Goal: Task Accomplishment & Management: Manage account settings

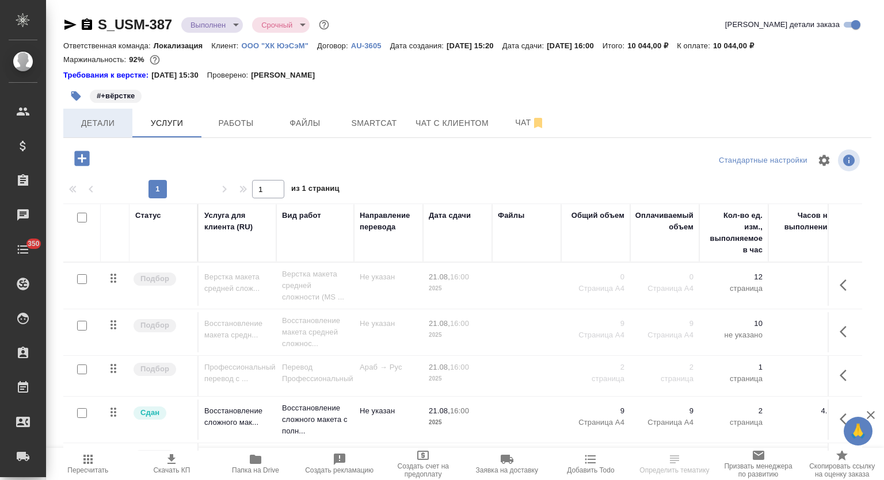
click at [81, 121] on span "Детали" at bounding box center [97, 123] width 55 height 14
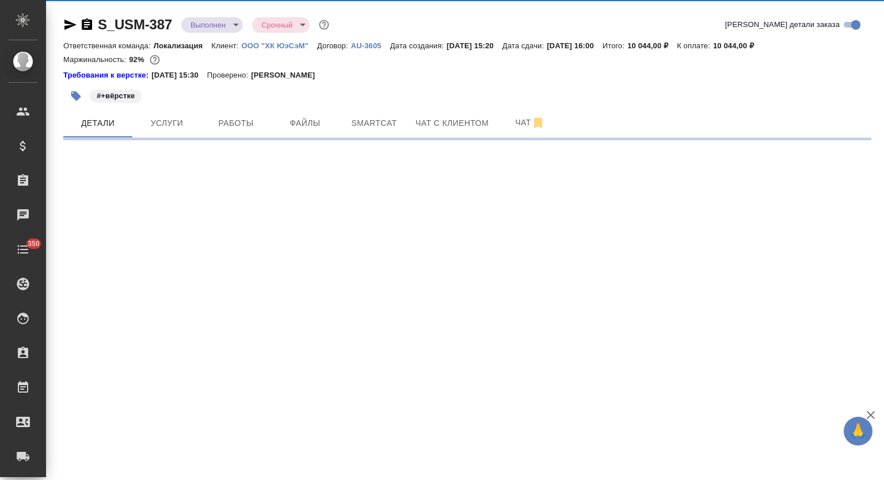
select select "RU"
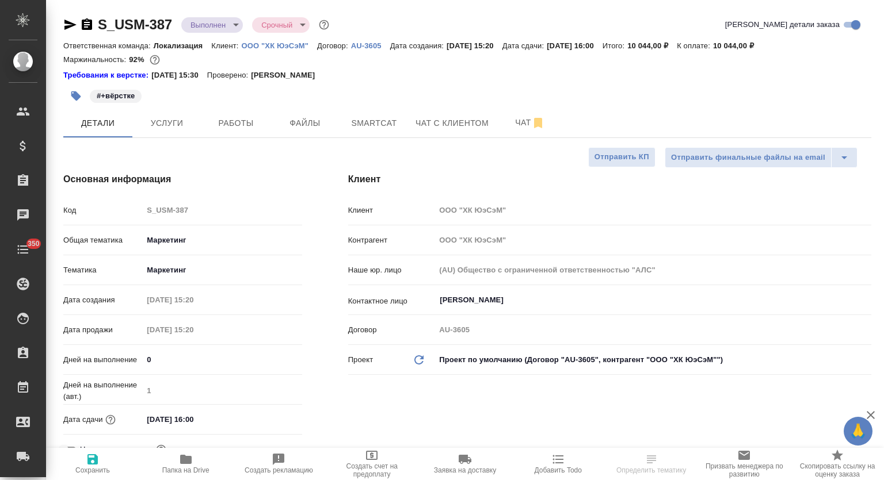
type textarea "x"
click at [162, 123] on span "Услуги" at bounding box center [166, 123] width 55 height 14
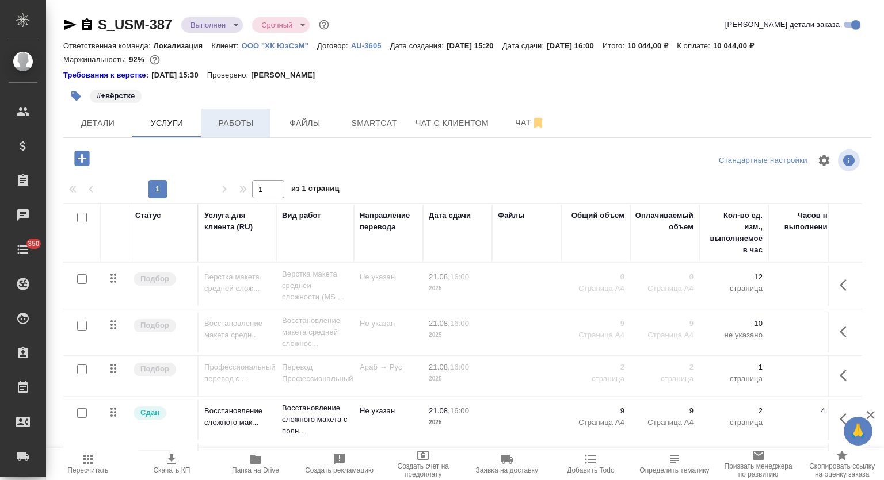
click at [253, 120] on span "Работы" at bounding box center [235, 123] width 55 height 14
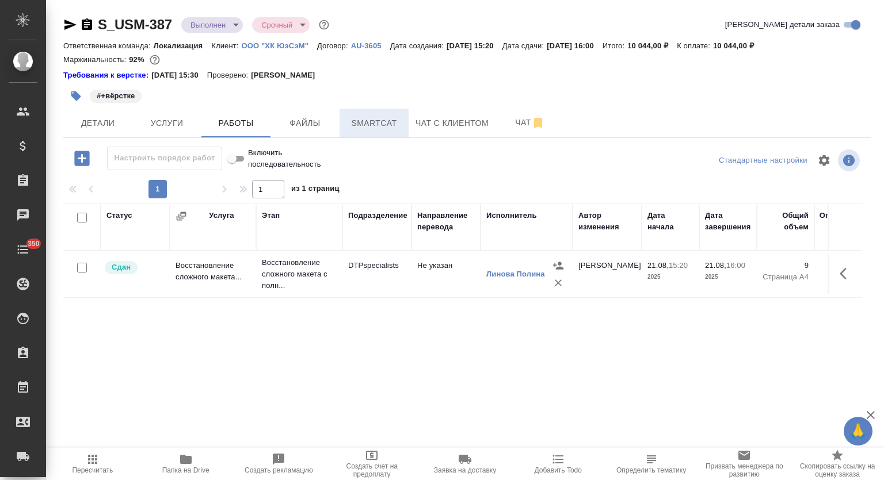
click at [370, 117] on span "Smartcat" at bounding box center [373, 123] width 55 height 14
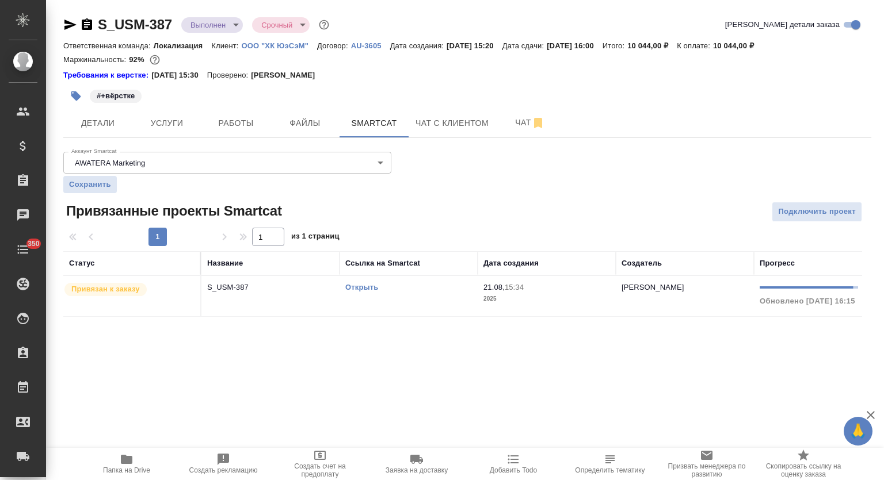
click at [366, 292] on div "Открыть" at bounding box center [408, 288] width 127 height 12
click at [359, 287] on link "Открыть" at bounding box center [361, 287] width 33 height 9
click at [102, 469] on span "Папка на Drive" at bounding box center [126, 464] width 83 height 22
click at [175, 118] on span "Услуги" at bounding box center [166, 123] width 55 height 14
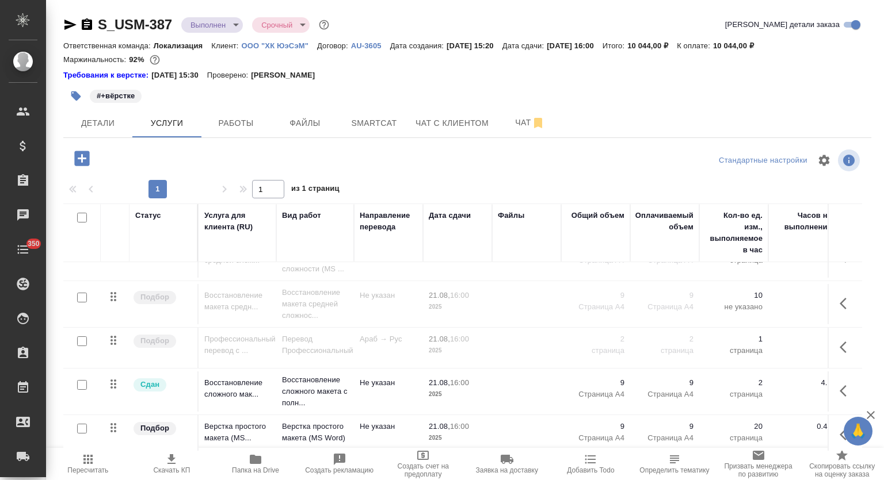
scroll to position [41, 0]
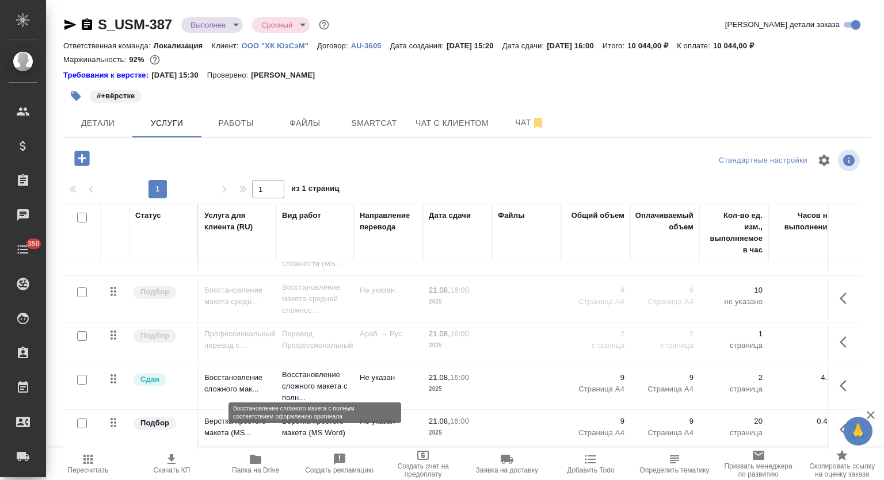
click at [319, 369] on p "Восстановление сложного макета с полн..." at bounding box center [315, 386] width 66 height 35
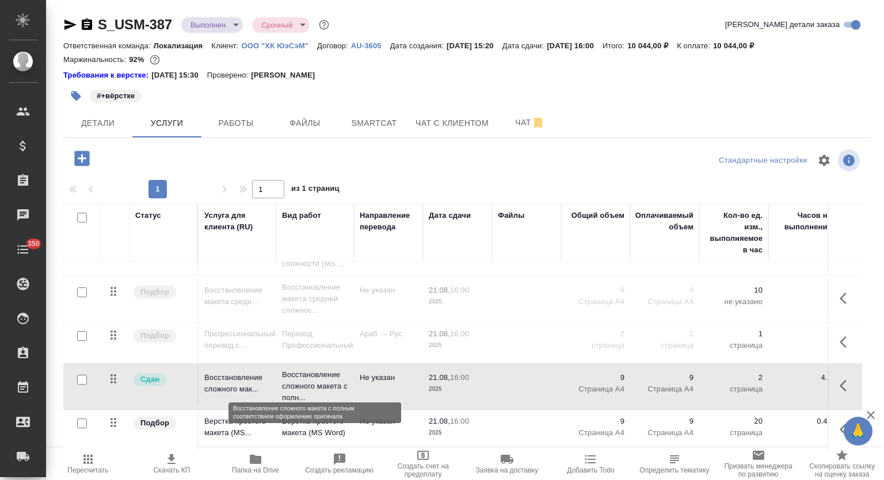
click at [319, 369] on p "Восстановление сложного макета с полн..." at bounding box center [315, 386] width 66 height 35
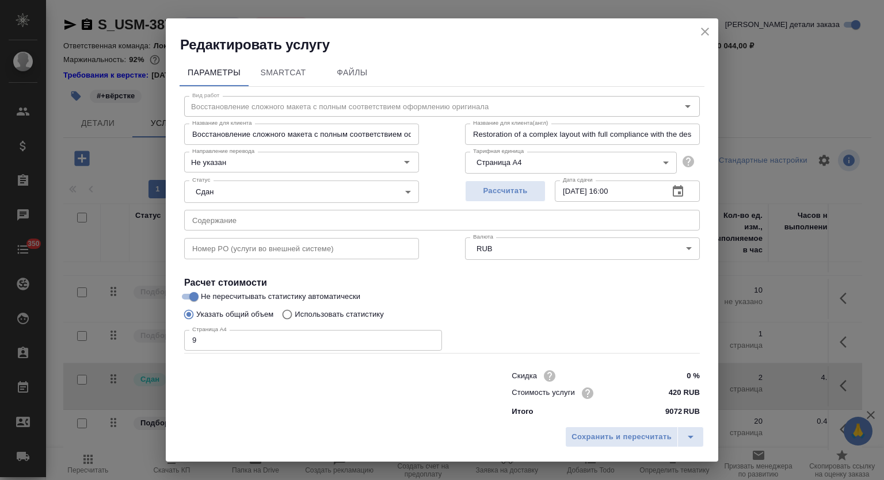
click at [279, 131] on input "Восстановление сложного макета с полным соответствием оформлению оригинала" at bounding box center [301, 134] width 235 height 21
click at [702, 36] on icon "close" at bounding box center [705, 32] width 14 height 14
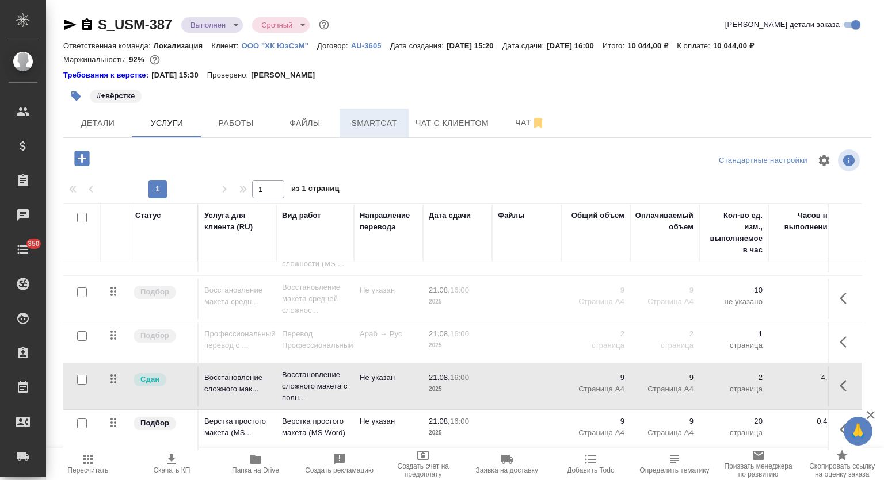
click at [376, 117] on span "Smartcat" at bounding box center [373, 123] width 55 height 14
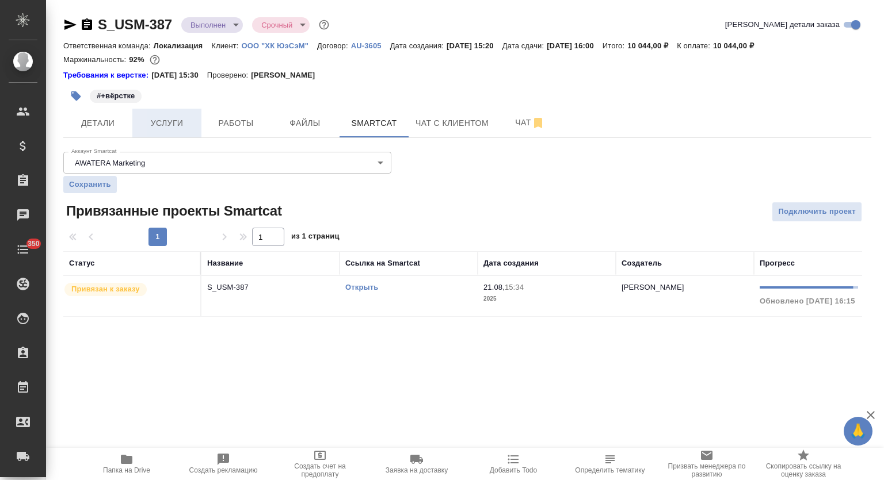
click at [182, 120] on span "Услуги" at bounding box center [166, 123] width 55 height 14
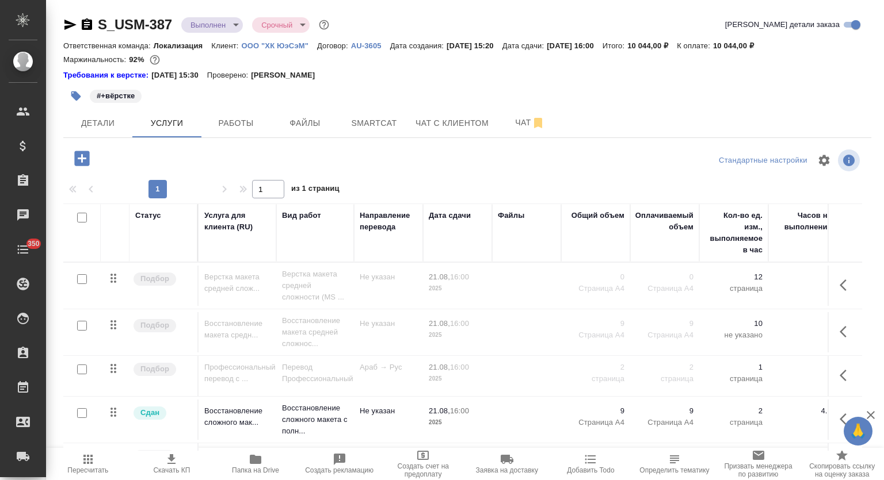
click at [86, 164] on icon "button" at bounding box center [81, 158] width 15 height 15
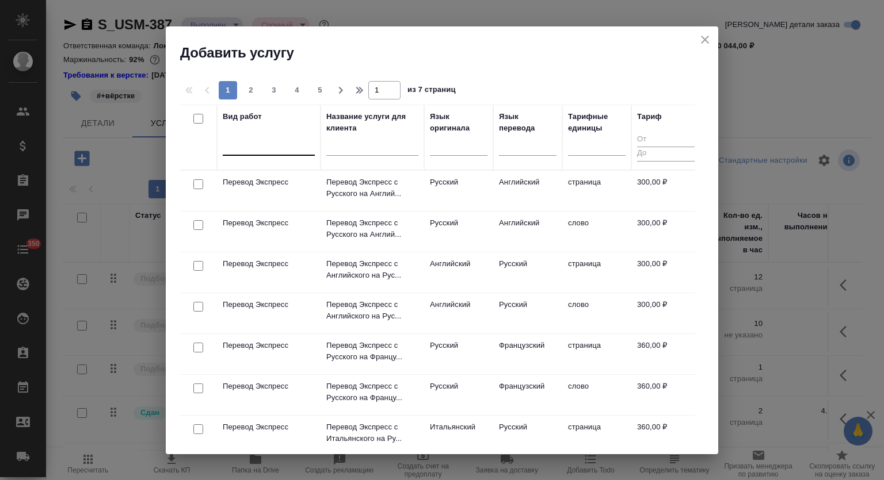
drag, startPoint x: 259, startPoint y: 135, endPoint x: 279, endPoint y: 159, distance: 31.5
click at [259, 135] on div at bounding box center [269, 145] width 92 height 22
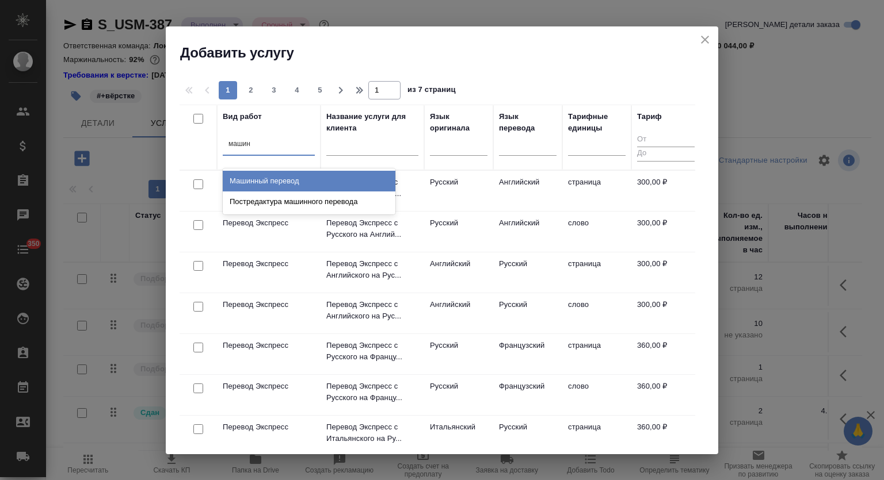
type input "машинн"
click at [362, 174] on div "Машинный перевод" at bounding box center [309, 181] width 173 height 21
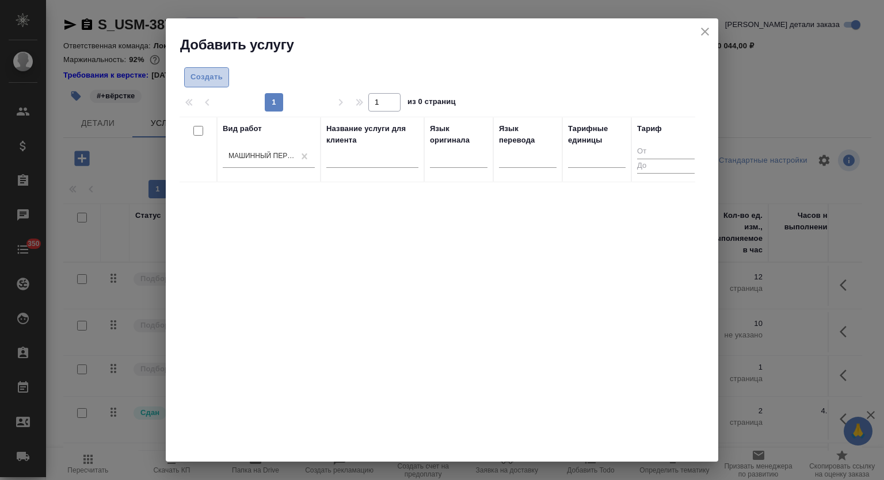
click at [205, 80] on span "Создать" at bounding box center [206, 77] width 32 height 13
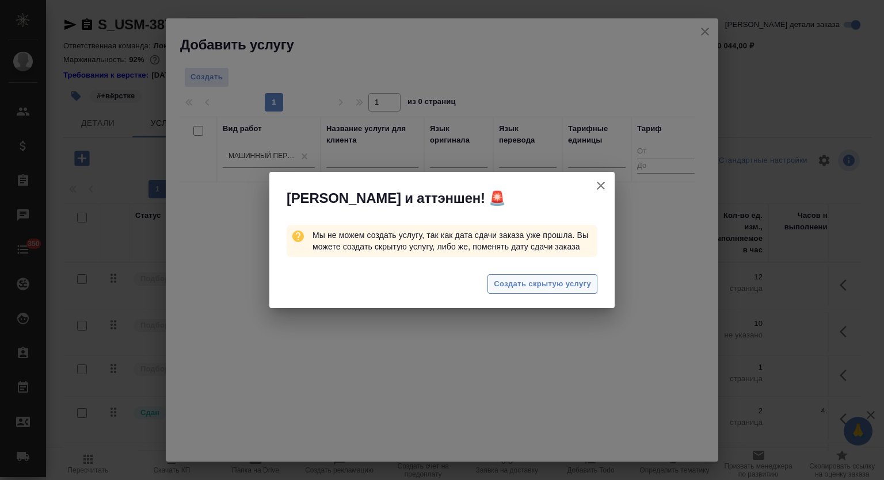
click at [550, 277] on button "Создать скрытую услугу" at bounding box center [542, 284] width 110 height 20
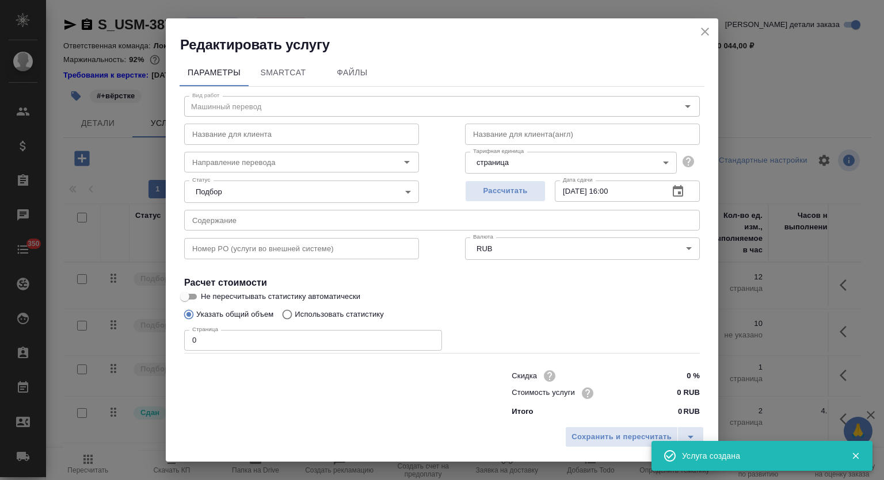
click at [705, 32] on icon "close" at bounding box center [705, 32] width 8 height 8
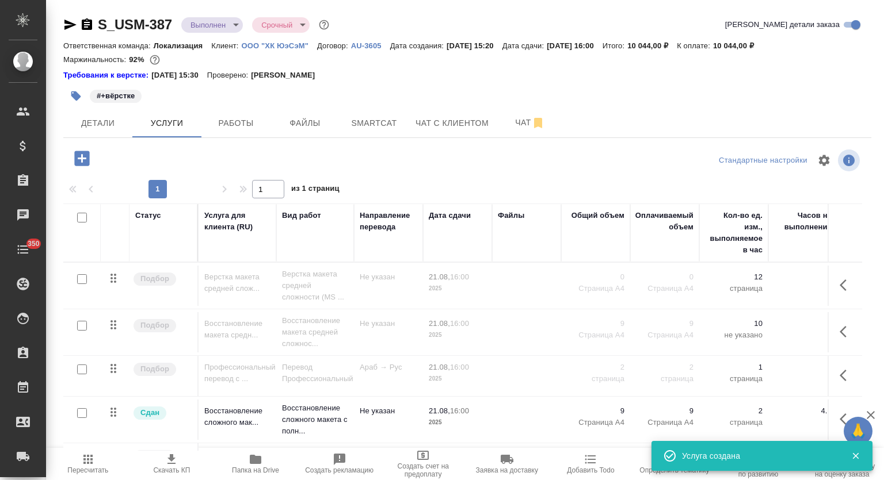
scroll to position [83, 0]
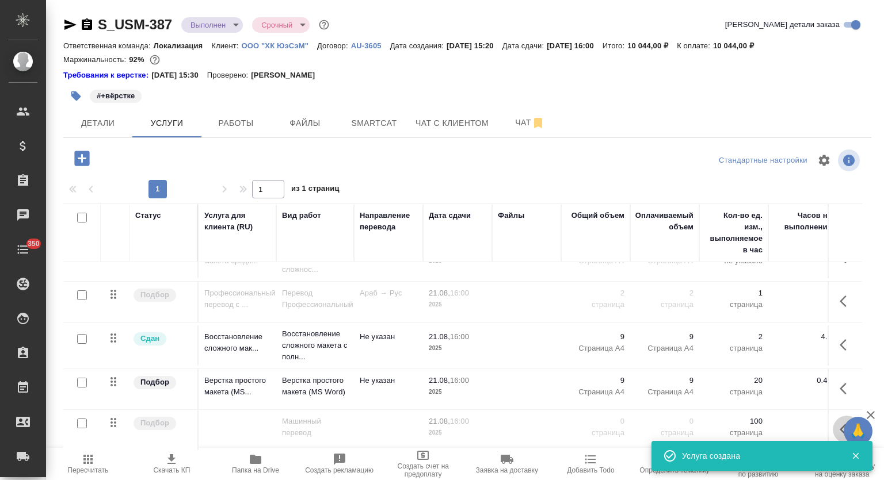
click at [832, 416] on button "button" at bounding box center [846, 430] width 28 height 28
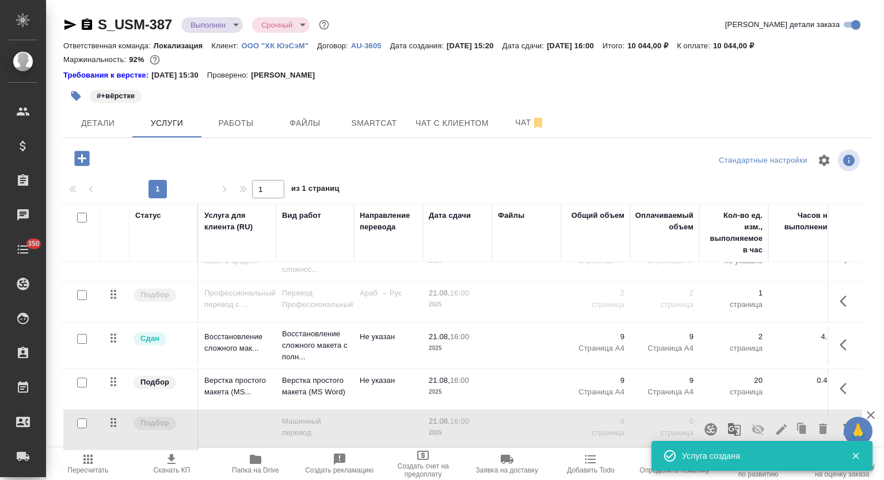
click at [751, 425] on icon "button" at bounding box center [757, 430] width 13 height 11
click at [305, 419] on p "Машинный перевод" at bounding box center [315, 427] width 66 height 23
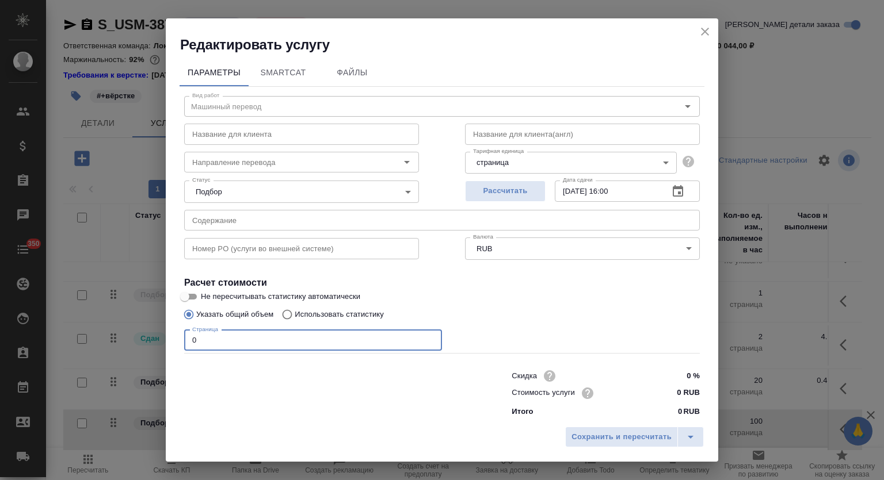
drag, startPoint x: 226, startPoint y: 337, endPoint x: 159, endPoint y: 339, distance: 66.8
click at [159, 339] on div "Редактировать услугу Параметры SmartCat Файлы Вид работ Машинный перевод Вид ра…" at bounding box center [442, 240] width 884 height 480
type input "2"
click at [667, 393] on input "0 RUB" at bounding box center [678, 393] width 42 height 17
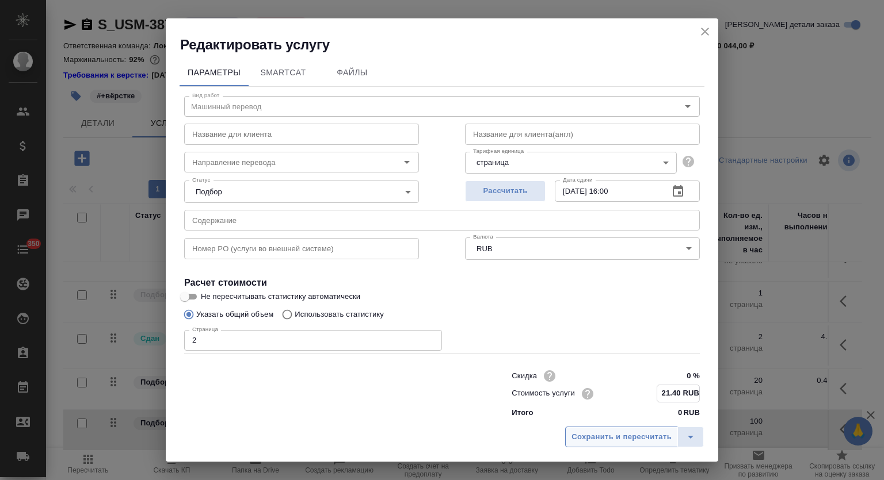
type input "21.40 RUB"
click at [620, 437] on span "Сохранить и пересчитать" at bounding box center [621, 437] width 100 height 13
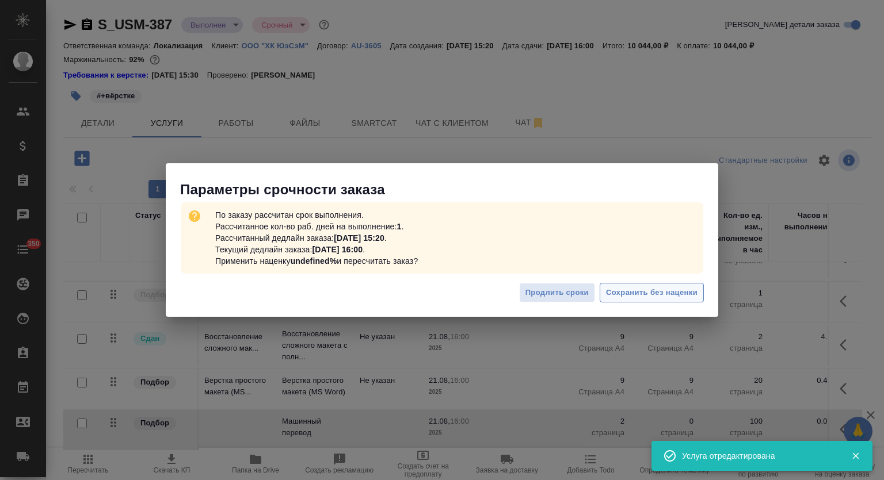
click at [662, 293] on span "Сохранить без наценки" at bounding box center [651, 293] width 91 height 13
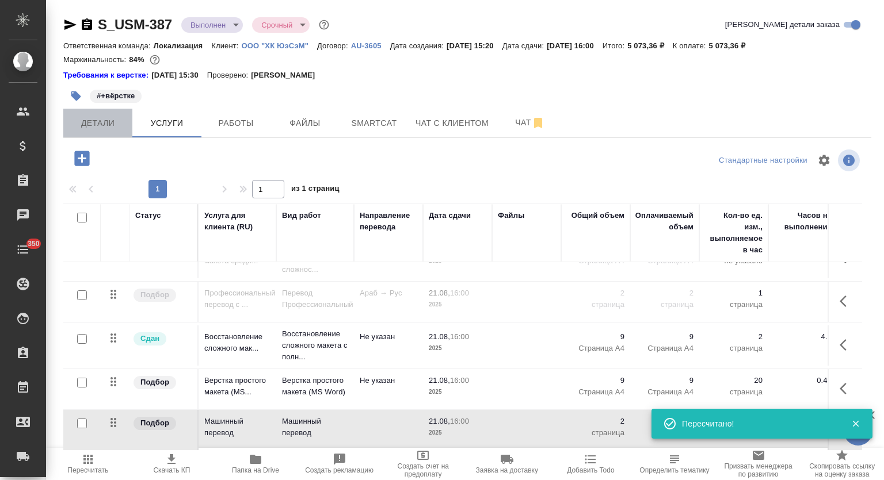
click at [96, 120] on span "Детали" at bounding box center [97, 123] width 55 height 14
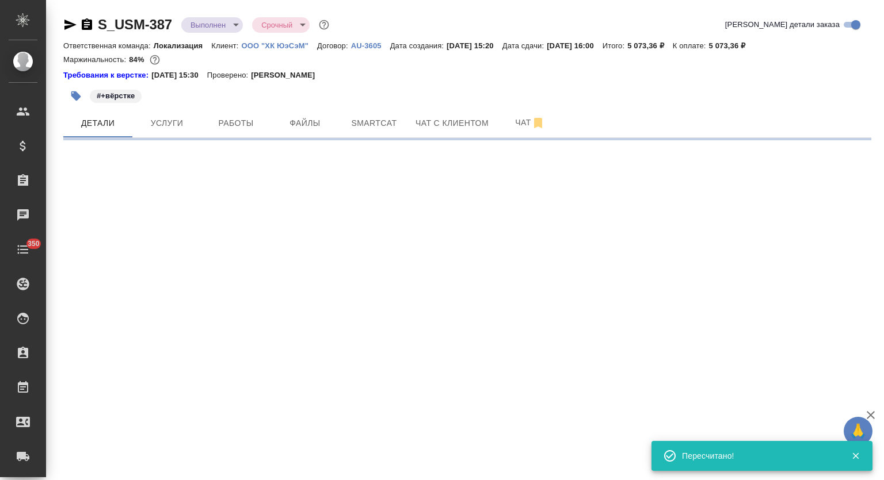
select select "RU"
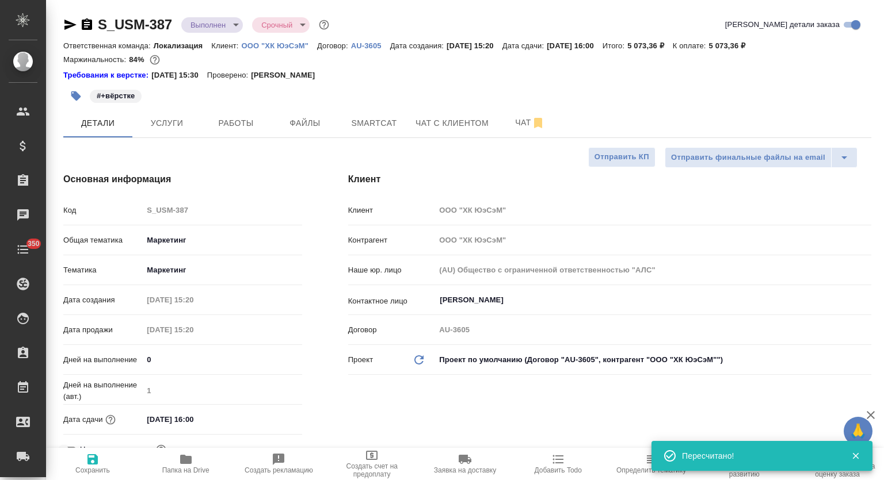
type textarea "x"
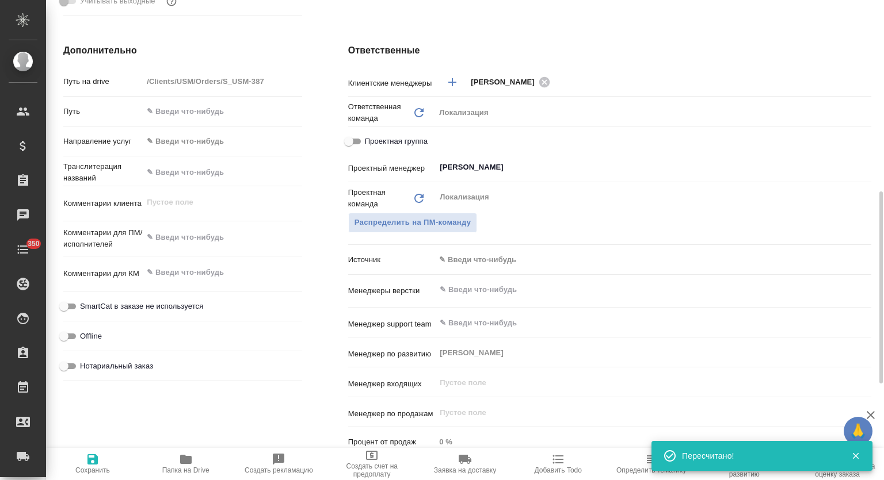
scroll to position [720, 0]
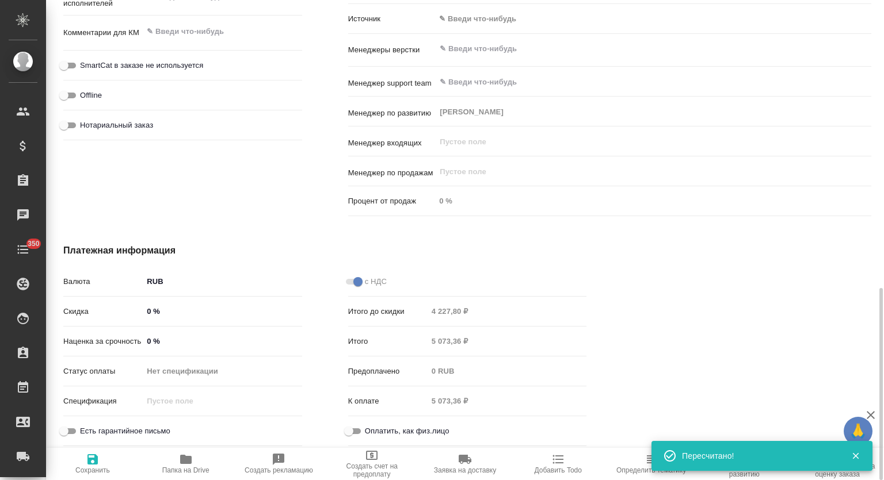
click at [144, 340] on input "0 %" at bounding box center [222, 341] width 159 height 17
type input "10 %"
type textarea "x"
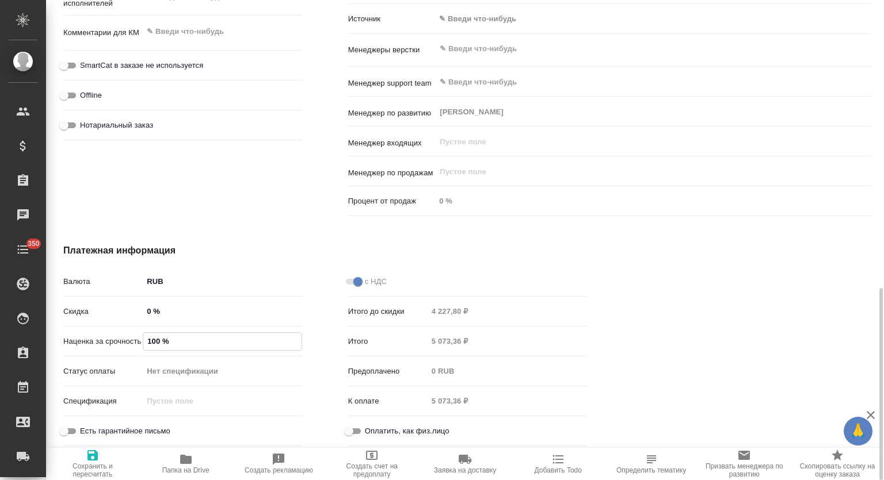
type input "100 %"
click at [104, 454] on span "Сохранить и пересчитать" at bounding box center [92, 464] width 79 height 30
type textarea "x"
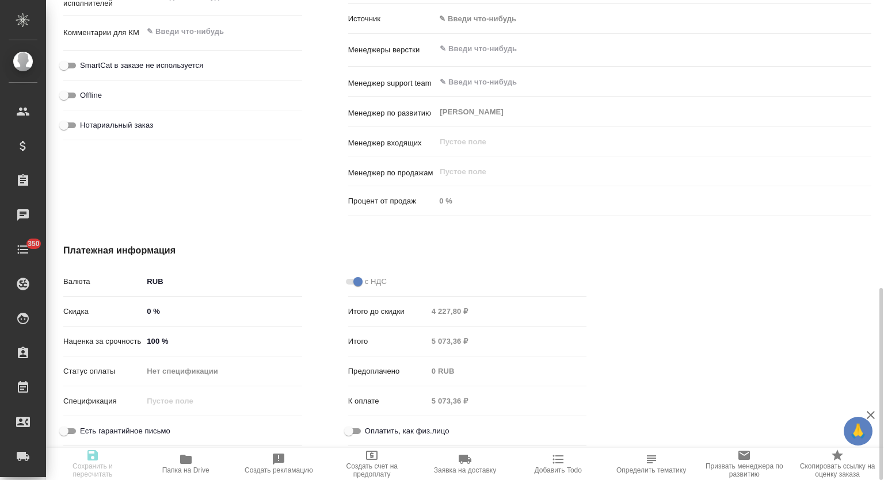
type textarea "x"
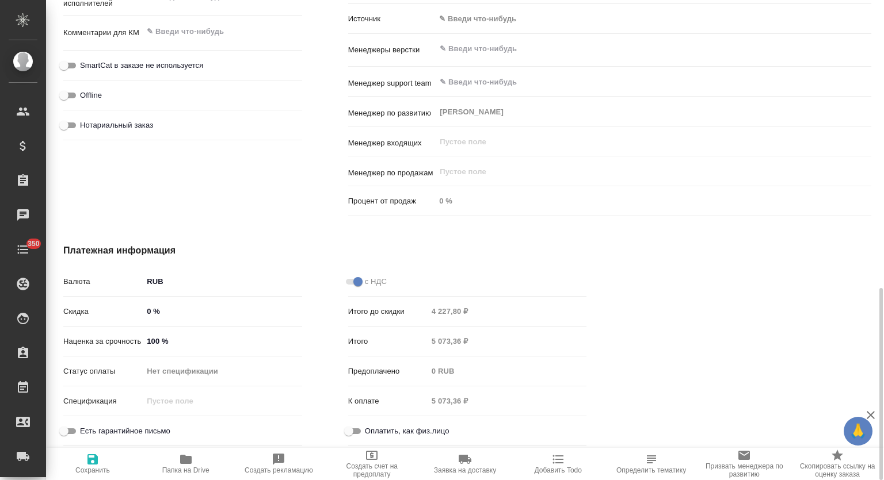
type textarea "x"
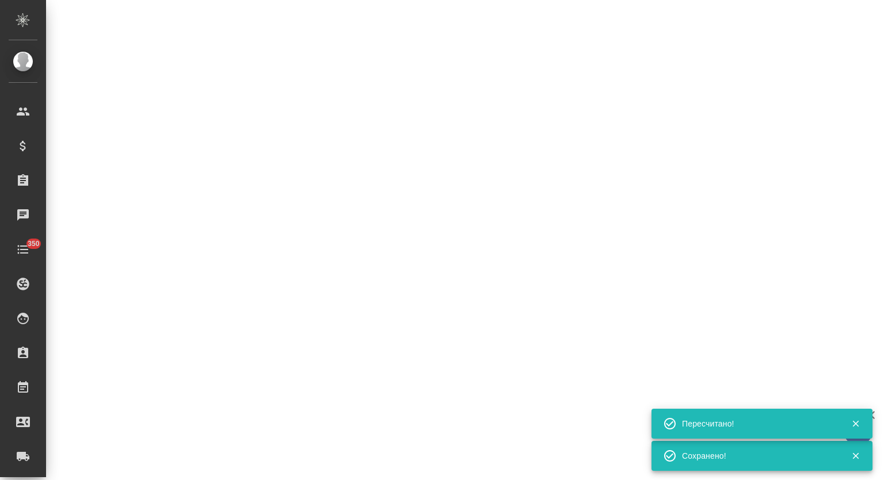
select select "RU"
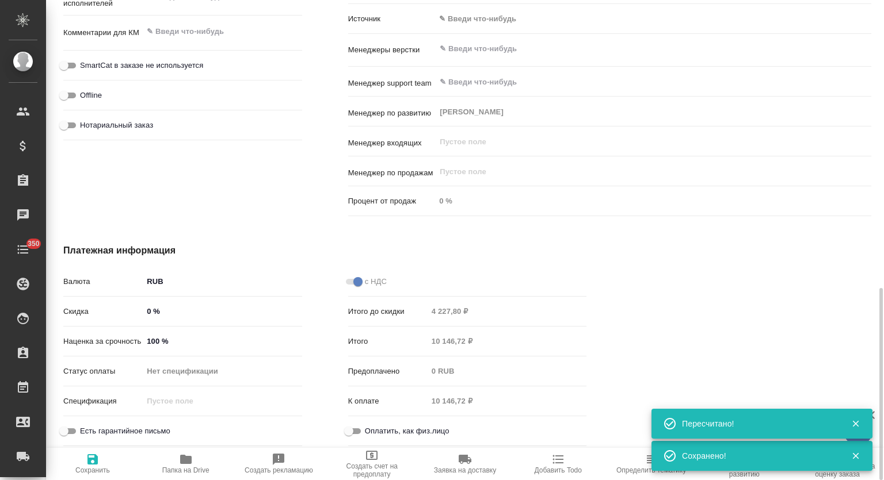
type textarea "x"
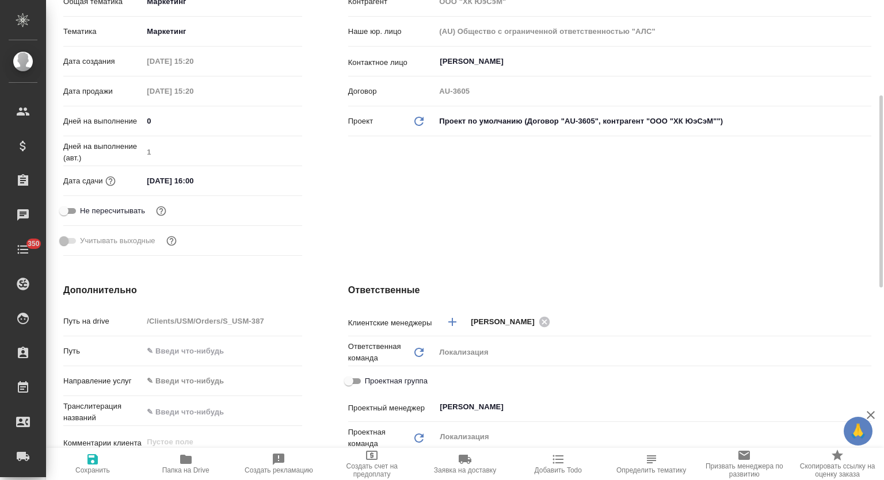
scroll to position [0, 0]
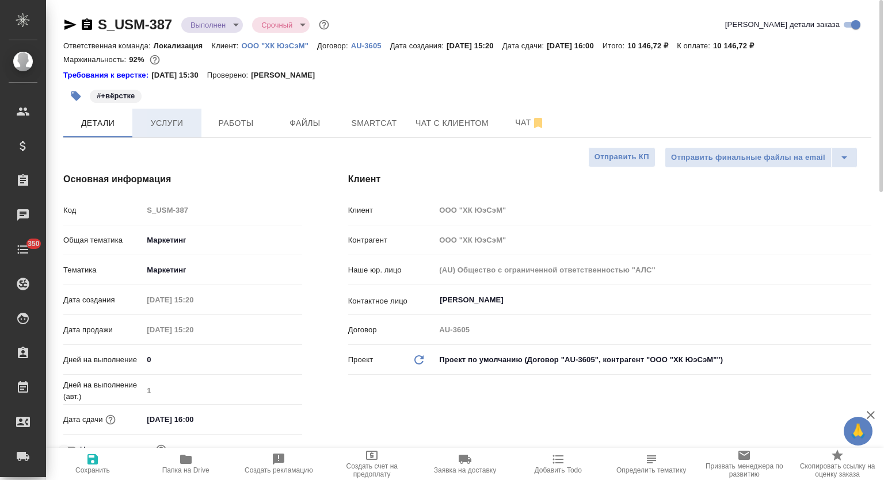
click at [174, 132] on button "Услуги" at bounding box center [166, 123] width 69 height 29
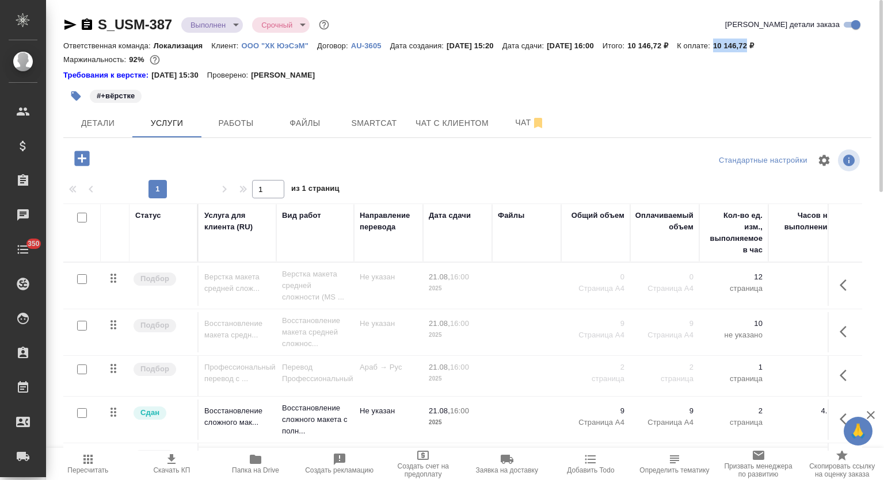
drag, startPoint x: 743, startPoint y: 44, endPoint x: 776, endPoint y: 45, distance: 32.2
click at [762, 45] on p "10 146,72 ₽" at bounding box center [737, 45] width 49 height 9
copy p "10 146,72"
click at [257, 465] on icon "button" at bounding box center [256, 460] width 14 height 14
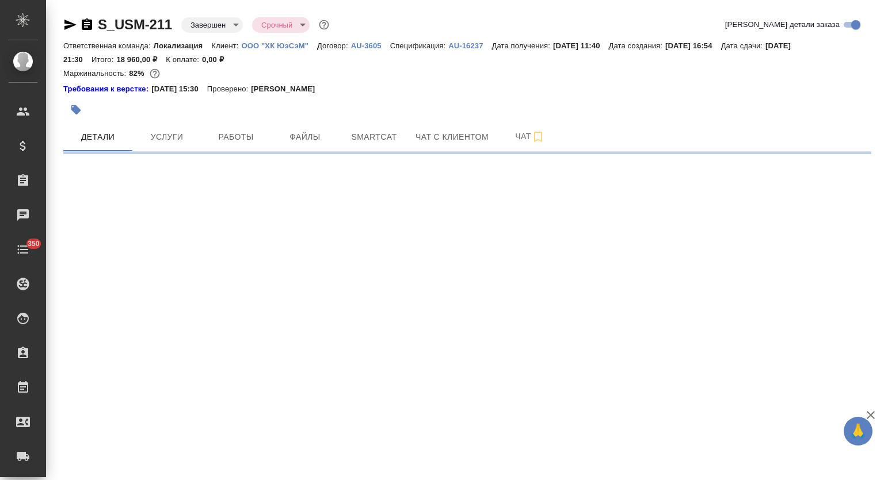
select select "RU"
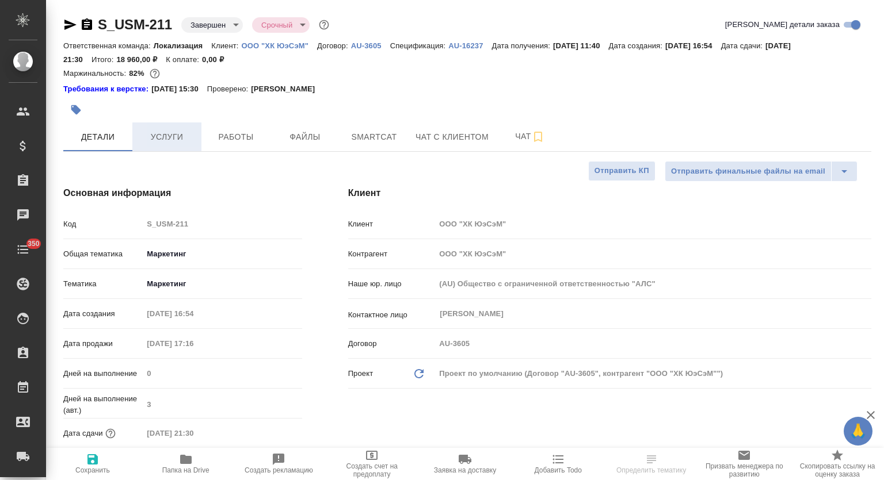
type textarea "x"
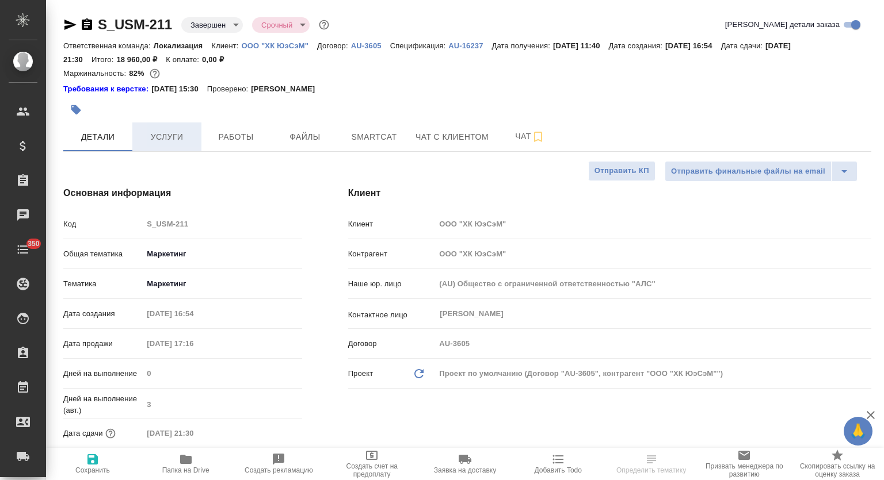
type textarea "x"
click at [184, 139] on span "Услуги" at bounding box center [166, 137] width 55 height 14
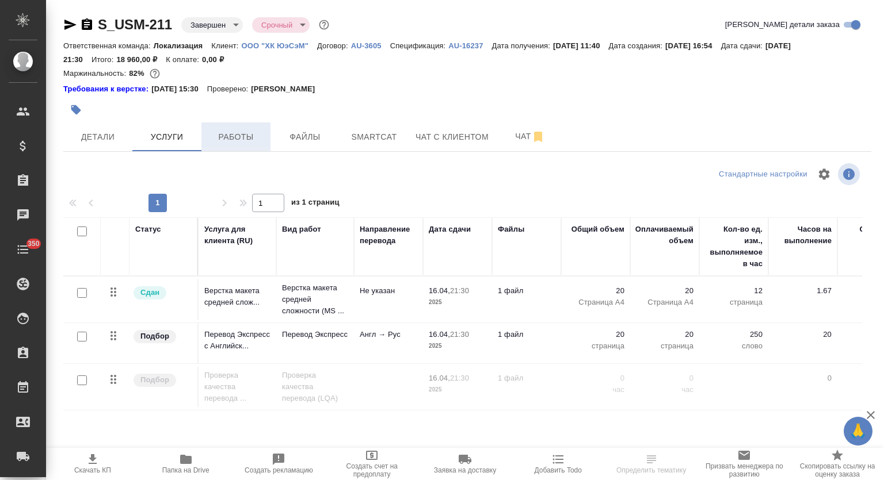
click at [239, 139] on span "Работы" at bounding box center [235, 137] width 55 height 14
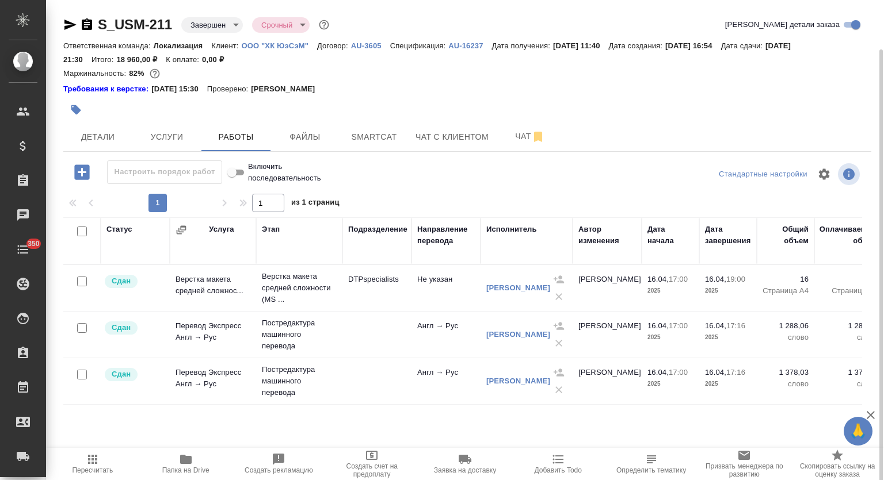
scroll to position [25, 0]
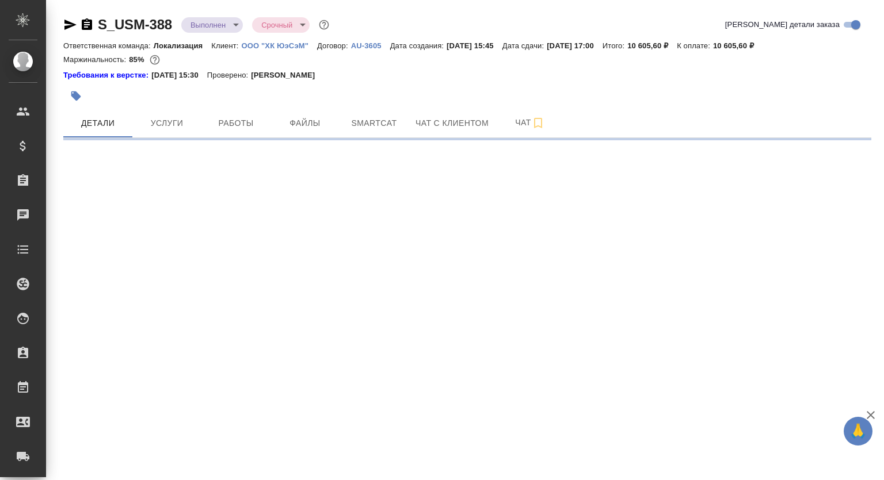
select select "RU"
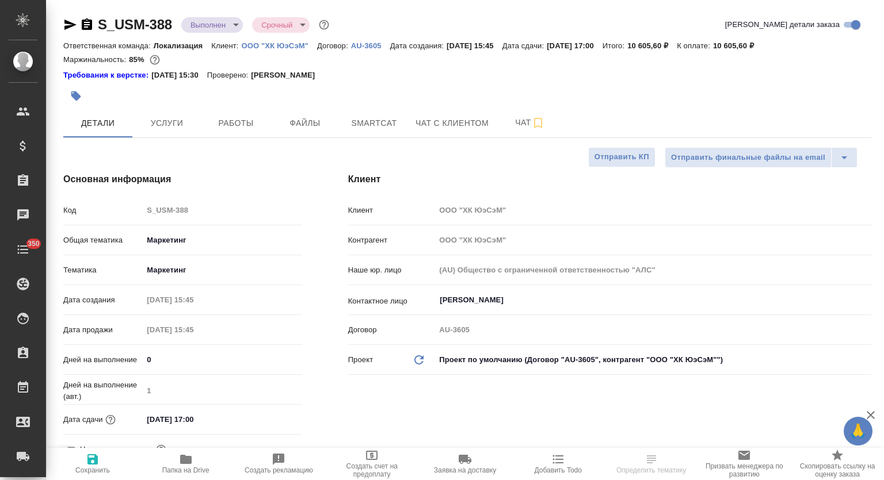
type textarea "x"
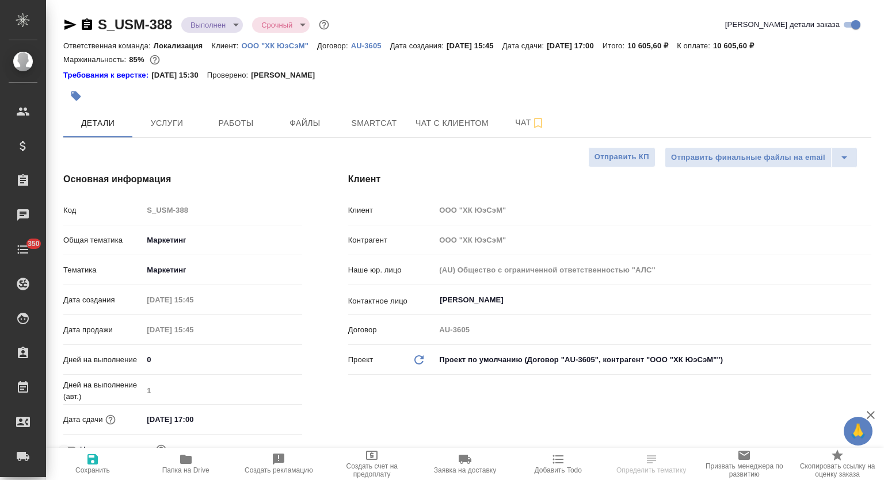
type textarea "x"
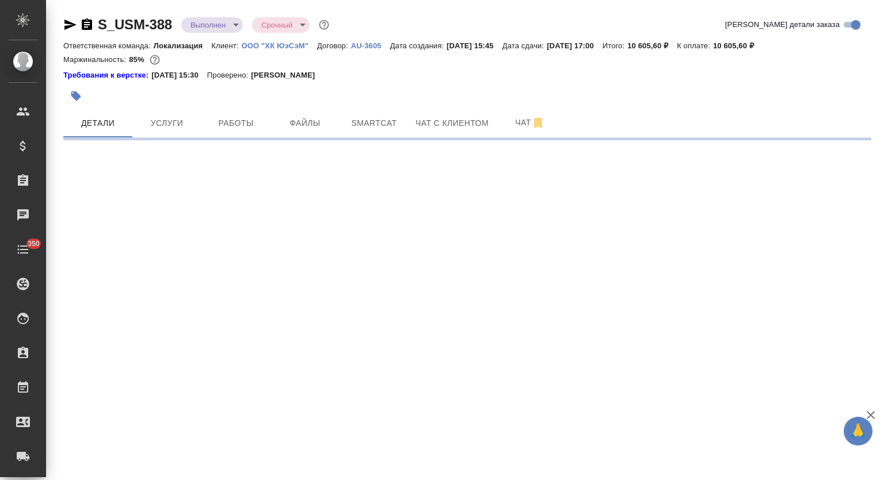
select select "RU"
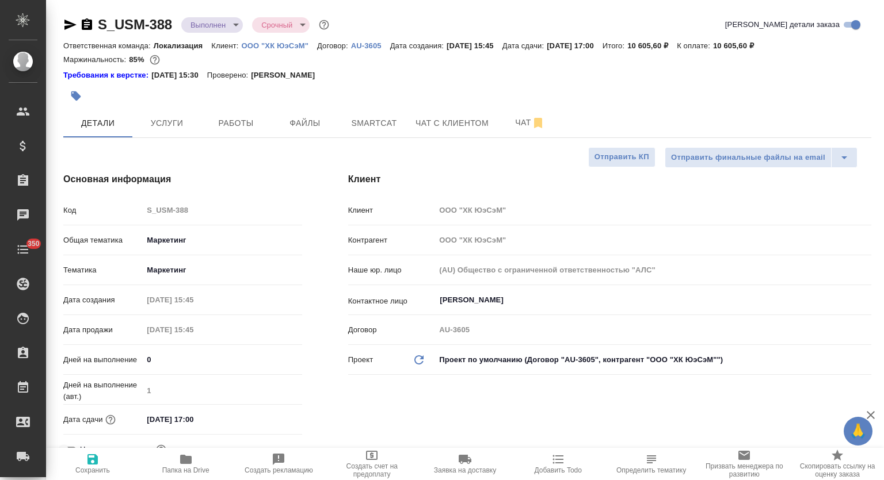
type textarea "x"
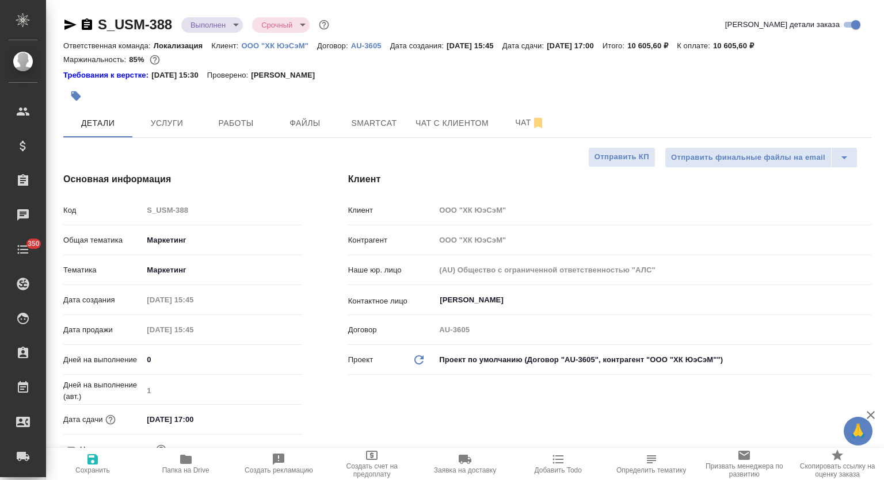
type textarea "x"
click at [196, 460] on span "Папка на Drive" at bounding box center [185, 464] width 79 height 22
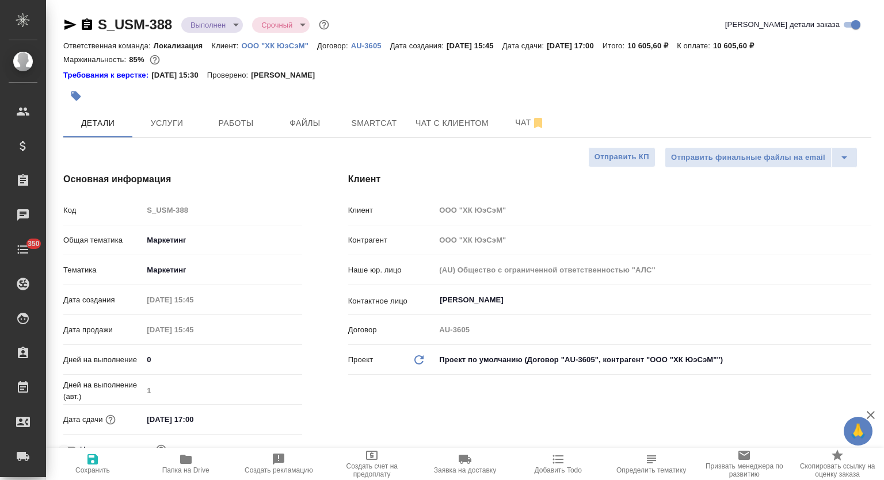
type textarea "x"
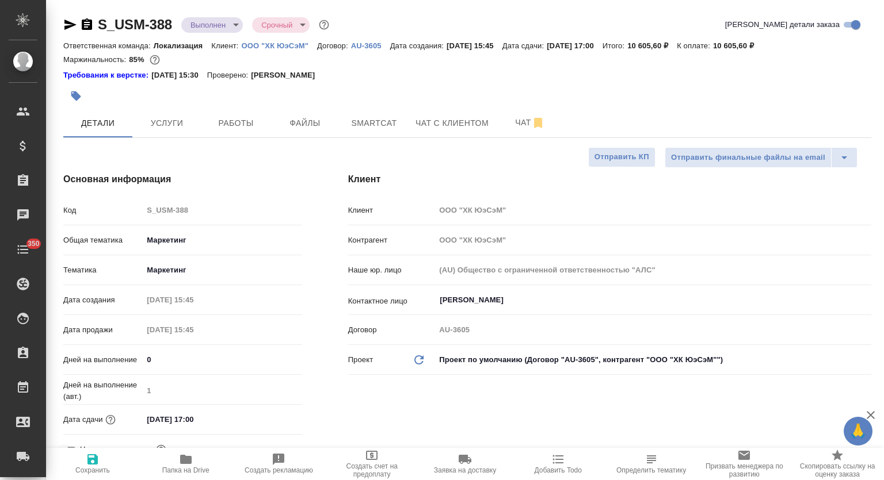
type textarea "x"
click at [179, 117] on span "Услуги" at bounding box center [166, 123] width 55 height 14
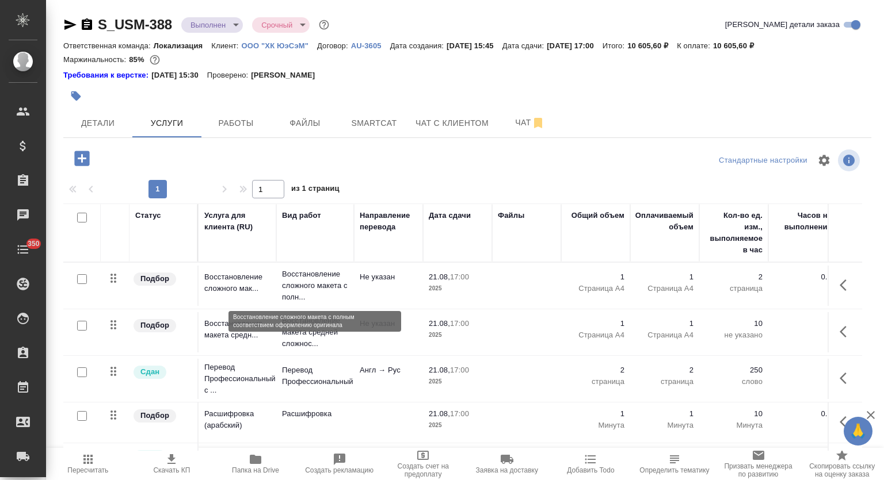
click at [320, 285] on p "Восстановление сложного макета с полн..." at bounding box center [315, 286] width 66 height 35
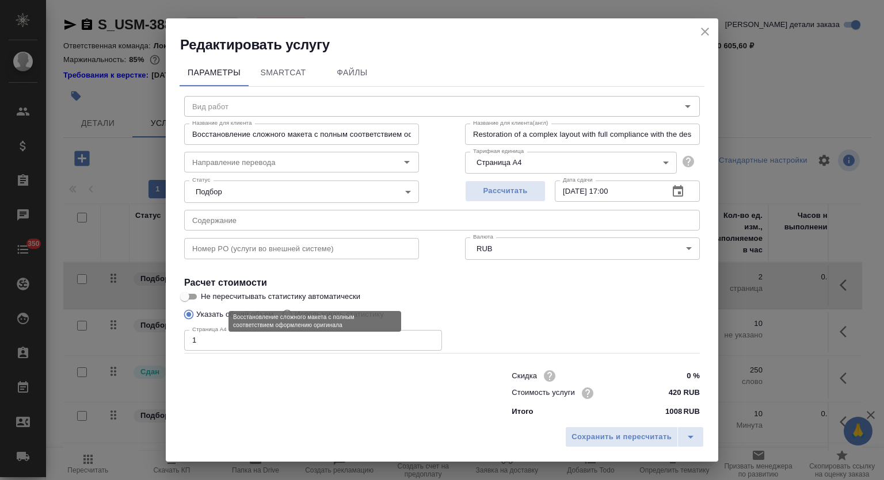
type input "Восстановление сложного макета с полным соответствием оформлению оригинала"
type input "Не указан"
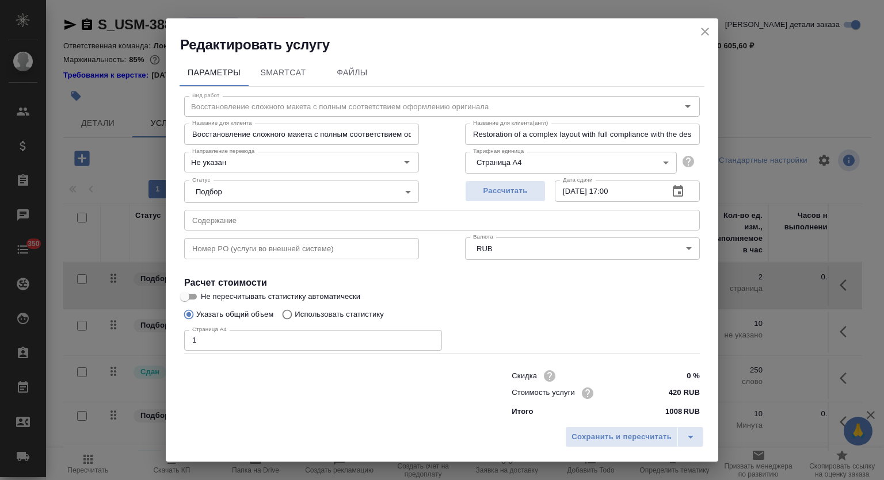
click at [278, 134] on input "Восстановление сложного макета с полным соответствием оформлению оригинала" at bounding box center [301, 134] width 235 height 21
click at [702, 33] on icon "close" at bounding box center [705, 32] width 8 height 8
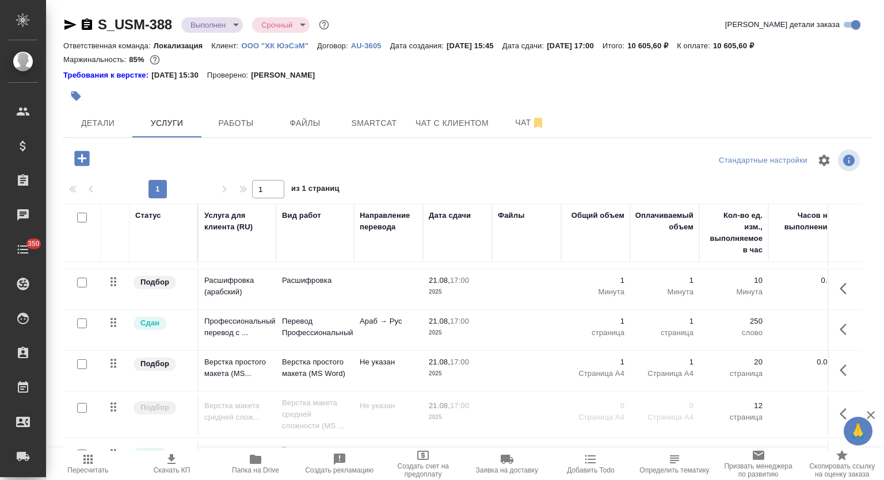
scroll to position [153, 0]
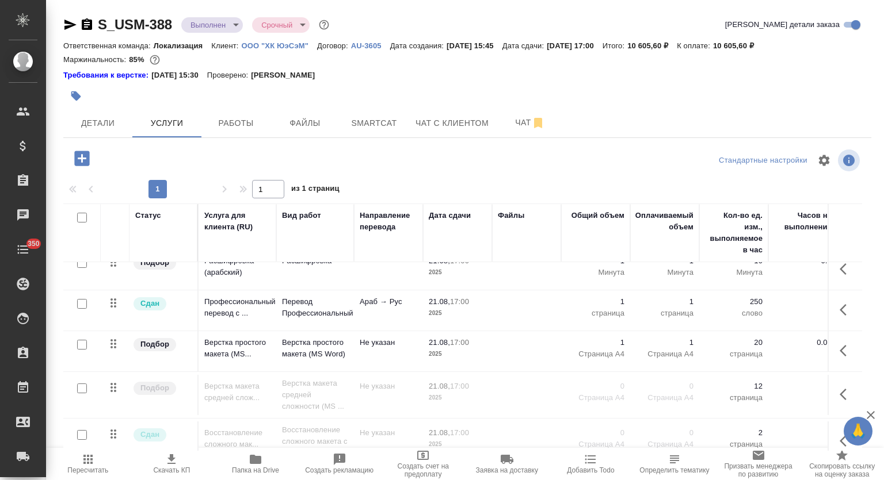
click at [322, 273] on td "Расшифровка" at bounding box center [315, 270] width 78 height 40
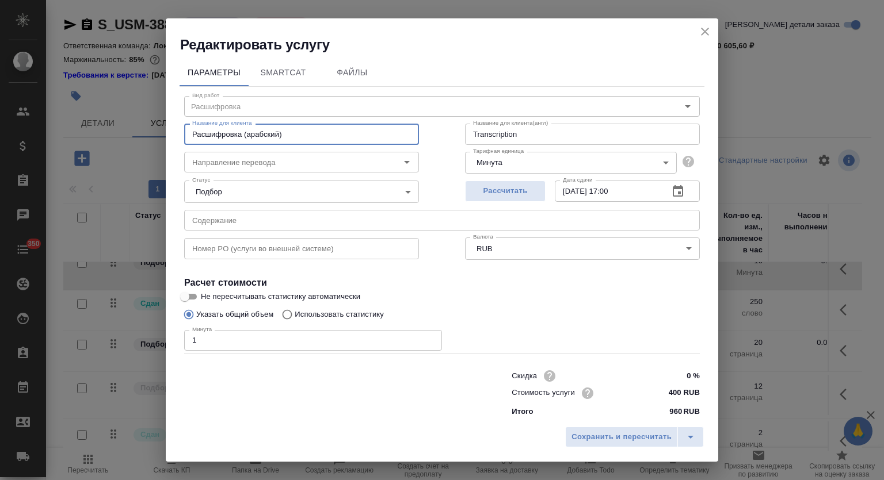
drag, startPoint x: 285, startPoint y: 133, endPoint x: 167, endPoint y: 135, distance: 117.4
click at [167, 135] on div "Параметры SmartCat Файлы Вид работ Расшифровка Вид работ Название для клиента Р…" at bounding box center [442, 237] width 552 height 367
click at [704, 29] on icon "close" at bounding box center [705, 32] width 8 height 8
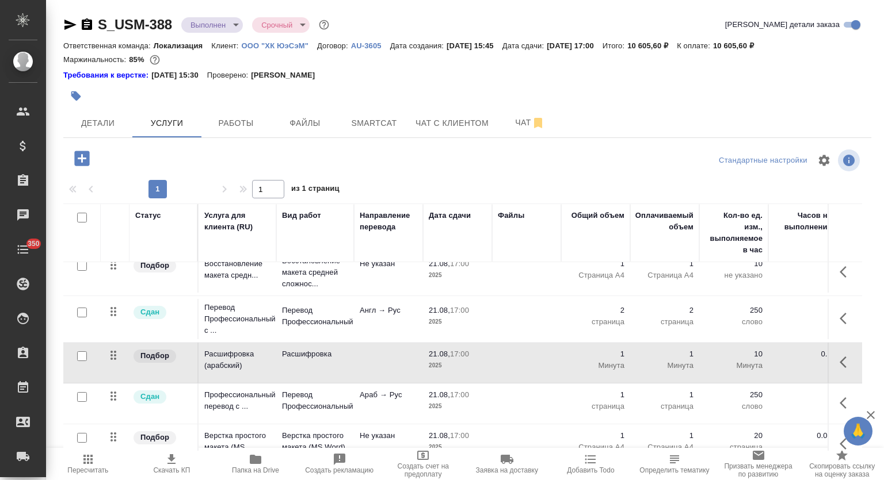
scroll to position [0, 0]
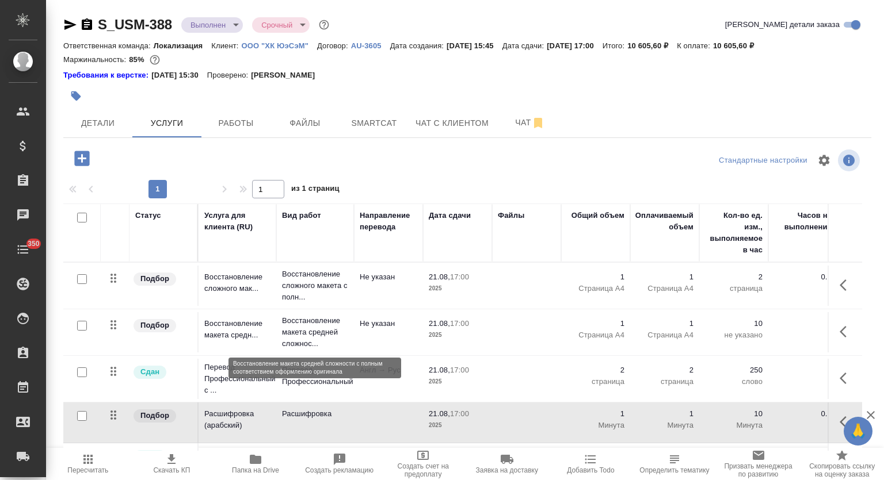
click at [315, 328] on p "Восстановление макета средней сложнос..." at bounding box center [315, 332] width 66 height 35
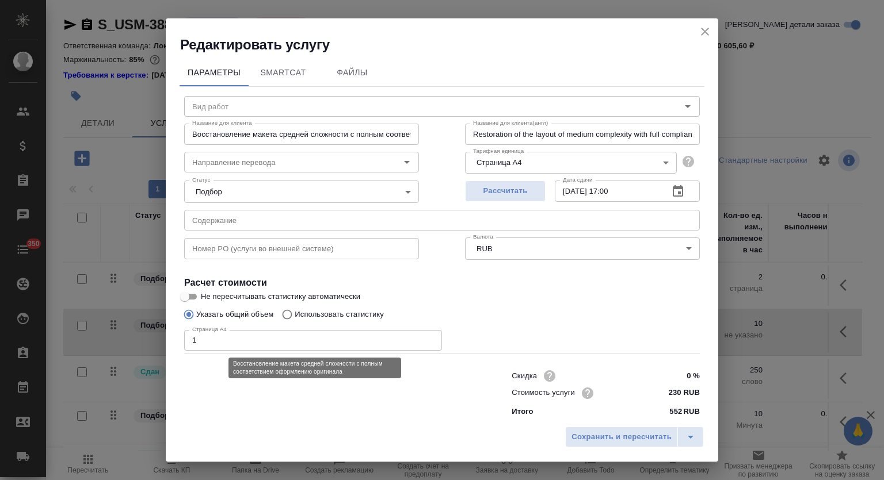
type input "Восстановление макета средней сложности с полным соответствием оформлению ориги…"
type input "Не указан"
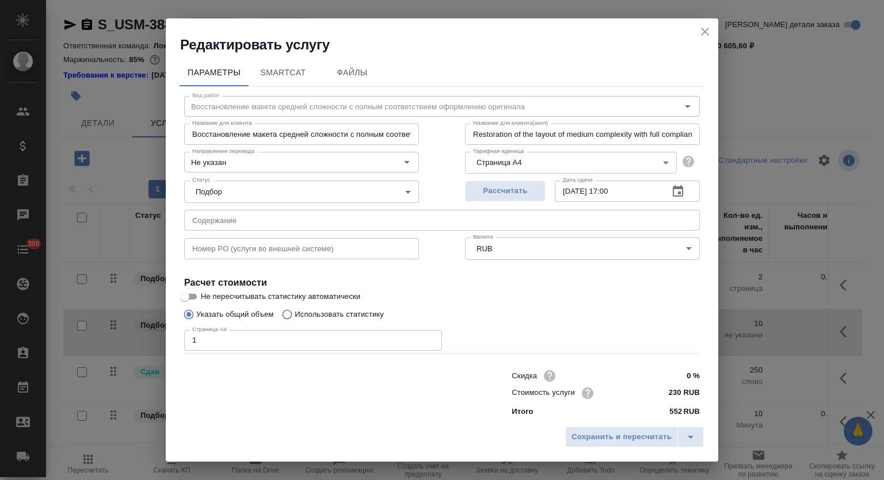
click at [319, 133] on input "Восстановление макета средней сложности с полным соответствием оформлению ориги…" at bounding box center [301, 134] width 235 height 21
click at [709, 35] on icon "close" at bounding box center [705, 32] width 14 height 14
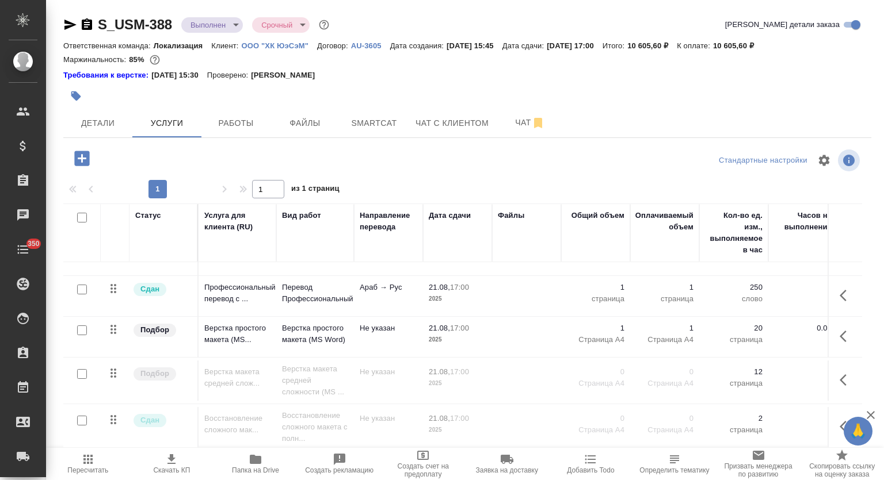
scroll to position [175, 0]
click at [318, 327] on p "Верстка простого макета (MS Word)" at bounding box center [315, 334] width 66 height 23
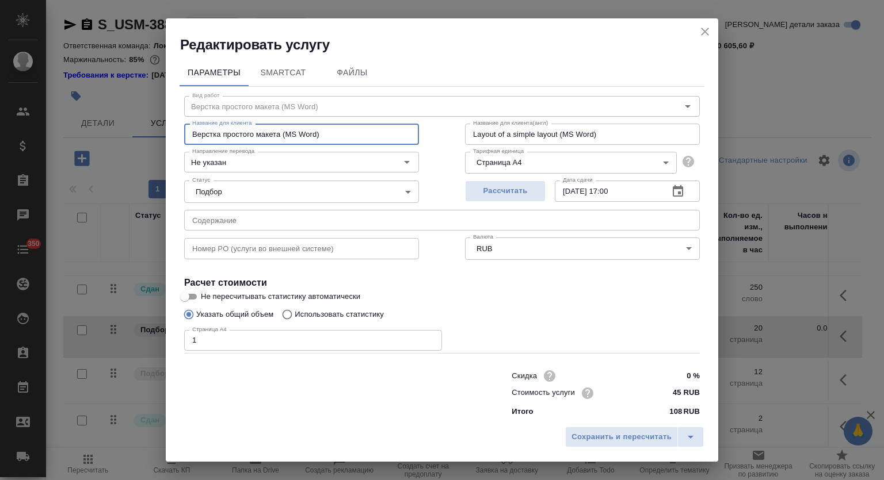
drag, startPoint x: 279, startPoint y: 134, endPoint x: 154, endPoint y: 135, distance: 125.4
click at [154, 135] on div "Редактировать услугу Параметры SmartCat Файлы Вид работ Верстка простого макета…" at bounding box center [442, 240] width 884 height 480
click at [700, 35] on icon "close" at bounding box center [705, 32] width 14 height 14
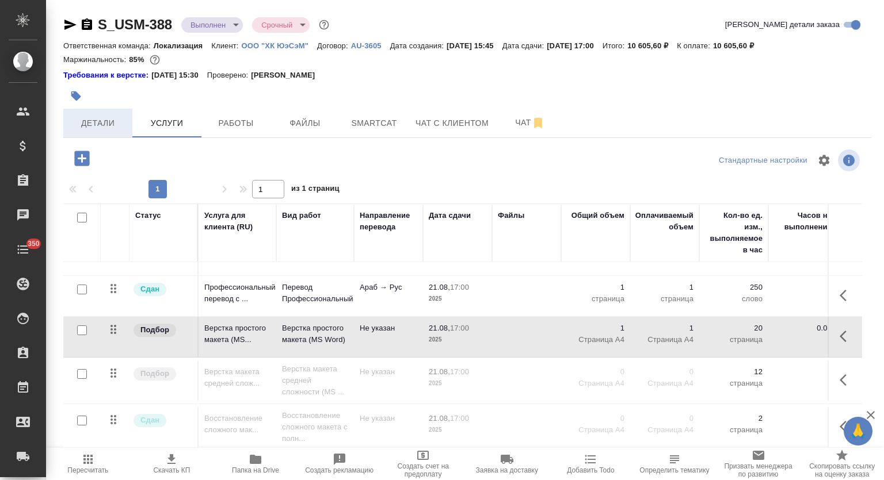
click at [125, 124] on span "Детали" at bounding box center [97, 123] width 55 height 14
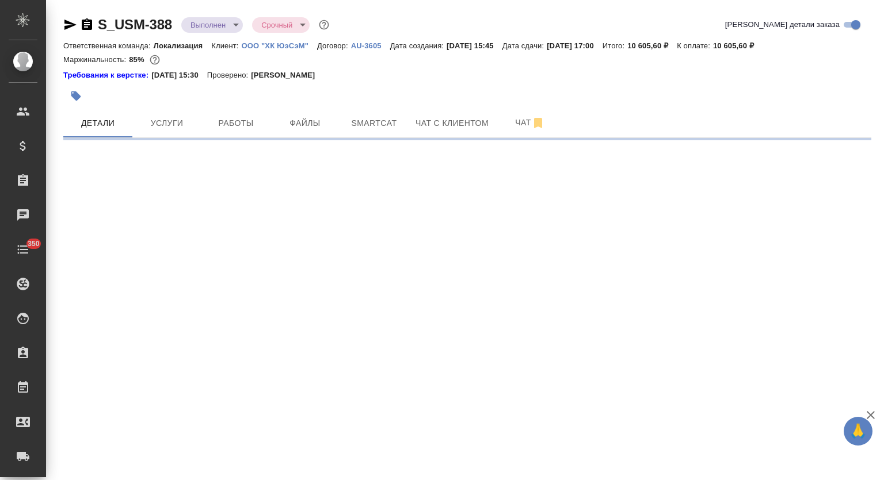
select select "RU"
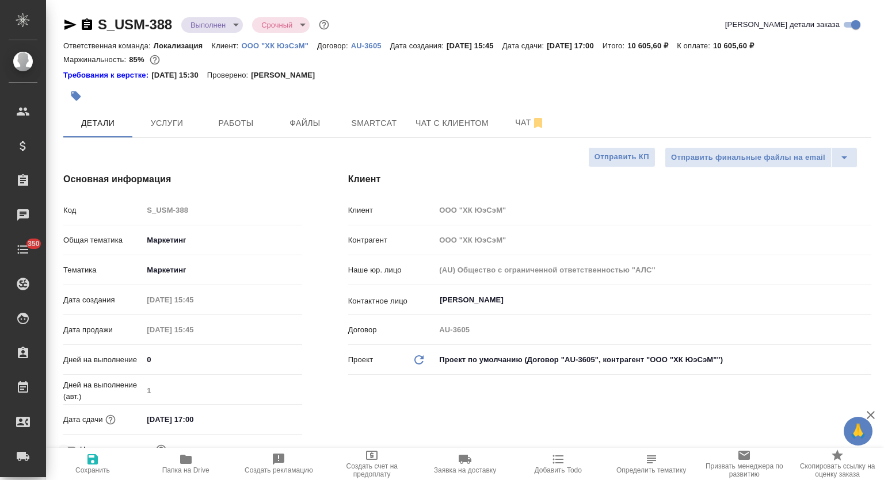
type textarea "x"
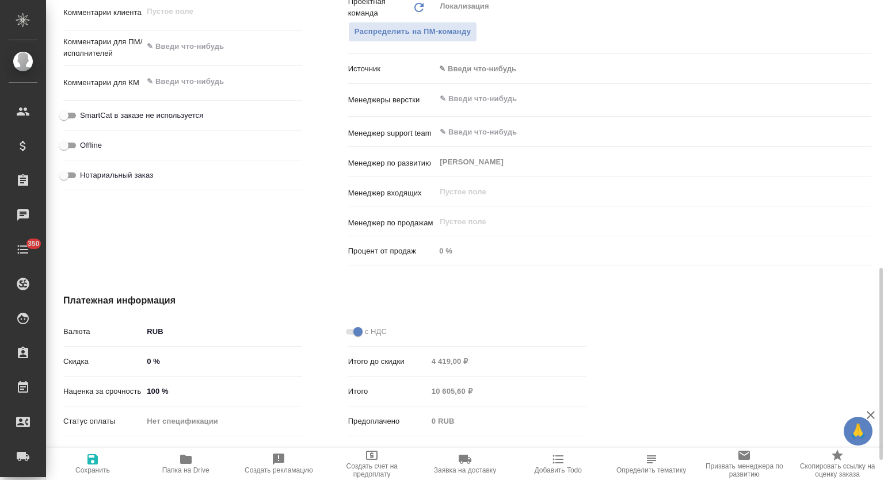
scroll to position [720, 0]
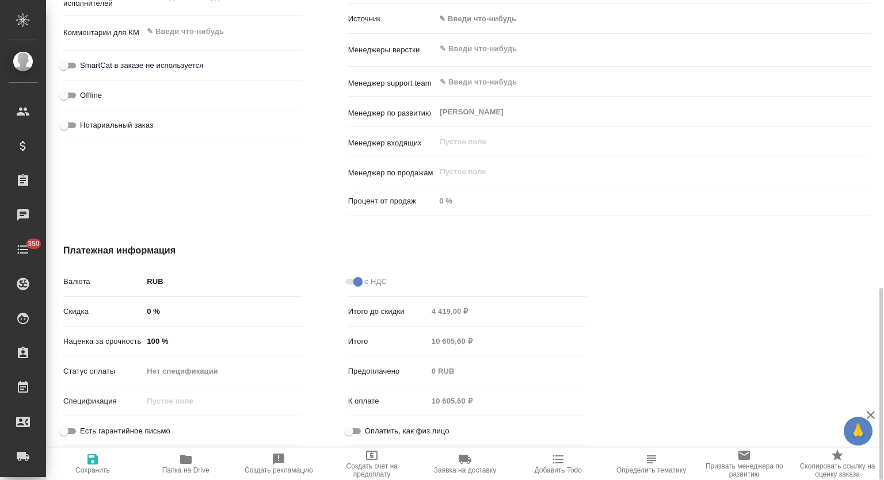
type textarea "x"
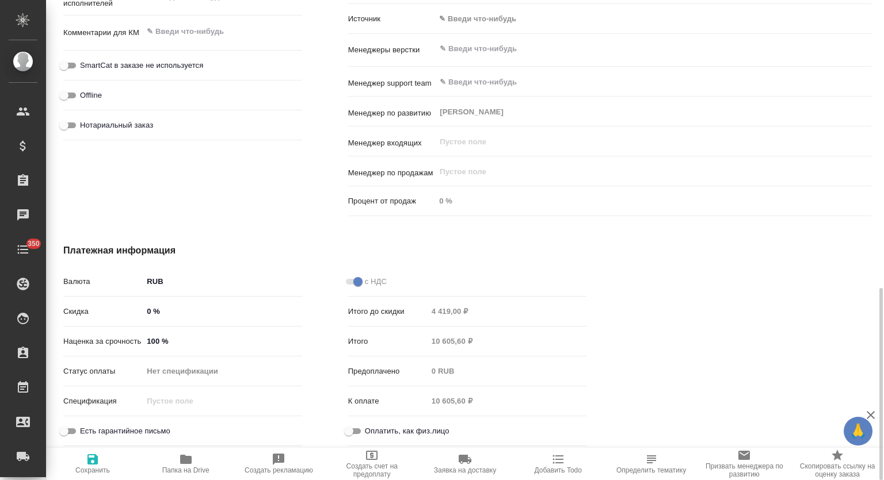
type textarea "x"
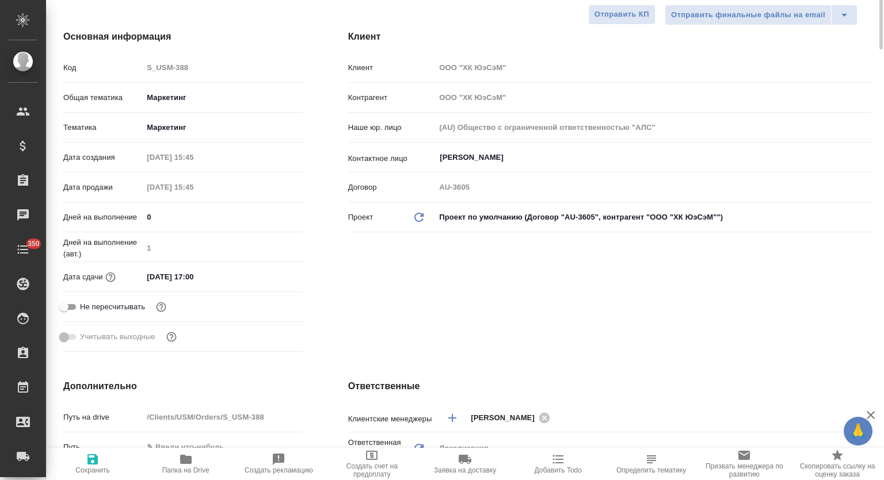
scroll to position [0, 0]
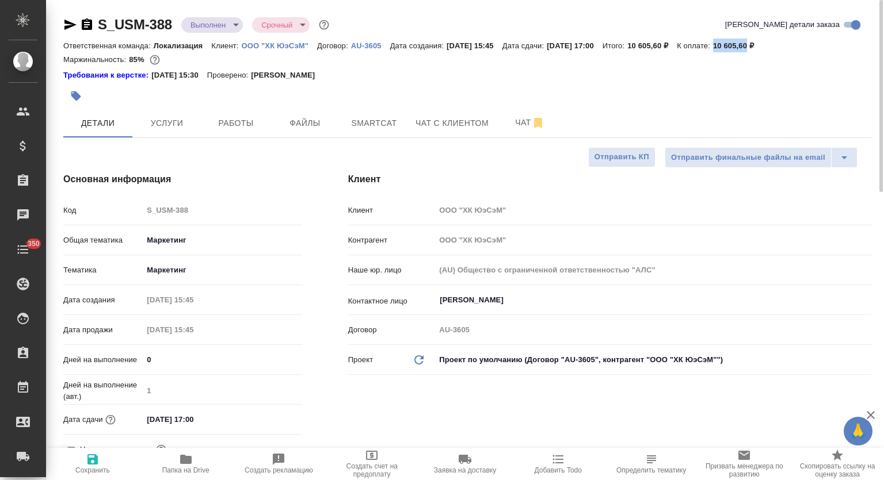
drag, startPoint x: 742, startPoint y: 44, endPoint x: 776, endPoint y: 45, distance: 34.0
click at [776, 45] on div "Ответственная команда: Локализация Клиент: ООО "ХК ЮэСэМ" Договор: AU-3605 Дата…" at bounding box center [467, 46] width 808 height 14
copy p "10 605,60"
type textarea "x"
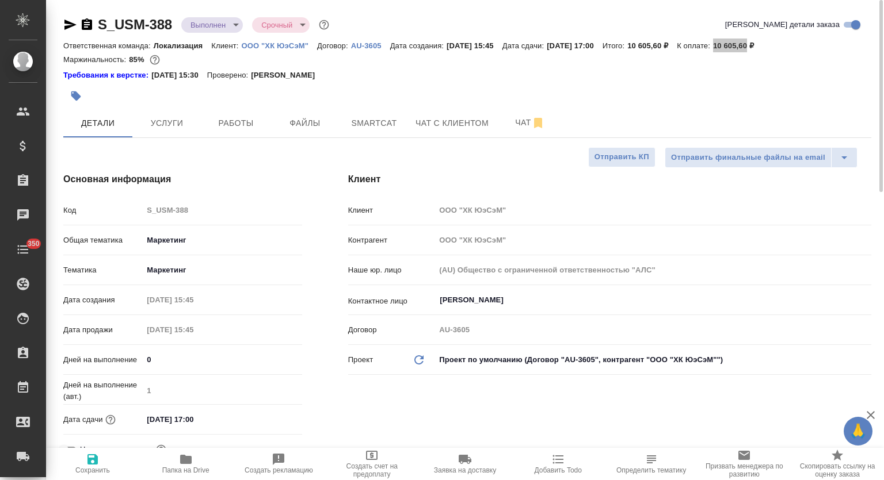
type textarea "x"
select select "RU"
click at [174, 121] on span "Услуги" at bounding box center [166, 123] width 55 height 14
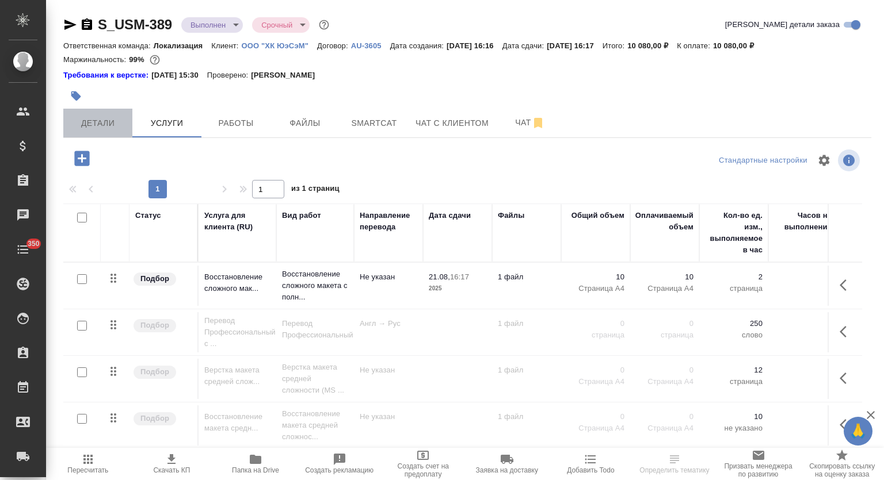
click at [68, 124] on button "Детали" at bounding box center [97, 123] width 69 height 29
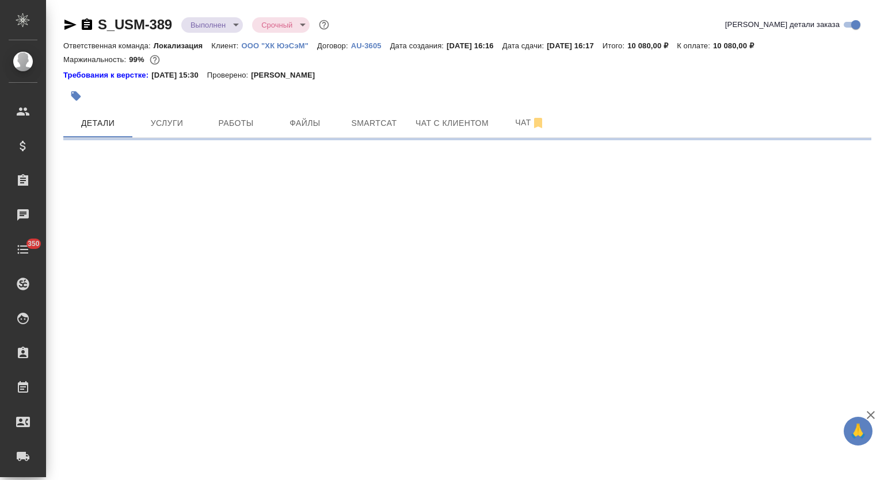
select select "RU"
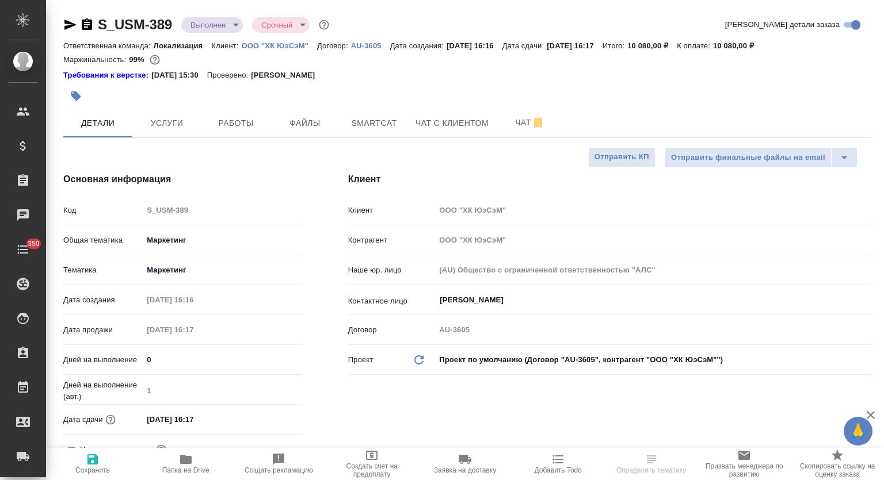
type textarea "x"
click at [150, 124] on span "Услуги" at bounding box center [166, 123] width 55 height 14
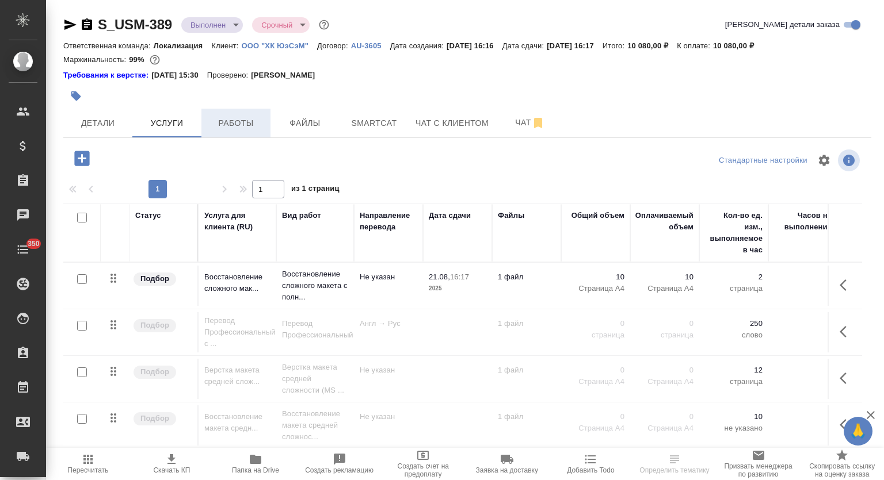
click at [231, 125] on span "Работы" at bounding box center [235, 123] width 55 height 14
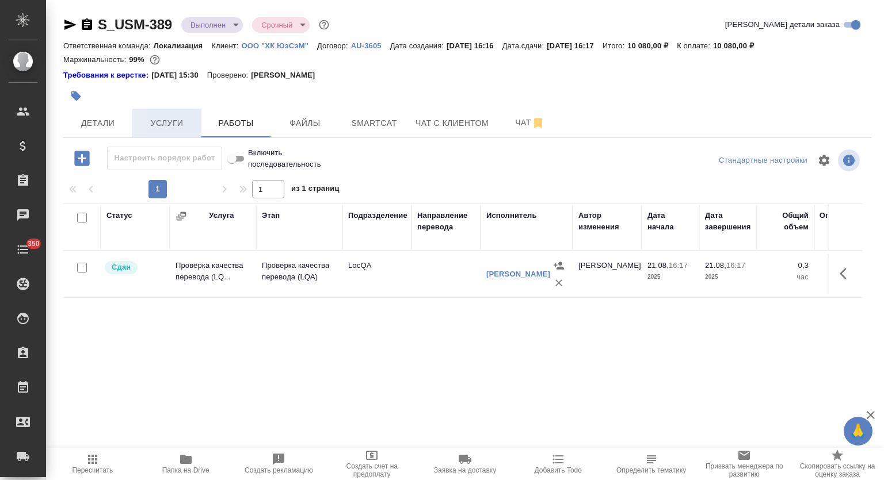
click at [165, 121] on span "Услуги" at bounding box center [166, 123] width 55 height 14
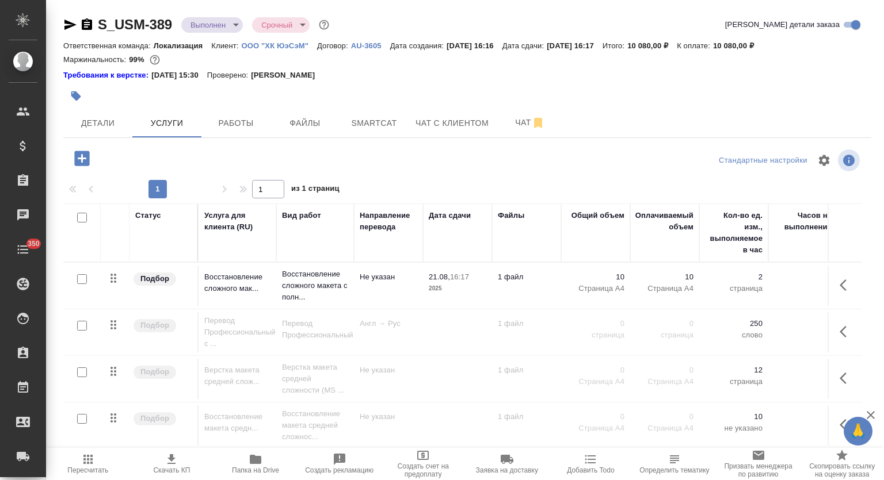
click at [83, 156] on icon "button" at bounding box center [81, 158] width 15 height 15
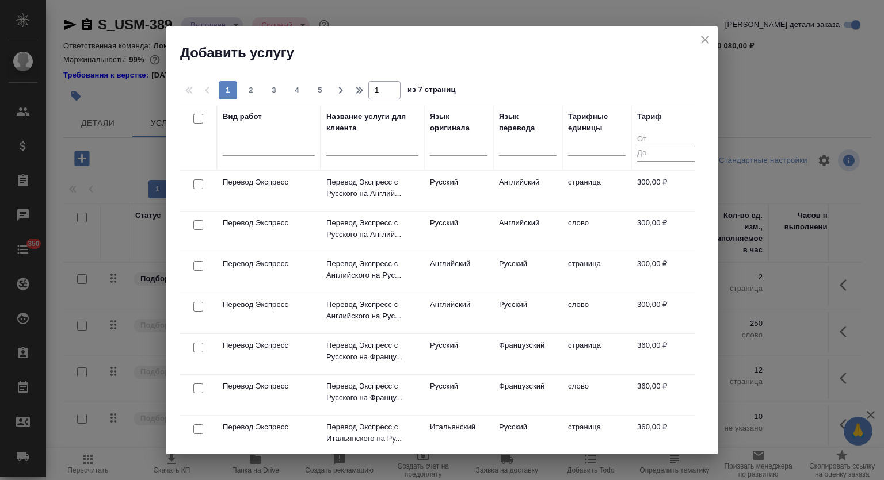
click at [200, 263] on input "checkbox" at bounding box center [198, 266] width 10 height 10
checkbox input "true"
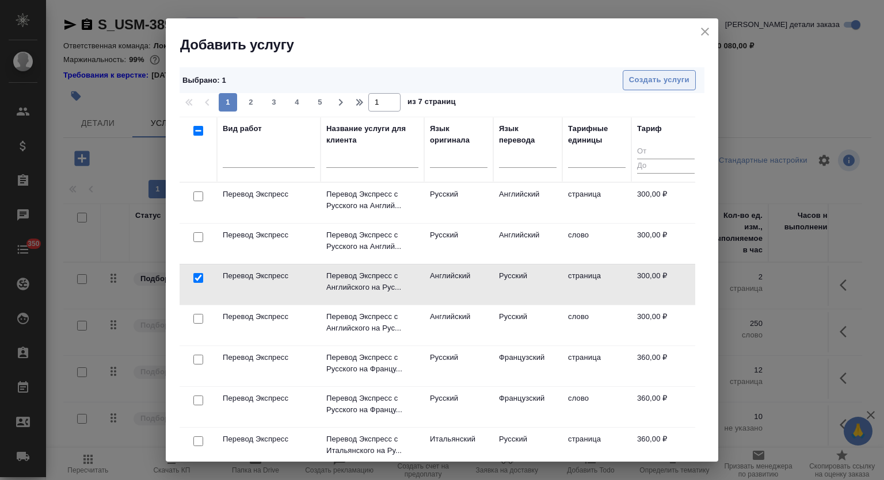
click at [640, 85] on span "Создать услуги" at bounding box center [659, 80] width 60 height 13
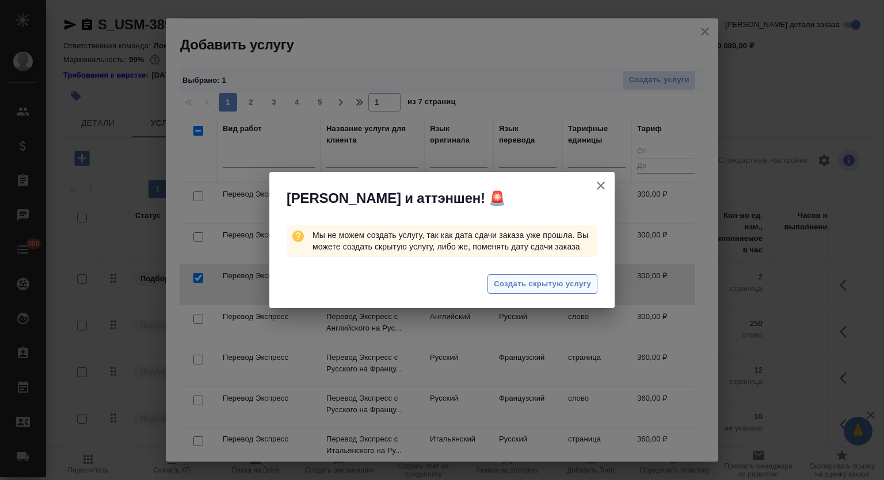
click at [534, 285] on span "Создать скрытую услугу" at bounding box center [542, 284] width 97 height 13
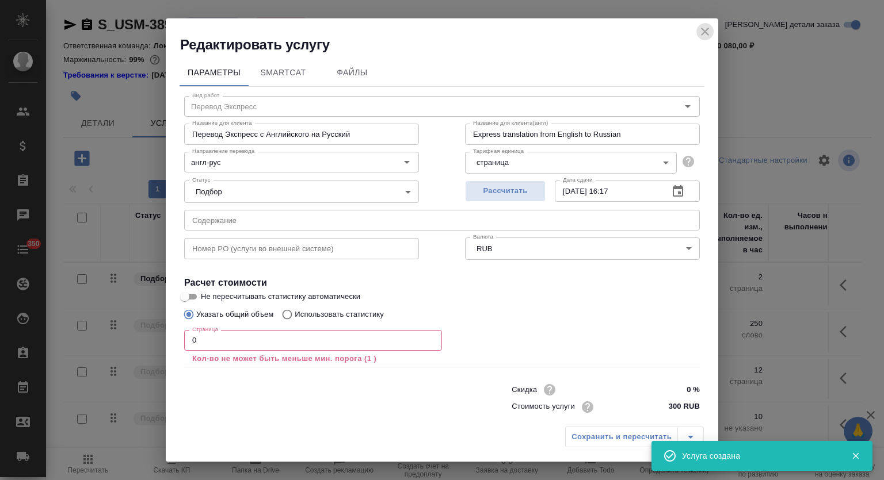
click at [702, 33] on icon "close" at bounding box center [705, 32] width 14 height 14
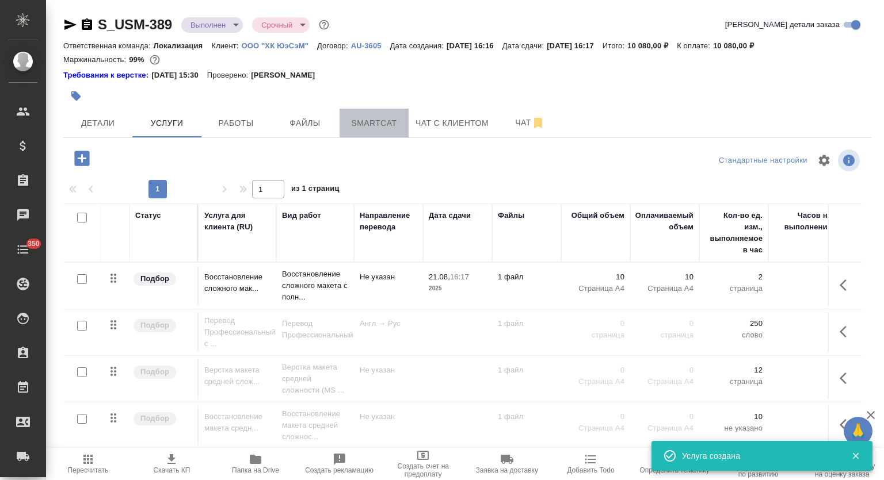
click at [377, 124] on span "Smartcat" at bounding box center [373, 123] width 55 height 14
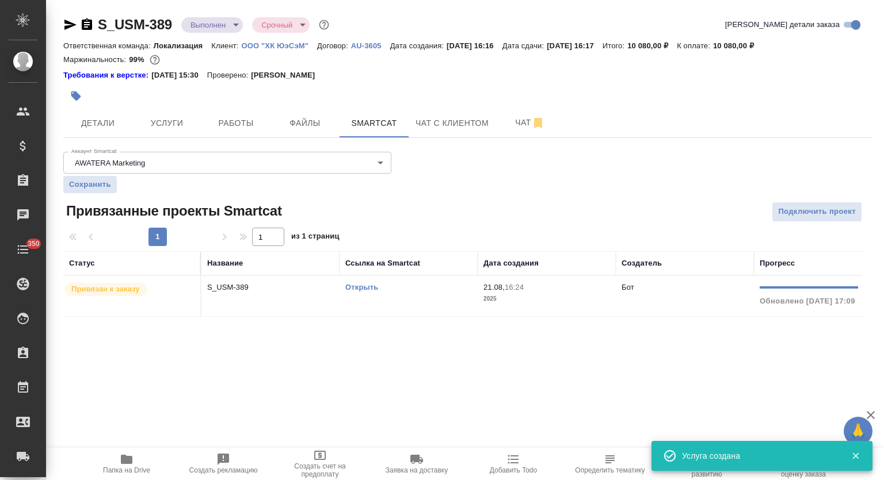
click at [372, 289] on link "Открыть" at bounding box center [361, 287] width 33 height 9
click at [143, 106] on div at bounding box center [332, 95] width 538 height 25
click at [174, 122] on span "Услуги" at bounding box center [166, 123] width 55 height 14
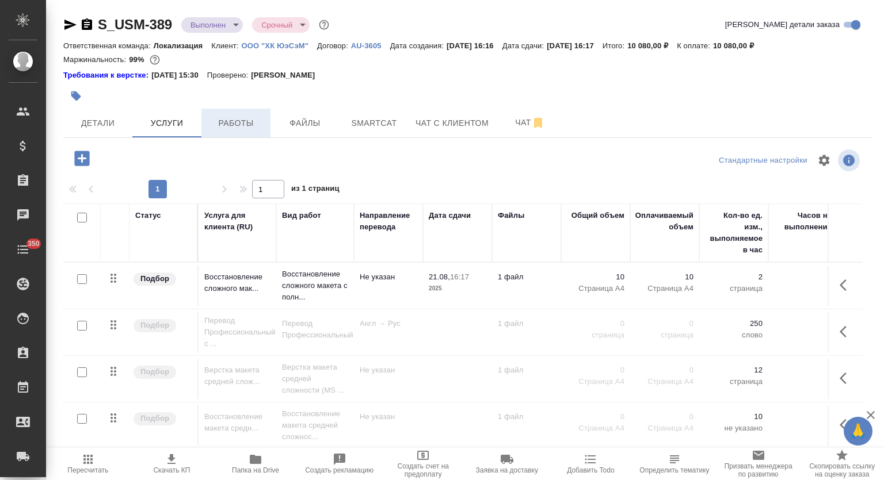
click at [226, 124] on span "Работы" at bounding box center [235, 123] width 55 height 14
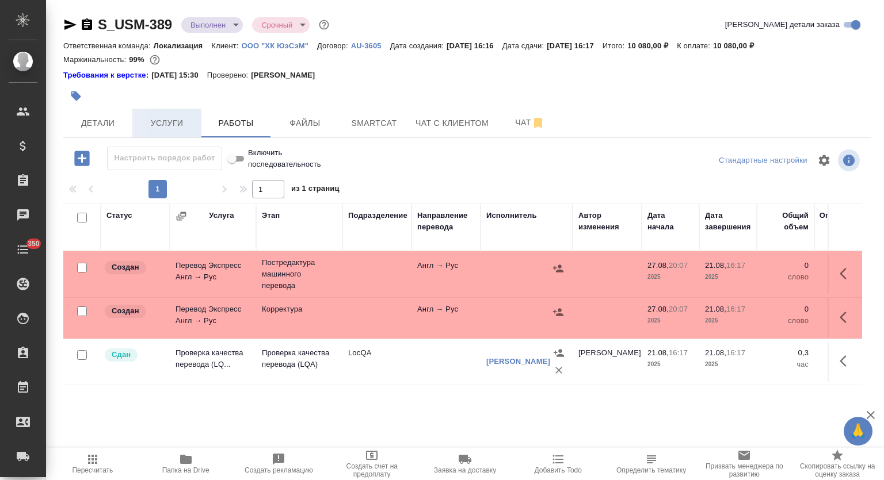
click at [165, 126] on span "Услуги" at bounding box center [166, 123] width 55 height 14
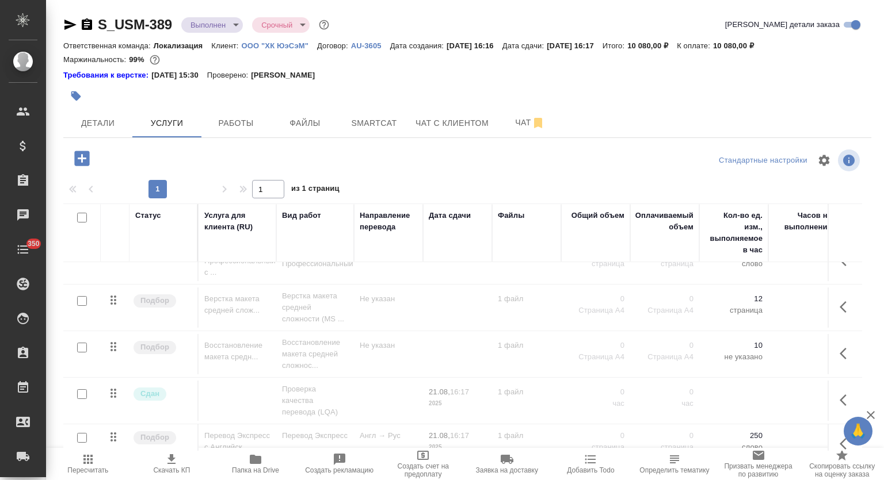
scroll to position [94, 0]
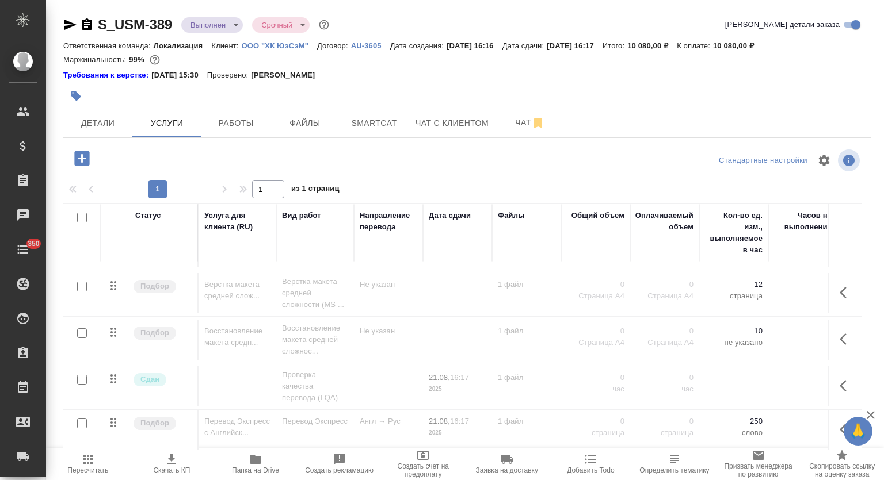
click at [839, 423] on icon "button" at bounding box center [846, 430] width 14 height 14
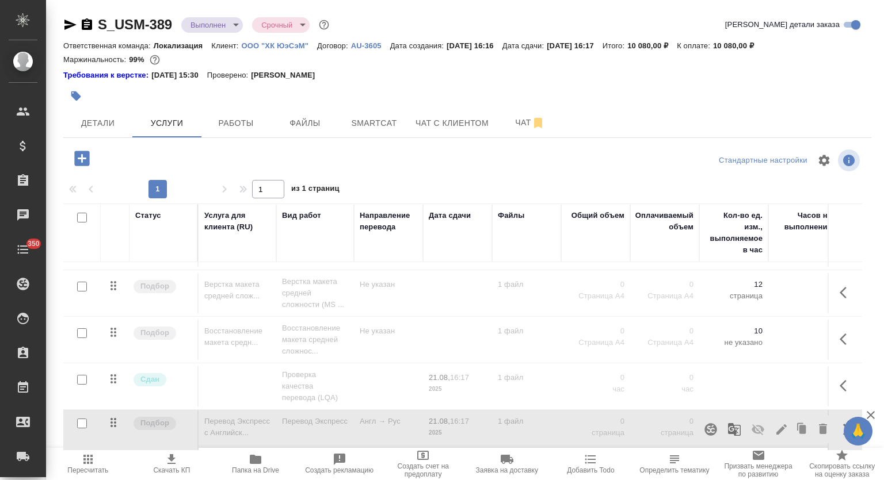
click at [751, 423] on icon "button" at bounding box center [758, 430] width 14 height 14
click at [310, 416] on p "Перевод Экспресс" at bounding box center [315, 422] width 66 height 12
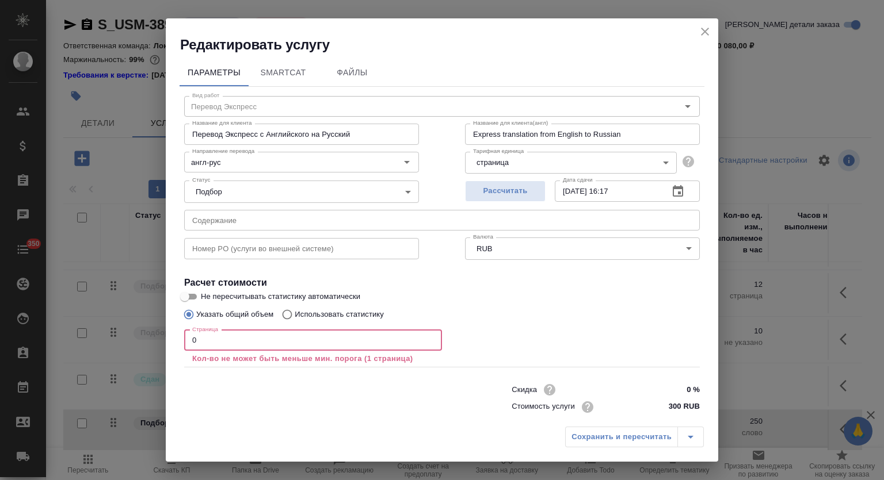
drag, startPoint x: 203, startPoint y: 339, endPoint x: 177, endPoint y: 333, distance: 26.2
click at [177, 333] on div "Параметры SmartCat Файлы Вид работ Перевод Экспресс Вид работ Название для клие…" at bounding box center [442, 237] width 552 height 367
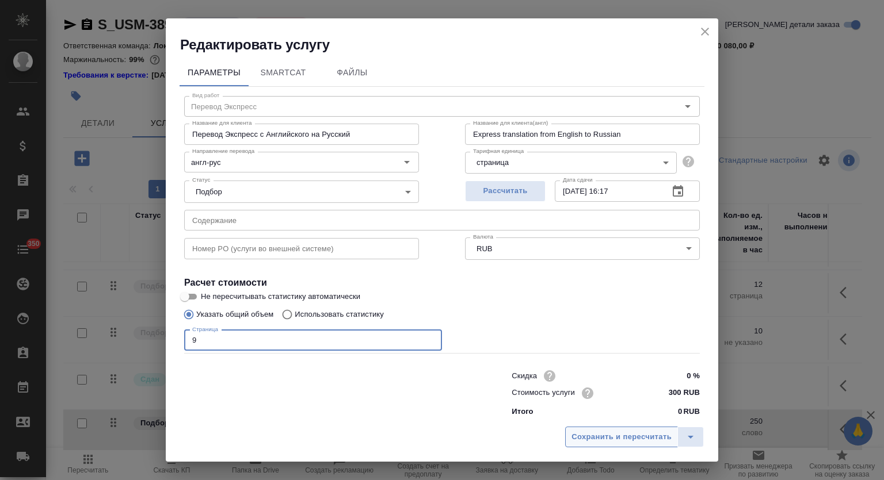
type input "9"
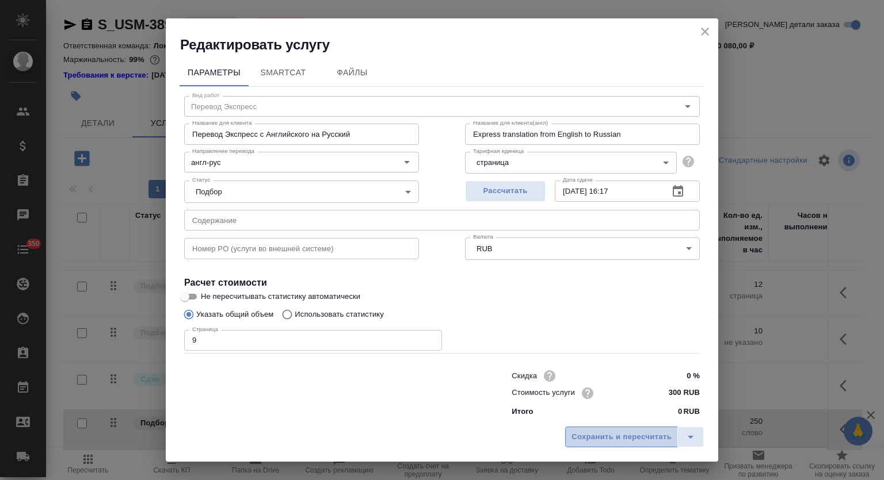
click at [597, 433] on span "Сохранить и пересчитать" at bounding box center [621, 437] width 100 height 13
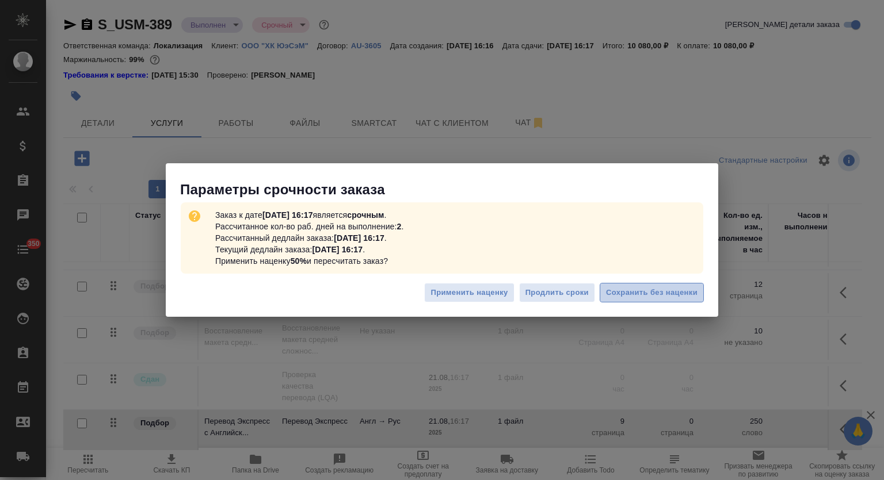
click at [643, 295] on span "Сохранить без наценки" at bounding box center [651, 293] width 91 height 13
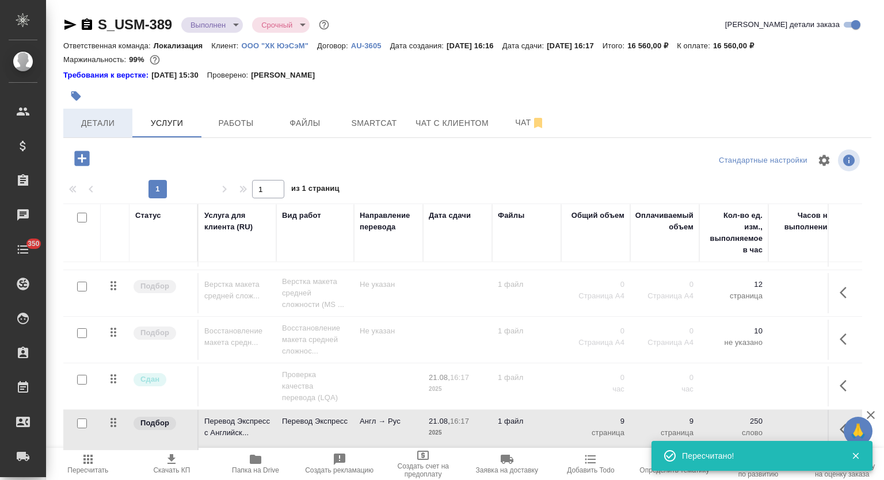
click at [98, 131] on button "Детали" at bounding box center [97, 123] width 69 height 29
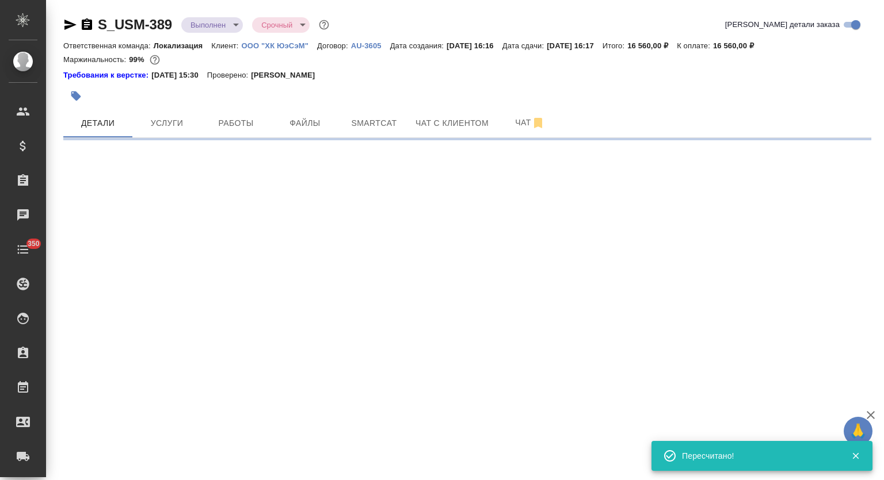
select select "RU"
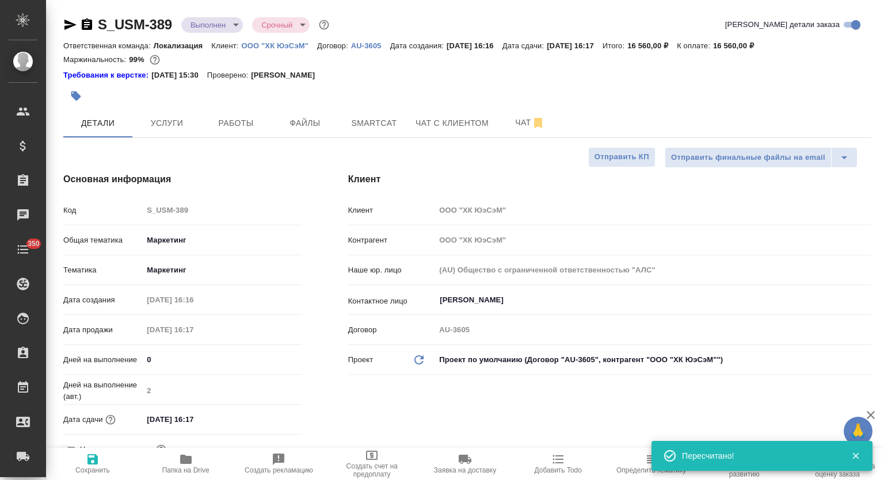
type textarea "x"
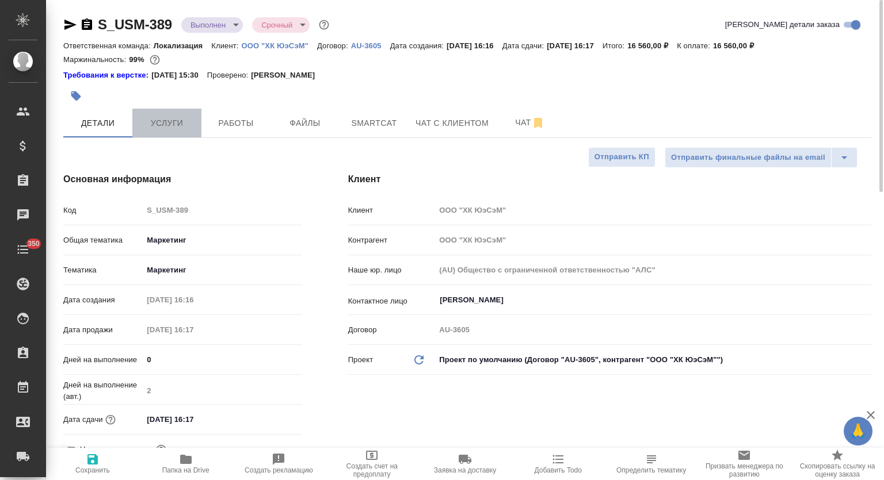
click at [170, 124] on span "Услуги" at bounding box center [166, 123] width 55 height 14
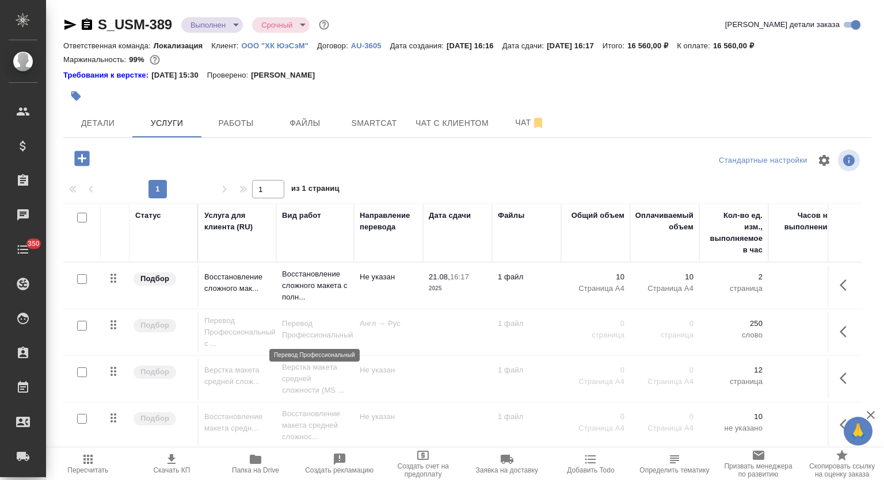
click at [316, 288] on p "Восстановление сложного макета с полн..." at bounding box center [315, 286] width 66 height 35
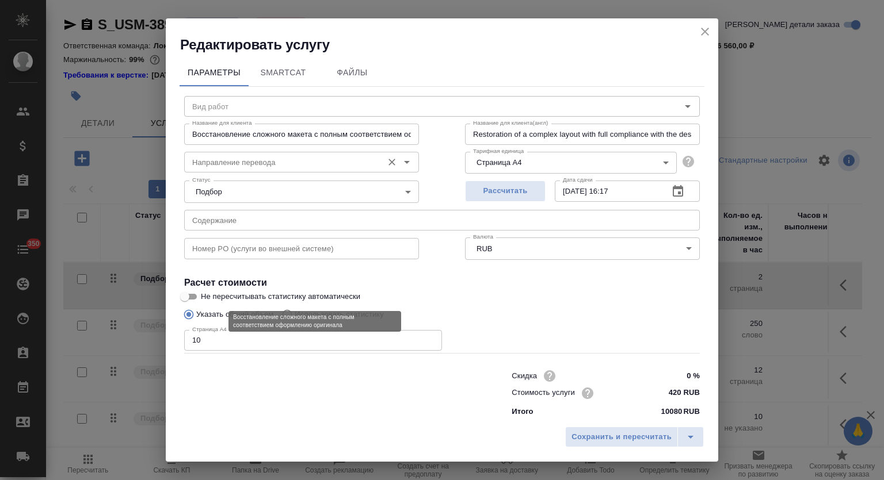
type input "Восстановление сложного макета с полным соответствием оформлению оригинала"
type input "Не указан"
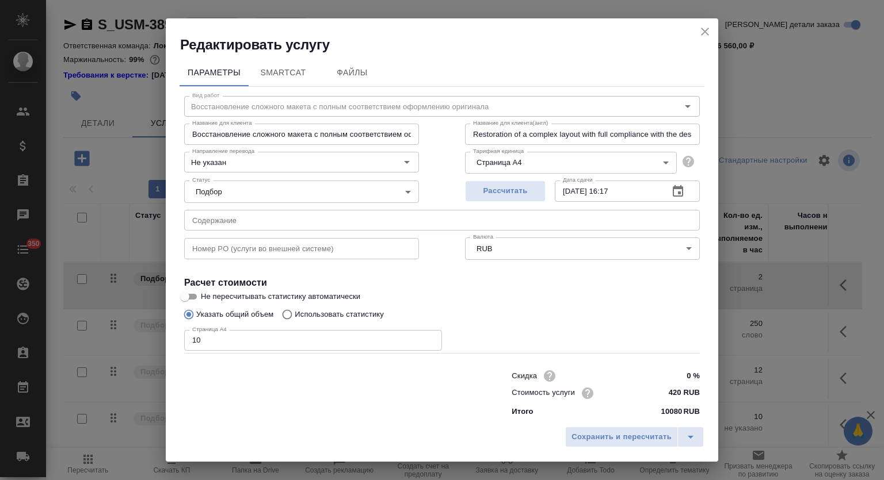
click at [285, 131] on input "Восстановление сложного макета с полным соответствием оформлению оригинала" at bounding box center [301, 134] width 235 height 21
click at [704, 31] on icon "close" at bounding box center [705, 32] width 8 height 8
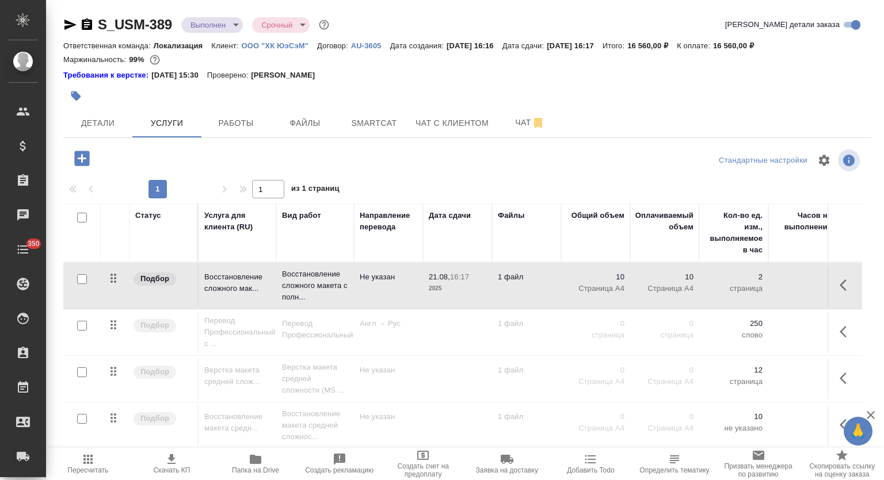
click at [251, 468] on span "Папка на Drive" at bounding box center [255, 471] width 47 height 8
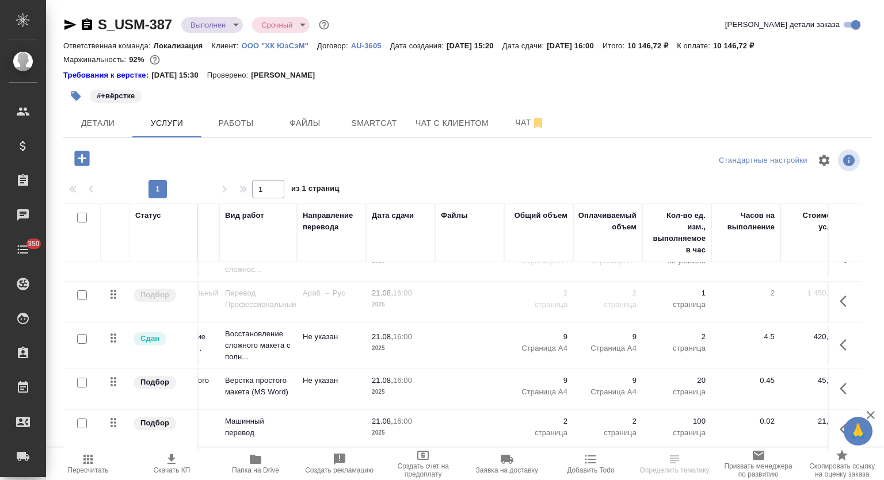
scroll to position [83, 0]
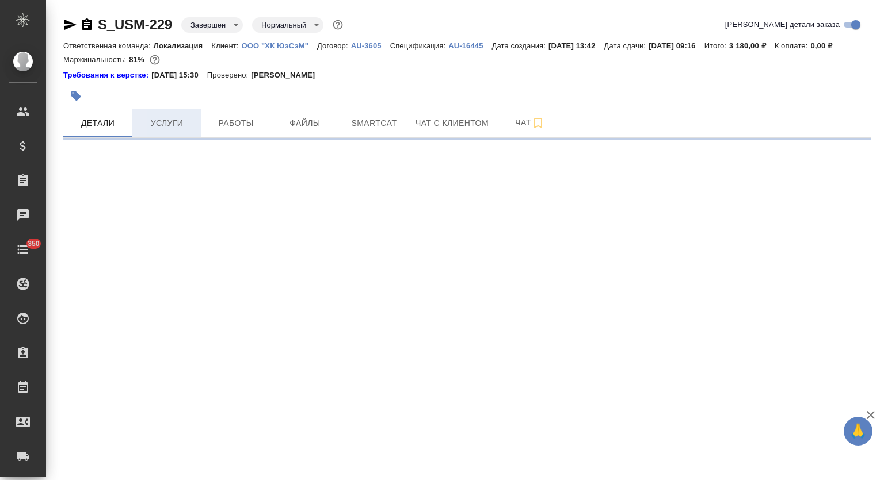
select select "RU"
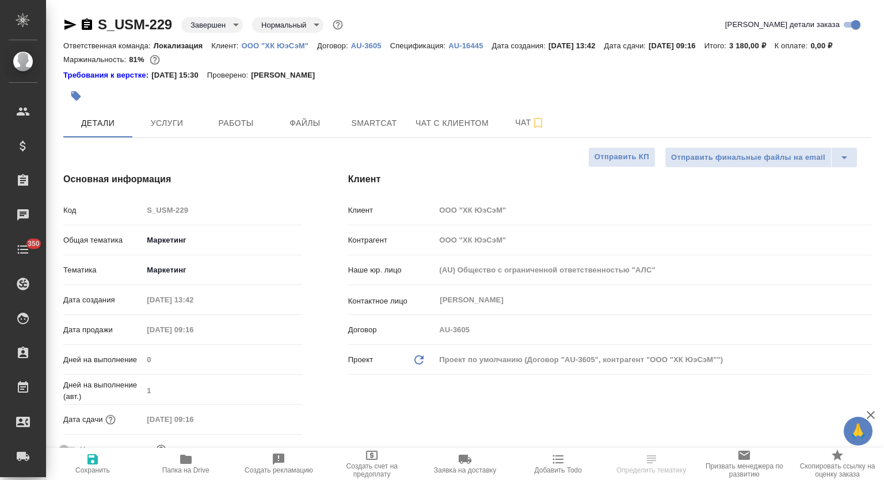
click at [168, 126] on span "Услуги" at bounding box center [166, 123] width 55 height 14
type textarea "x"
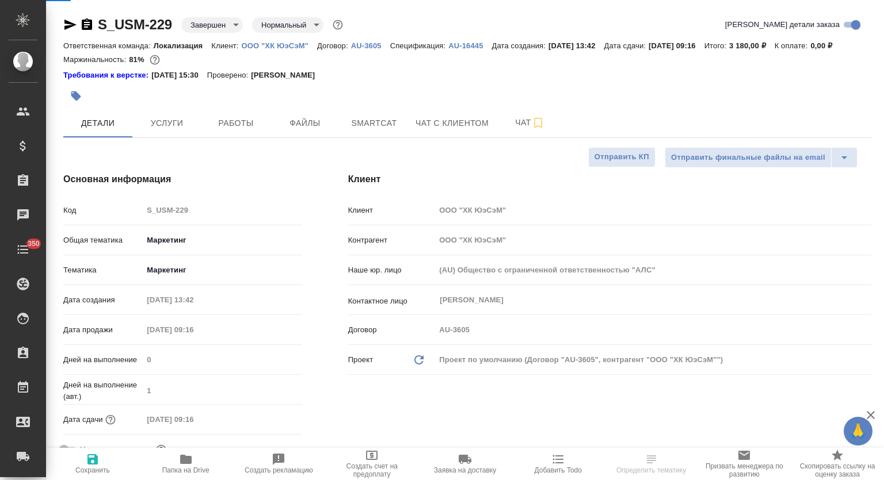
type textarea "x"
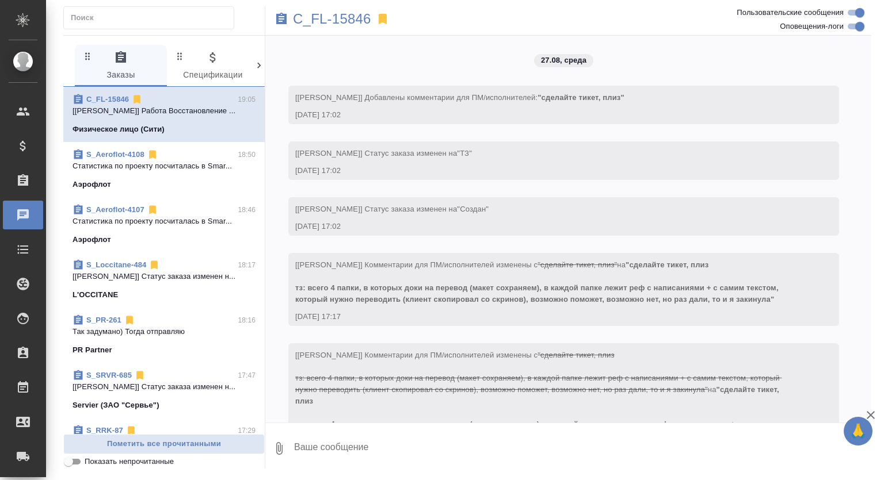
scroll to position [3641, 0]
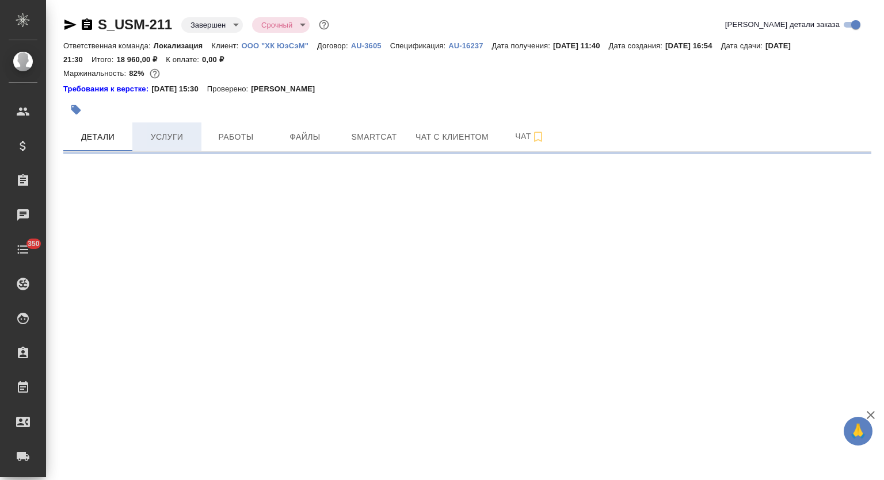
select select "RU"
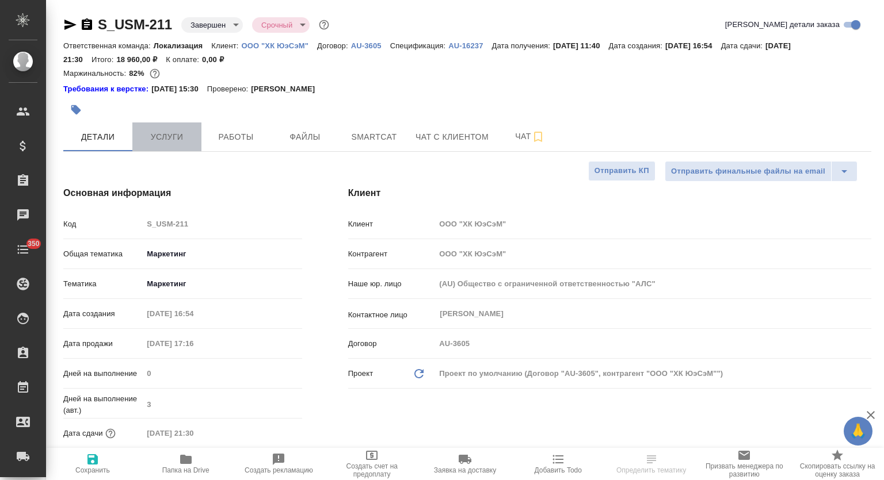
drag, startPoint x: 167, startPoint y: 133, endPoint x: 364, endPoint y: 89, distance: 201.6
click at [166, 133] on span "Услуги" at bounding box center [166, 137] width 55 height 14
type textarea "x"
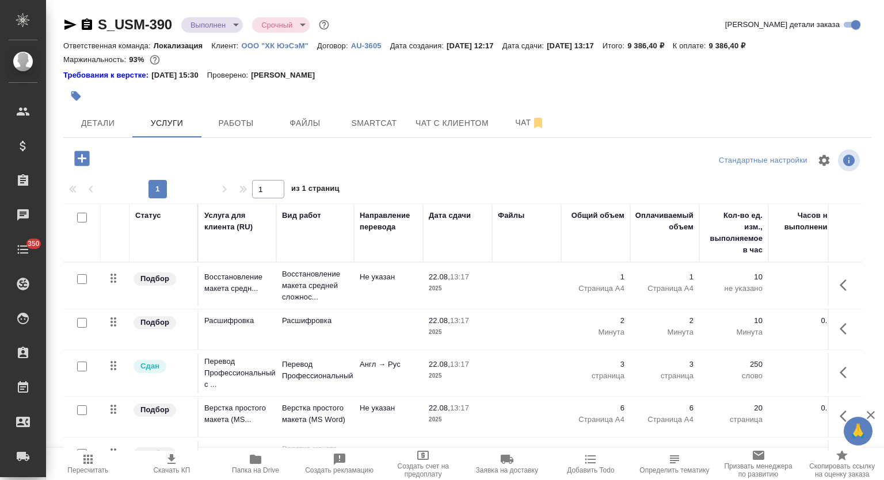
click at [274, 459] on span "Папка на Drive" at bounding box center [255, 464] width 70 height 22
click at [96, 126] on span "Детали" at bounding box center [97, 123] width 55 height 14
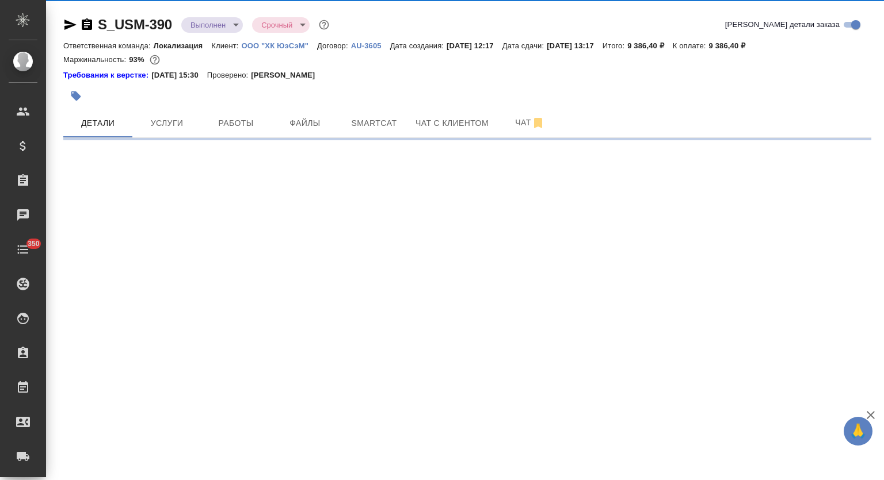
select select "RU"
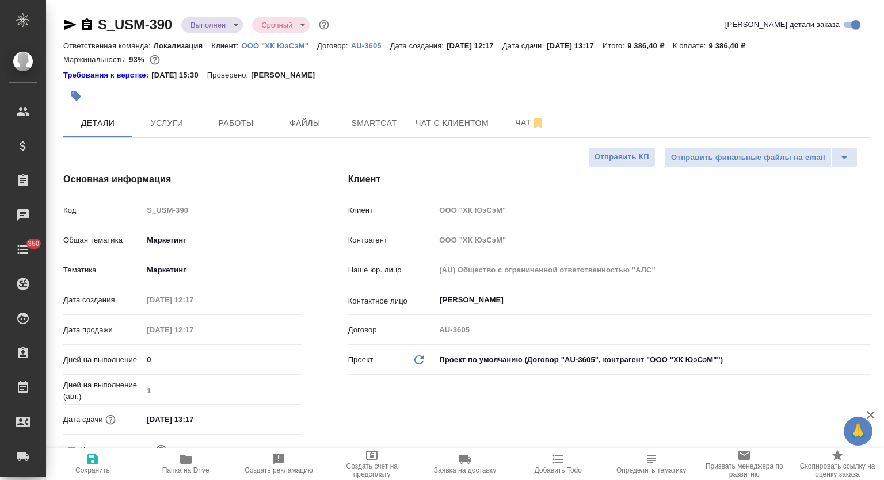
type textarea "x"
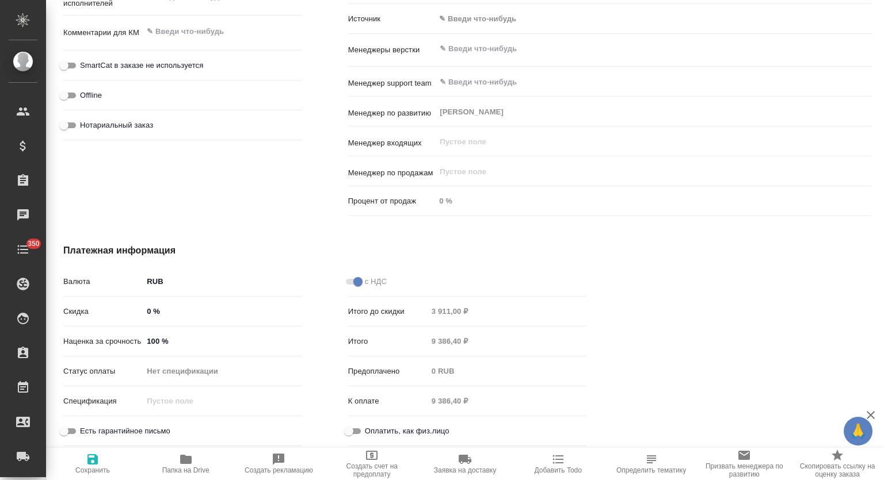
scroll to position [335, 0]
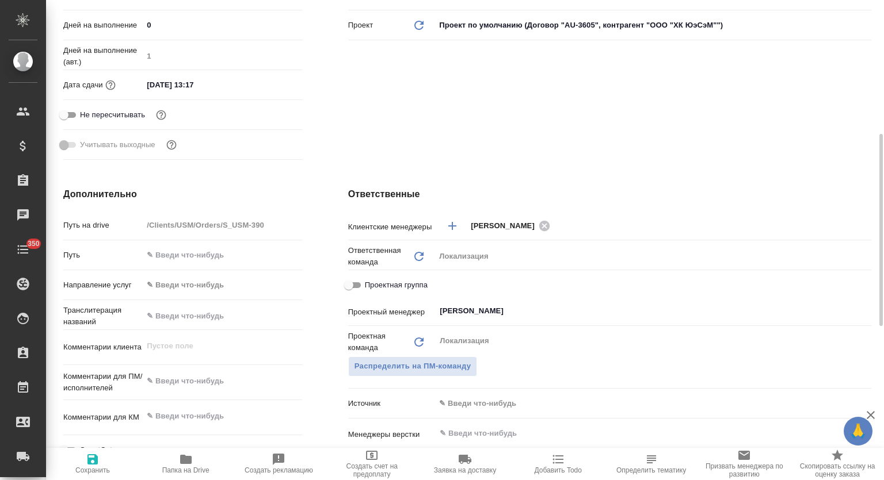
type textarea "x"
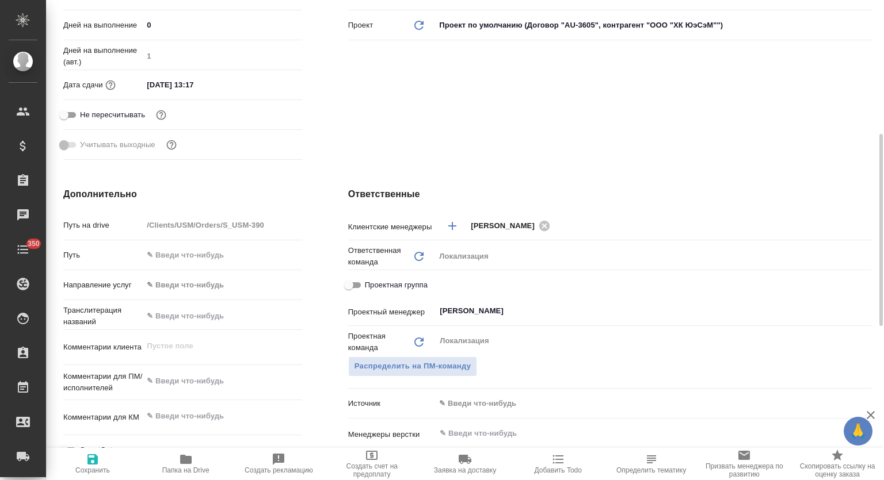
type textarea "x"
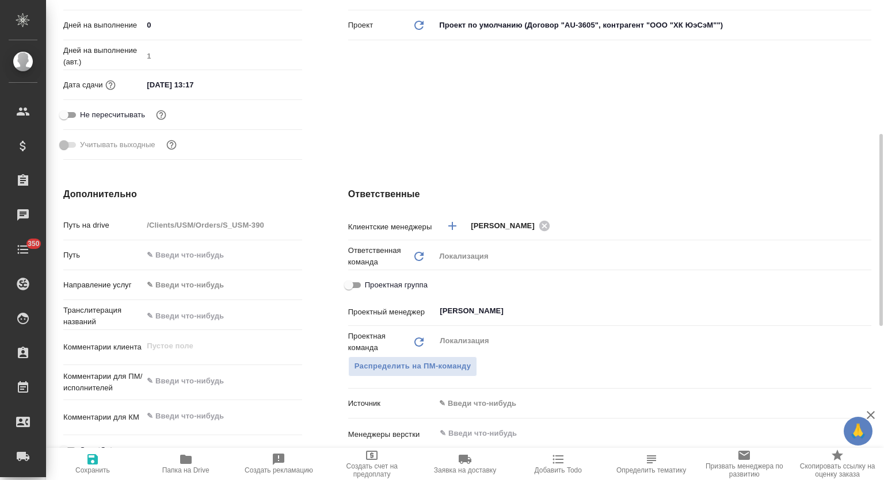
type textarea "x"
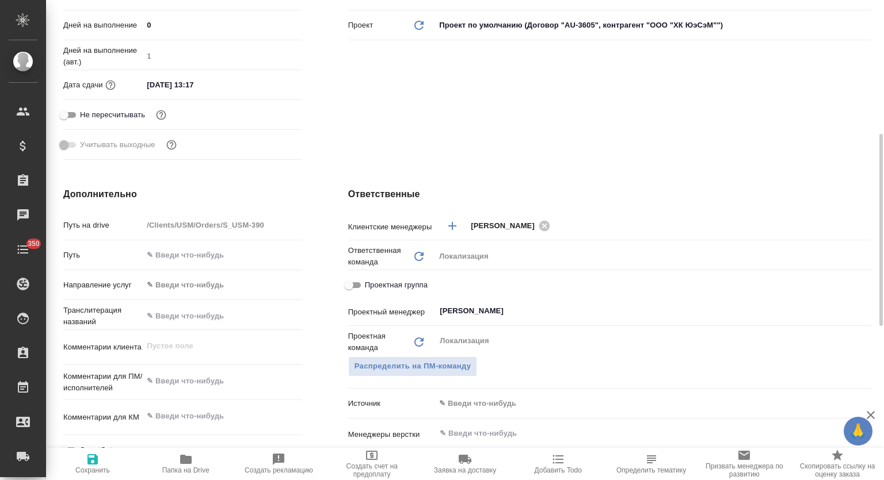
type textarea "x"
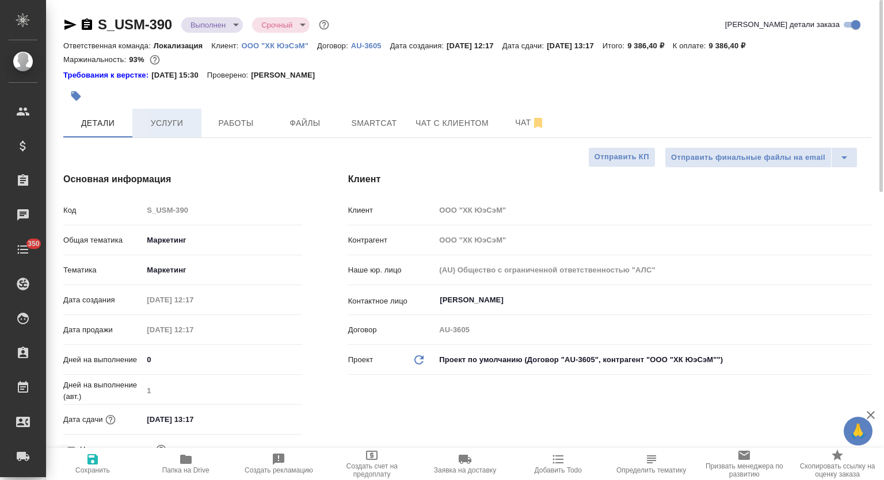
click at [168, 137] on button "Услуги" at bounding box center [166, 123] width 69 height 29
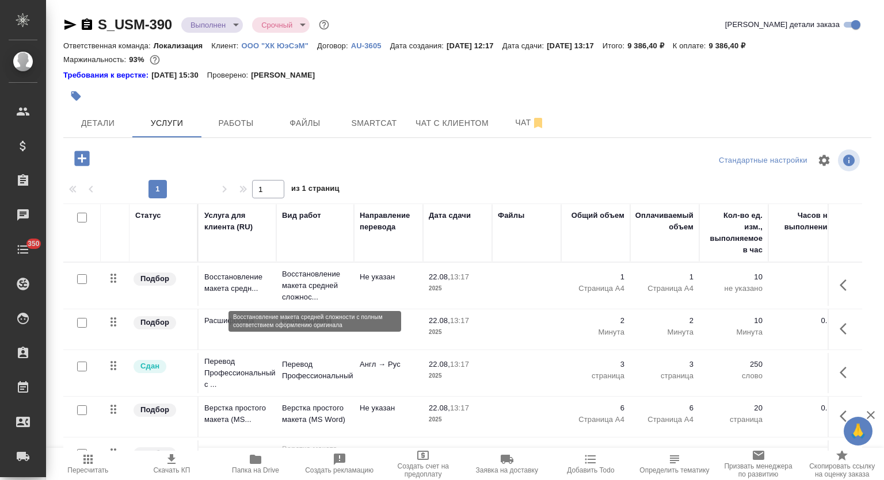
click at [304, 272] on p "Восстановление макета средней сложнос..." at bounding box center [315, 286] width 66 height 35
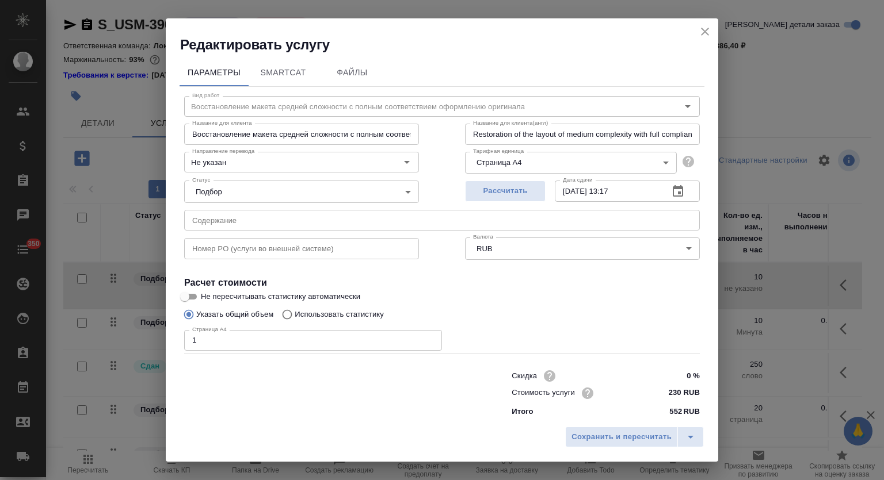
click at [323, 132] on input "Восстановление макета средней сложности с полным соответствием оформлению ориги…" at bounding box center [301, 134] width 235 height 21
click at [705, 26] on icon "close" at bounding box center [705, 32] width 14 height 14
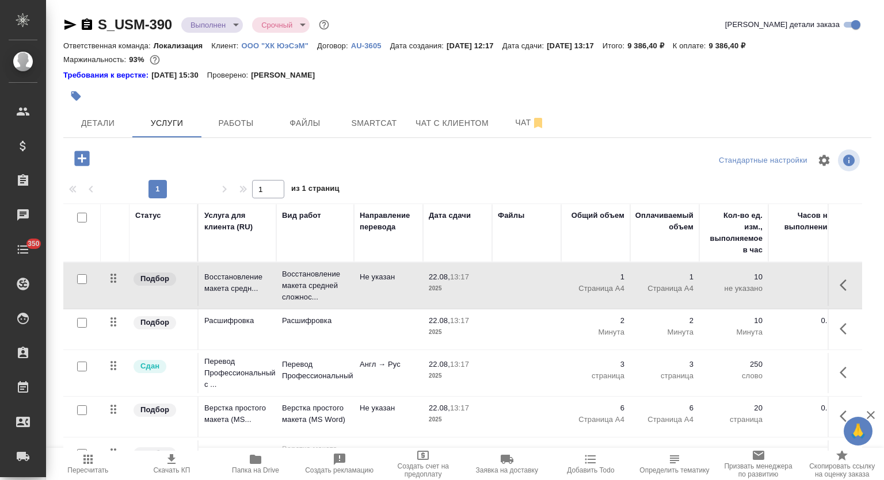
click at [333, 324] on p "Расшифровка" at bounding box center [315, 321] width 66 height 12
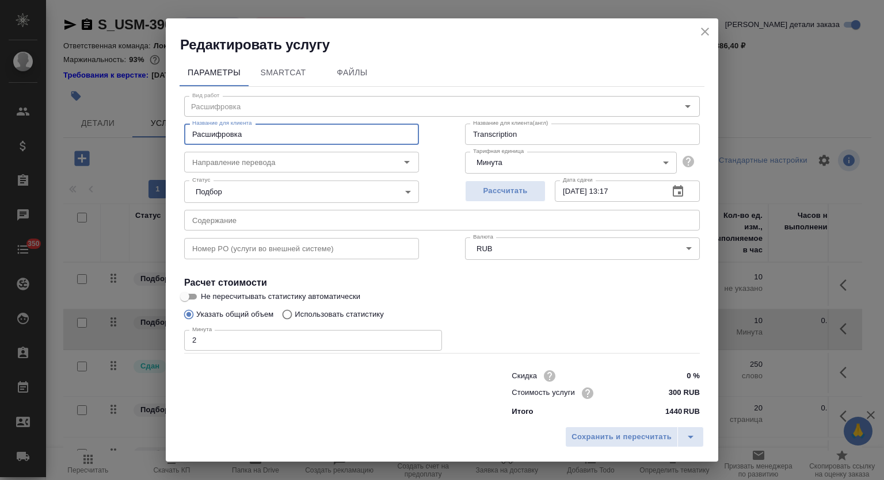
drag, startPoint x: 258, startPoint y: 133, endPoint x: 193, endPoint y: 147, distance: 66.0
click at [100, 133] on div "Редактировать услугу Параметры SmartCat Файлы Вид работ Расшифровка Вид работ Н…" at bounding box center [442, 240] width 884 height 480
drag, startPoint x: 255, startPoint y: 133, endPoint x: 249, endPoint y: 89, distance: 44.7
click at [113, 128] on div "Редактировать услугу Параметры SmartCat Файлы Вид работ Расшифровка Вид работ Н…" at bounding box center [442, 240] width 884 height 480
click at [704, 32] on icon "close" at bounding box center [705, 32] width 8 height 8
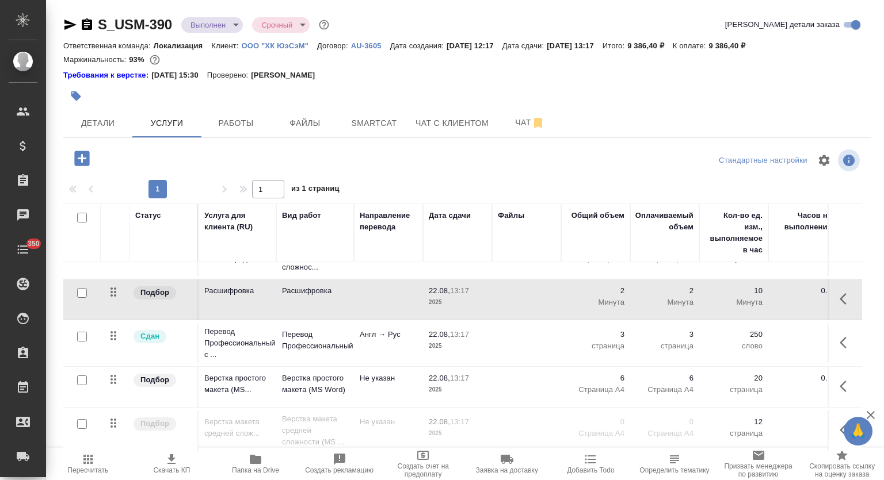
scroll to position [41, 0]
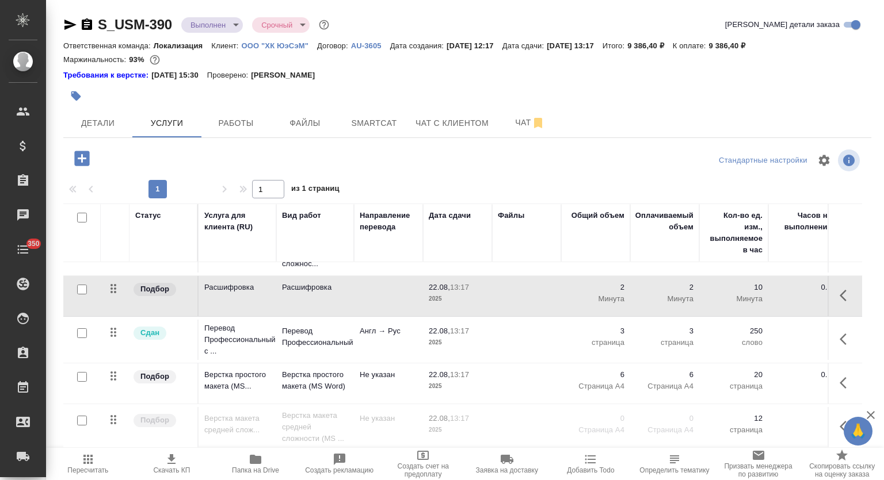
click at [305, 369] on p "Верстка простого макета (MS Word)" at bounding box center [315, 380] width 66 height 23
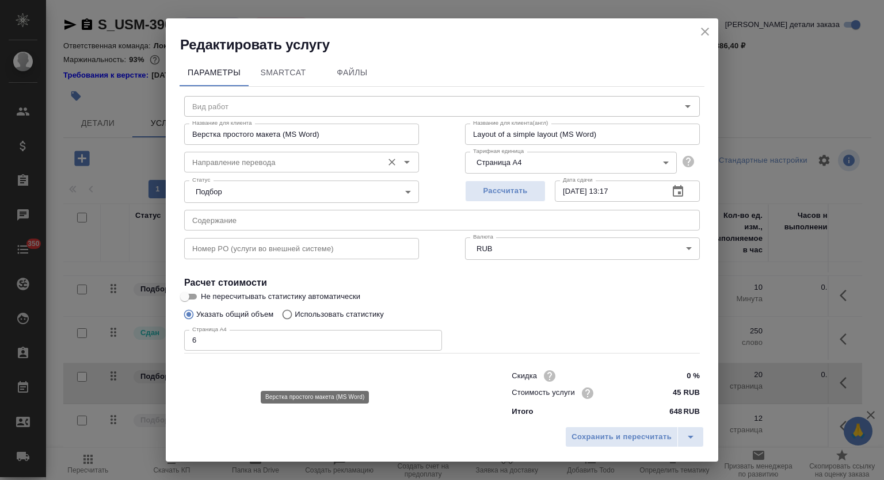
type input "Верстка простого макета (MS Word)"
type input "Не указан"
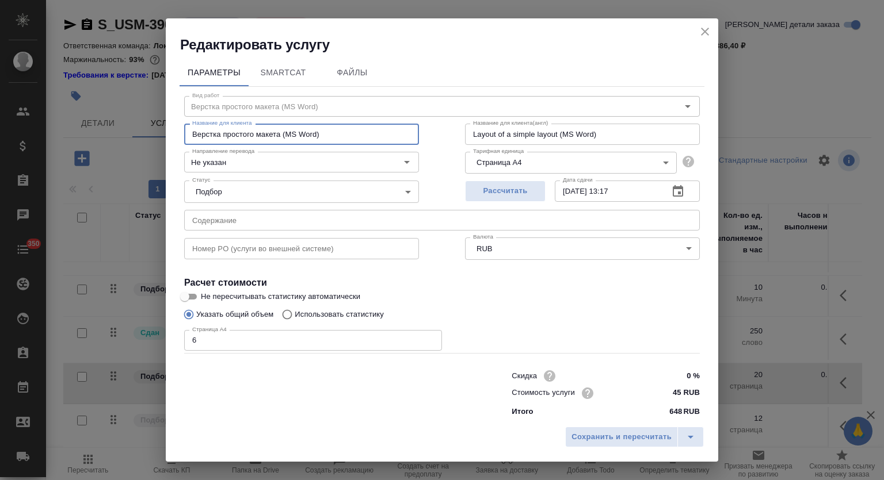
drag, startPoint x: 280, startPoint y: 133, endPoint x: 141, endPoint y: 126, distance: 138.8
click at [141, 126] on div "Редактировать услугу Параметры SmartCat Файлы Вид работ Верстка простого макета…" at bounding box center [442, 240] width 884 height 480
click at [707, 32] on icon "close" at bounding box center [705, 32] width 14 height 14
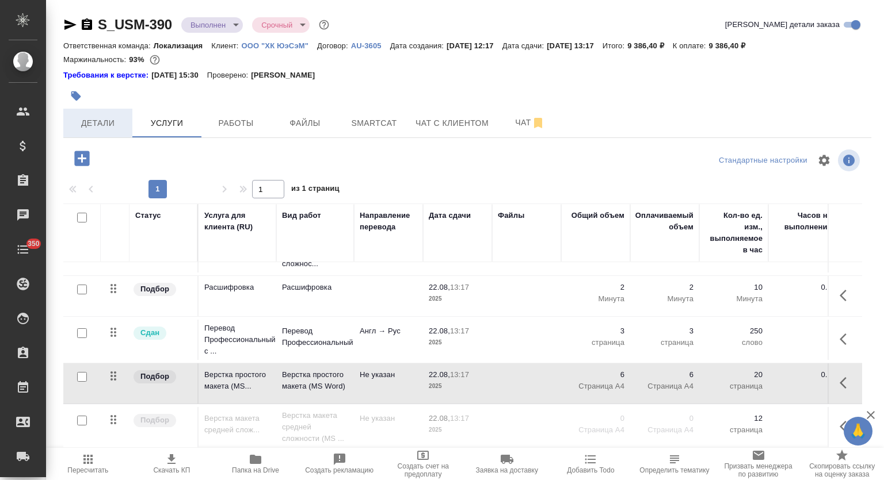
click at [91, 128] on span "Детали" at bounding box center [97, 123] width 55 height 14
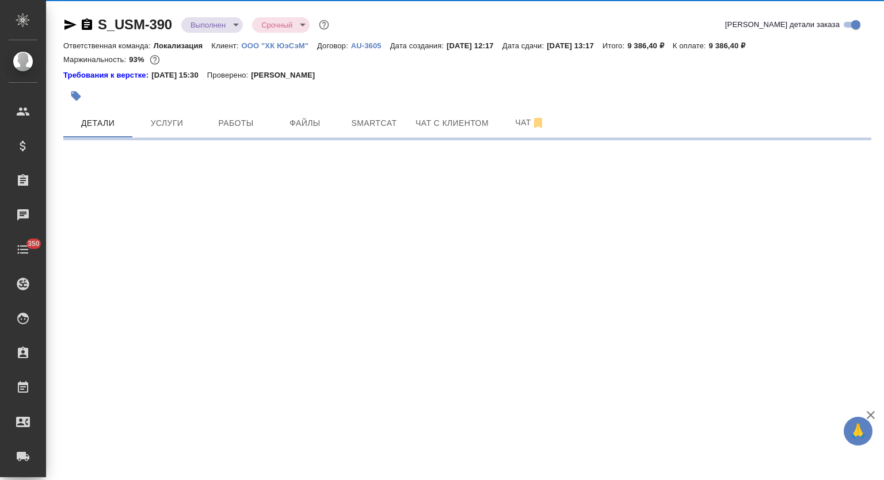
select select "RU"
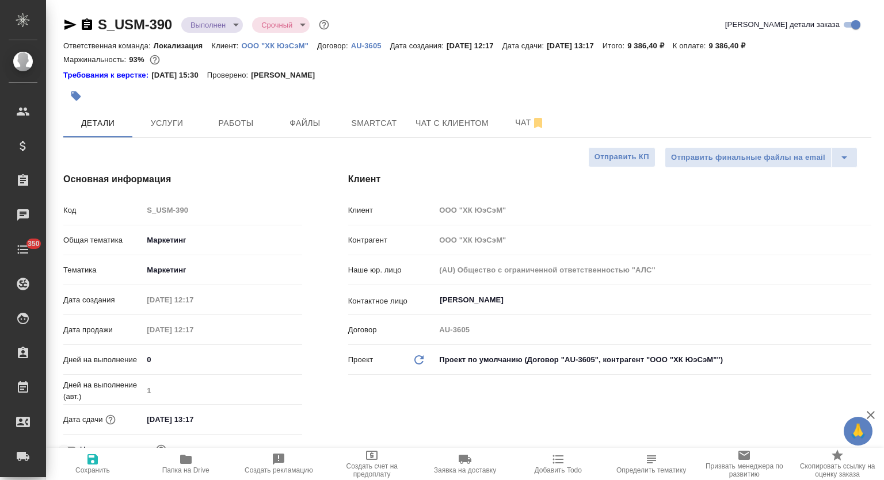
type textarea "x"
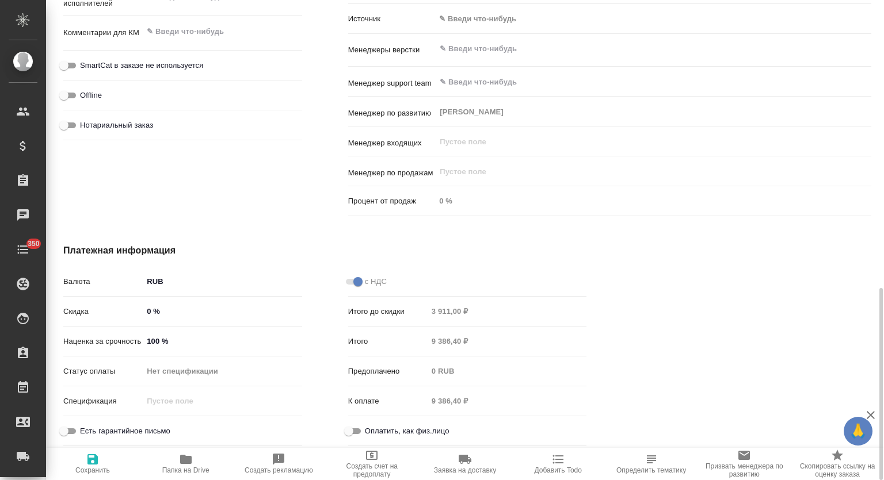
scroll to position [239, 0]
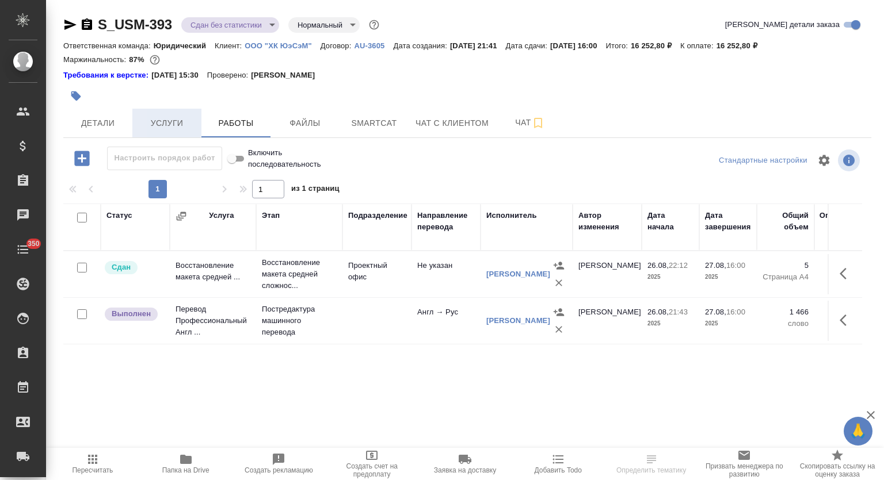
click at [165, 124] on span "Услуги" at bounding box center [166, 123] width 55 height 14
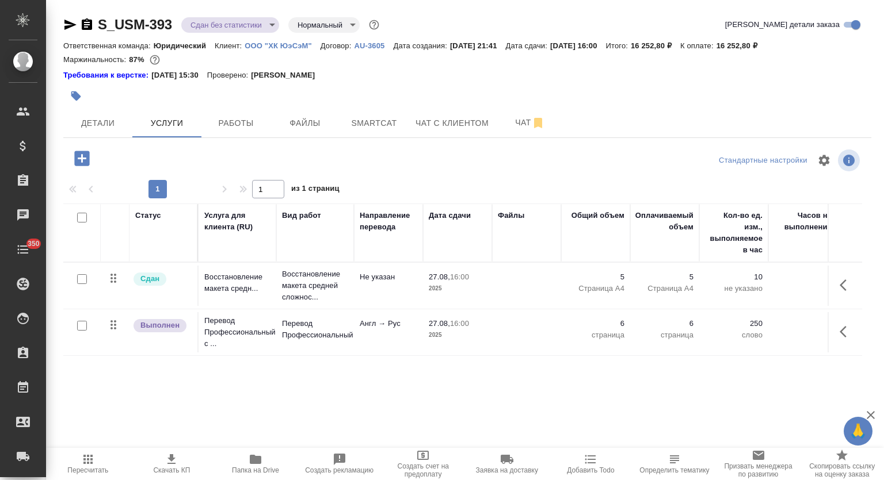
drag, startPoint x: 251, startPoint y: 469, endPoint x: 498, endPoint y: 315, distance: 291.5
click at [251, 468] on span "Папка на Drive" at bounding box center [255, 471] width 47 height 8
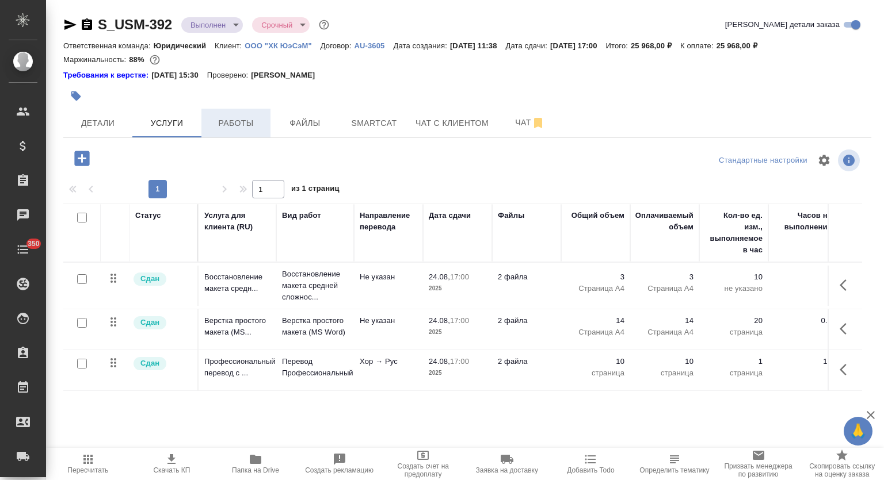
click at [242, 123] on span "Работы" at bounding box center [235, 123] width 55 height 14
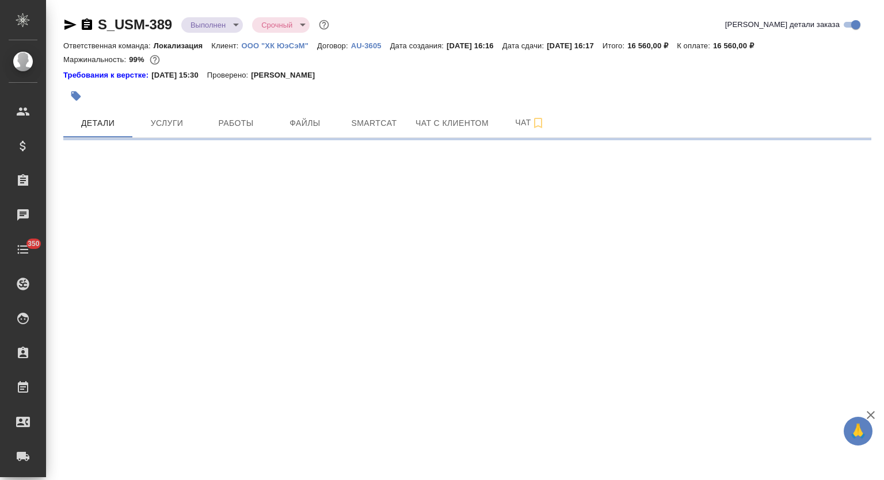
select select "RU"
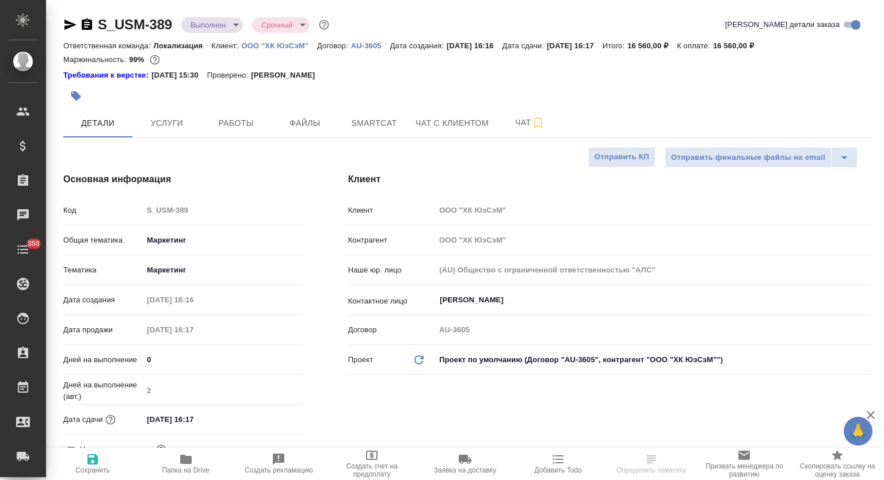
type textarea "x"
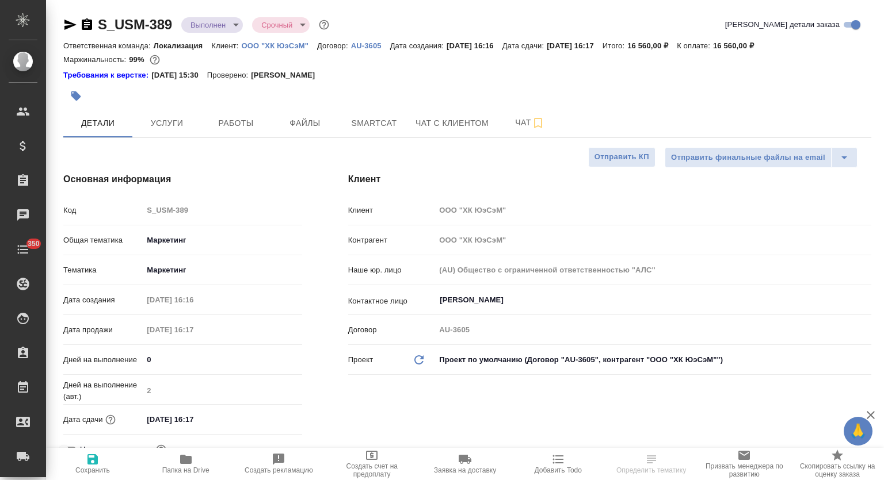
type textarea "x"
drag, startPoint x: 743, startPoint y: 45, endPoint x: 776, endPoint y: 49, distance: 33.0
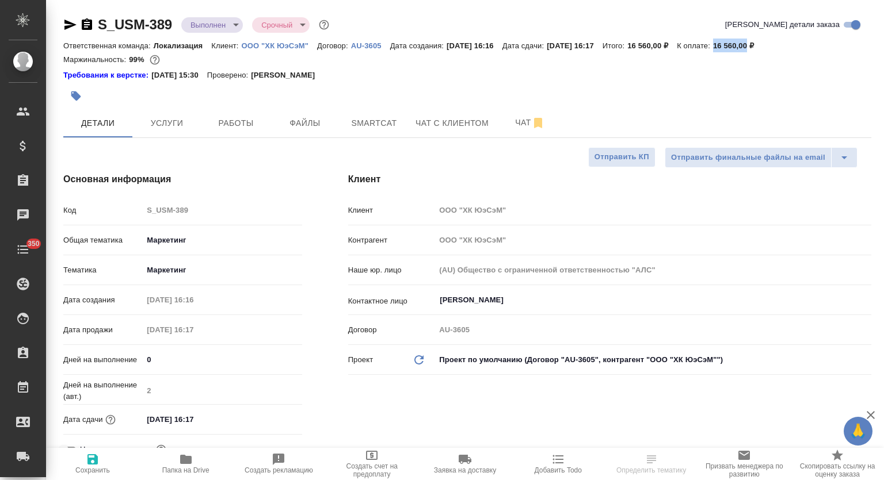
click at [762, 49] on p "16 560,00 ₽" at bounding box center [737, 45] width 49 height 9
copy p "16 560,00"
type textarea "x"
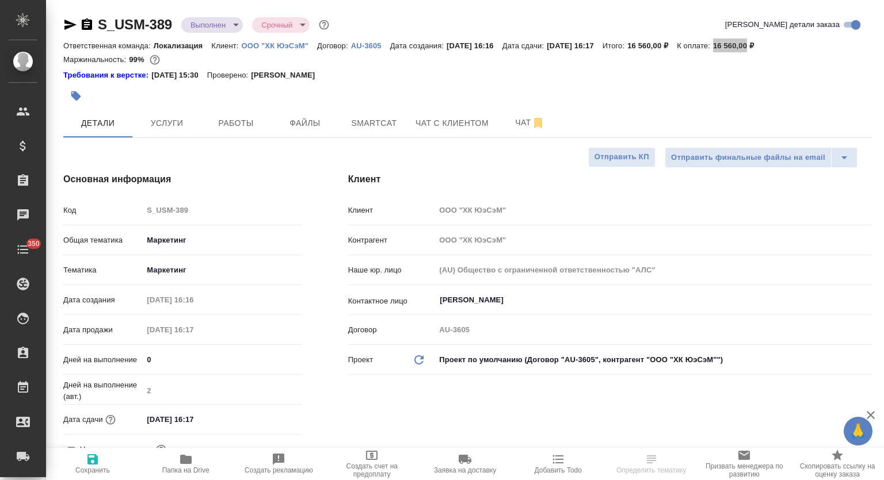
select select "RU"
type textarea "x"
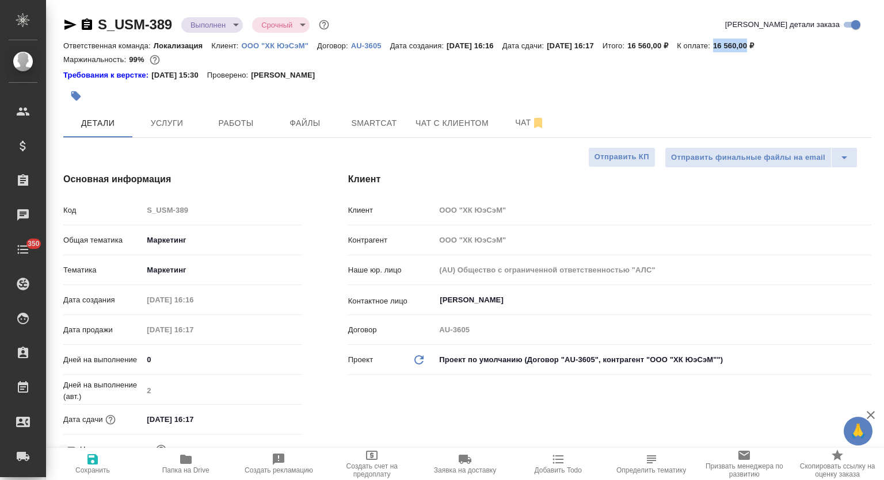
type textarea "x"
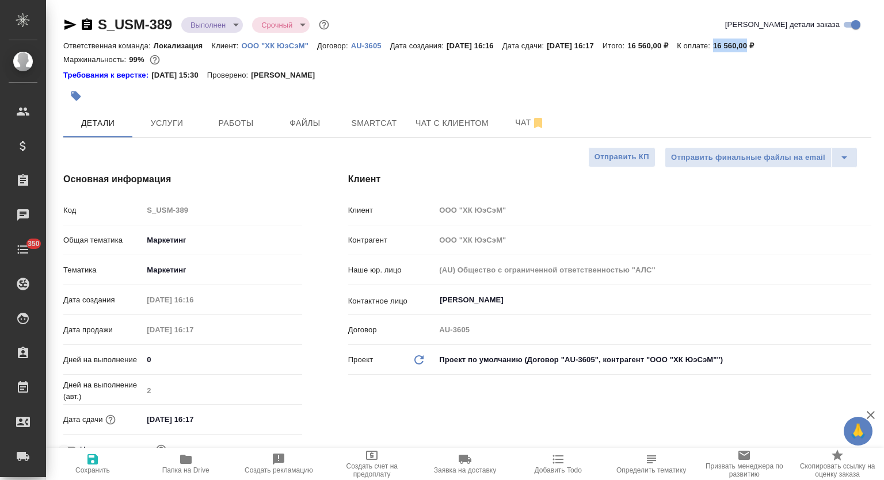
type textarea "x"
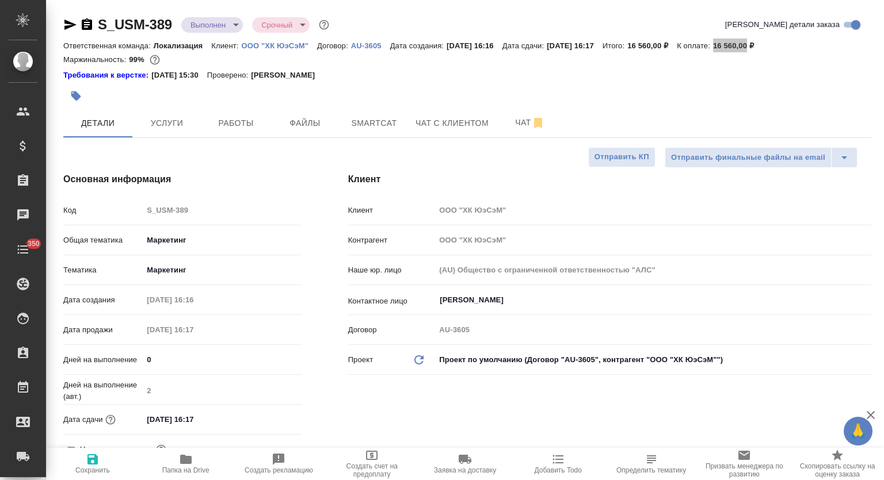
type textarea "x"
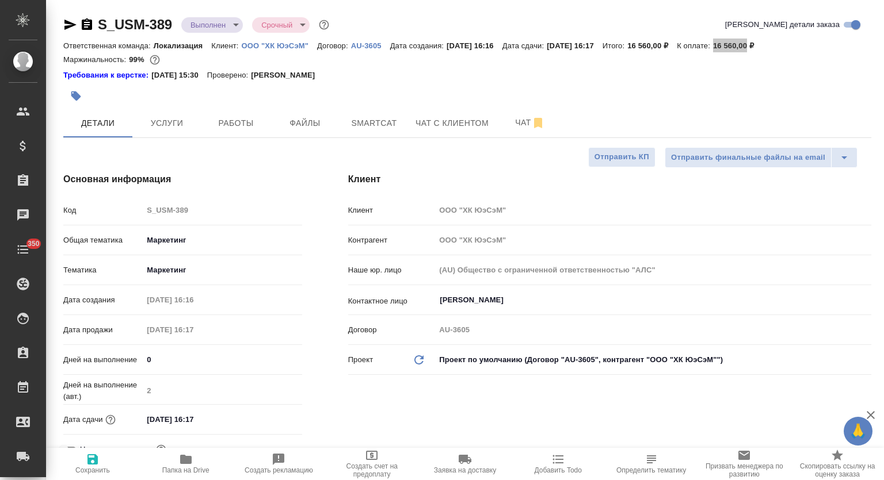
type textarea "x"
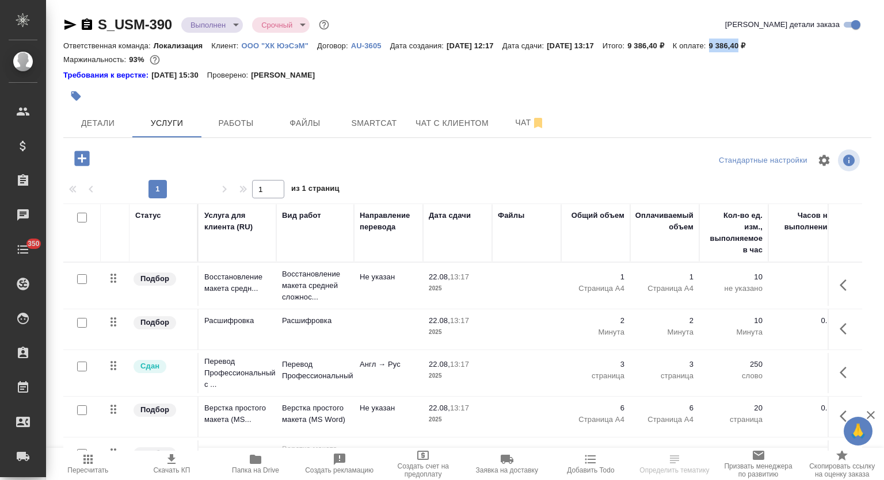
drag, startPoint x: 738, startPoint y: 45, endPoint x: 768, endPoint y: 48, distance: 30.6
click at [768, 48] on div "Ответственная команда: Локализация Клиент: ООО "ХК ЮэСэМ" Договор: AU-3605 Дата…" at bounding box center [467, 46] width 808 height 14
copy p "9 386,40"
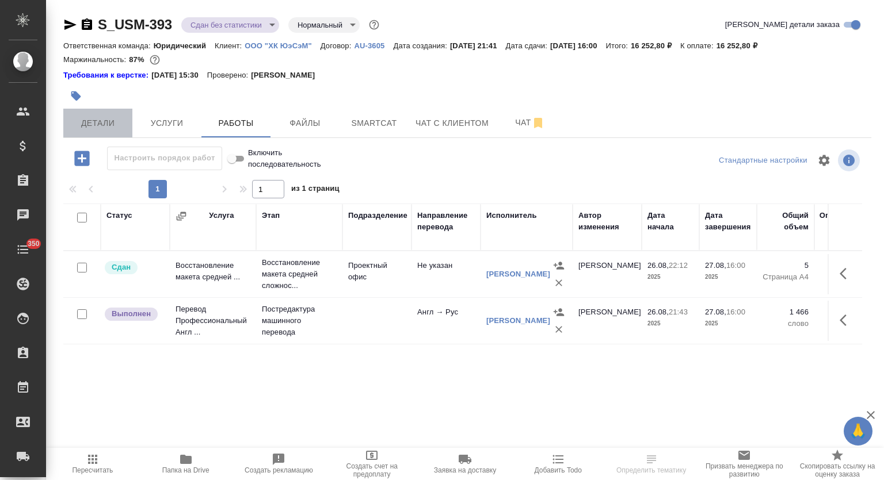
click at [104, 123] on span "Детали" at bounding box center [97, 123] width 55 height 14
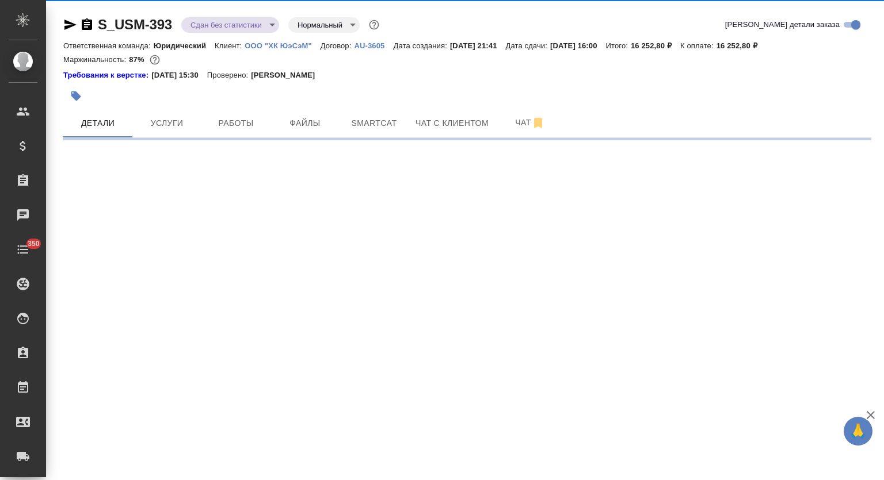
select select "RU"
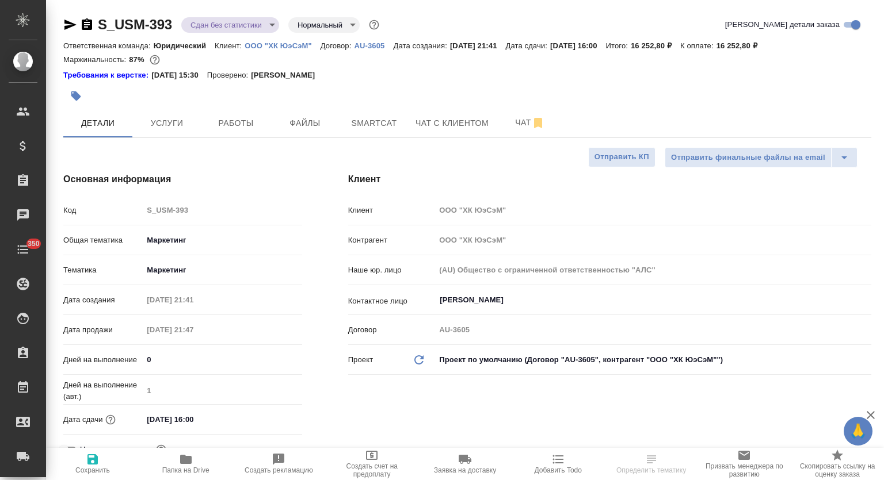
type textarea "x"
click at [172, 117] on span "Услуги" at bounding box center [166, 123] width 55 height 14
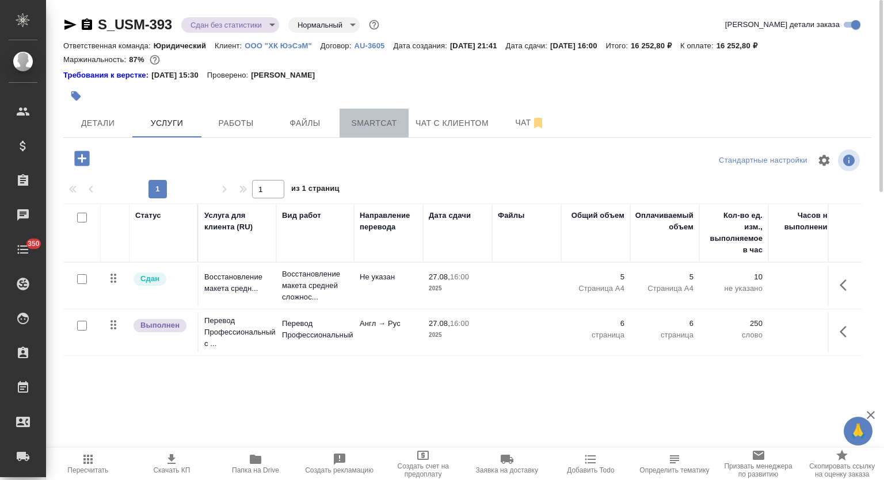
click at [384, 125] on span "Smartcat" at bounding box center [373, 123] width 55 height 14
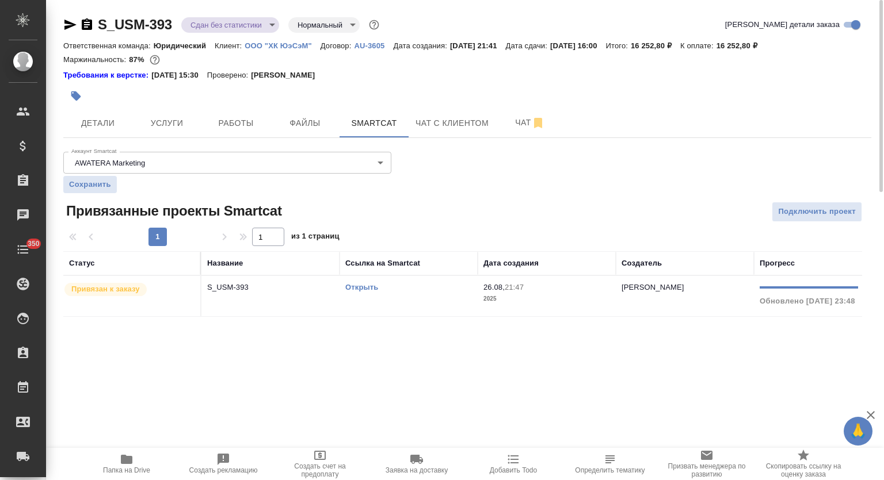
click at [254, 288] on p "S_USM-393" at bounding box center [270, 288] width 127 height 12
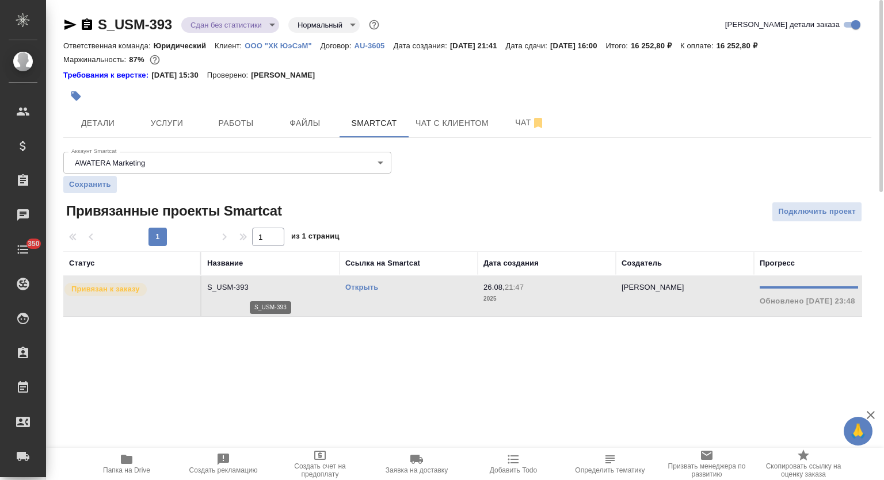
click at [255, 287] on p "S_USM-393" at bounding box center [270, 288] width 127 height 12
click at [124, 117] on span "Детали" at bounding box center [97, 123] width 55 height 14
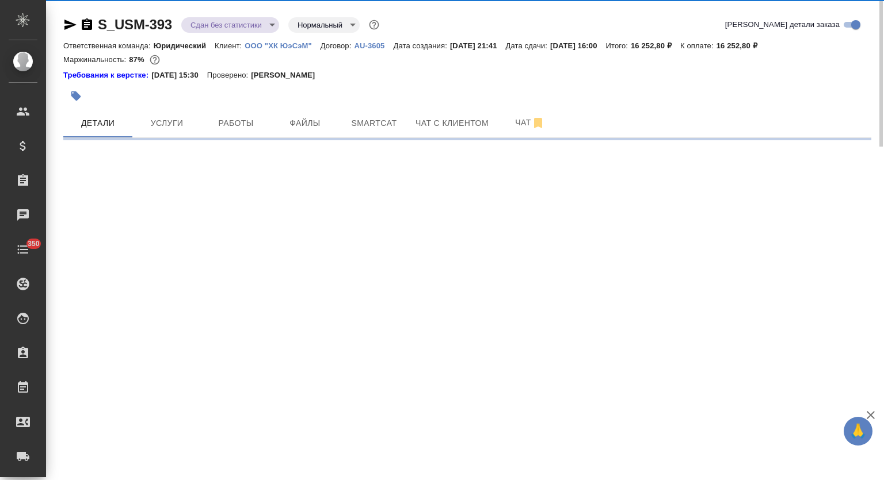
select select "RU"
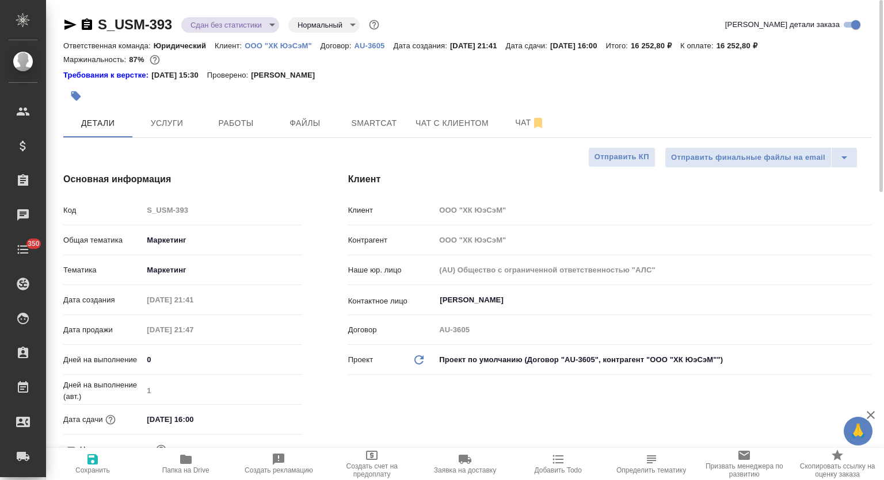
type textarea "x"
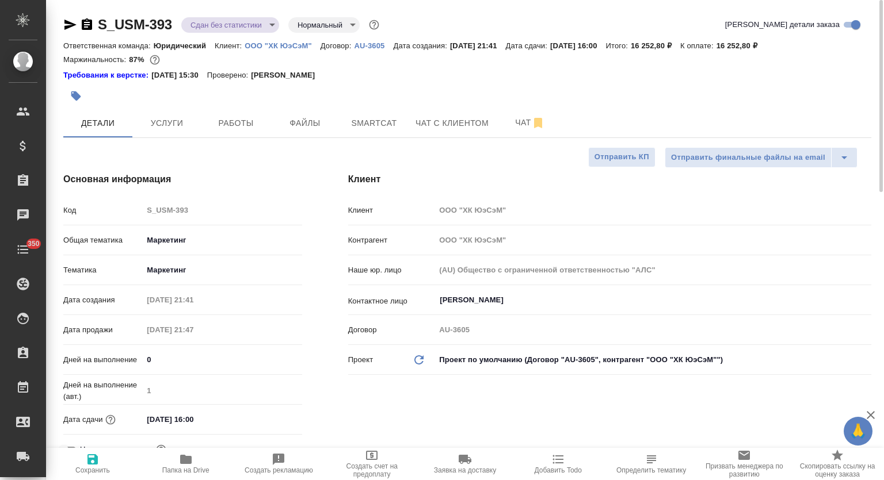
type textarea "x"
drag, startPoint x: 170, startPoint y: 121, endPoint x: 217, endPoint y: 146, distance: 53.3
click at [171, 123] on span "Услуги" at bounding box center [166, 123] width 55 height 14
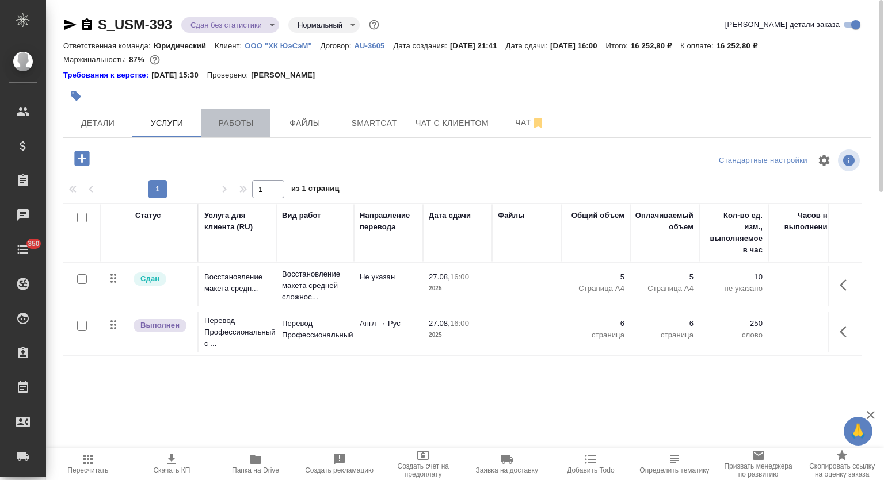
click at [242, 125] on span "Работы" at bounding box center [235, 123] width 55 height 14
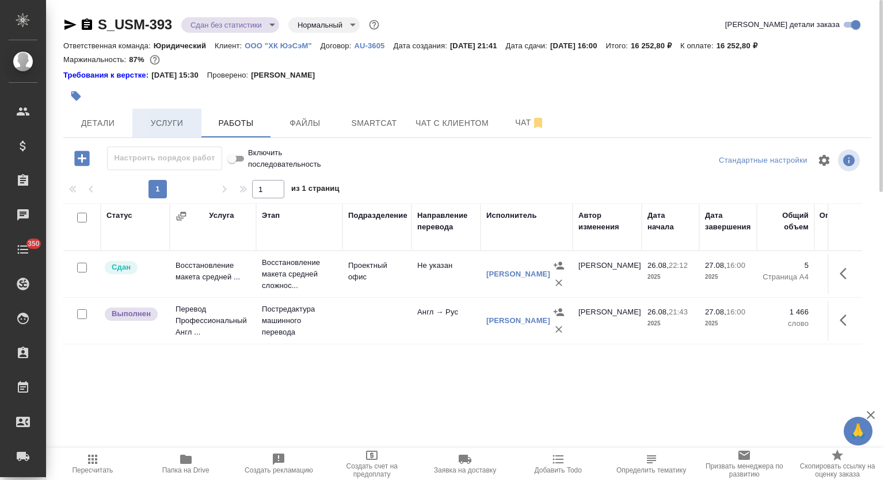
click at [169, 119] on span "Услуги" at bounding box center [166, 123] width 55 height 14
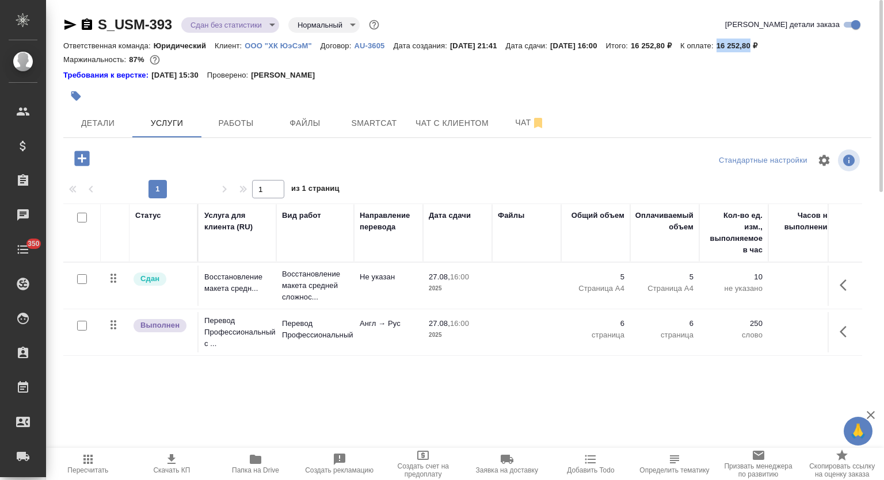
drag, startPoint x: 746, startPoint y: 44, endPoint x: 779, endPoint y: 45, distance: 32.8
click at [766, 45] on p "16 252,80 ₽" at bounding box center [740, 45] width 49 height 9
copy p "16 252,80"
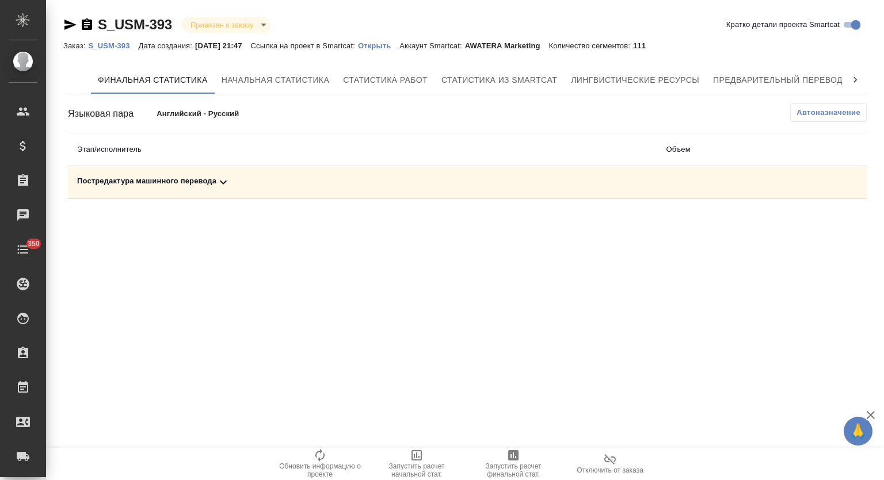
click at [246, 176] on div "Постредактура машинного перевода" at bounding box center [362, 182] width 571 height 14
click at [527, 455] on span "Запустить расчет финальной стат." at bounding box center [513, 464] width 83 height 30
